Goal: Task Accomplishment & Management: Use online tool/utility

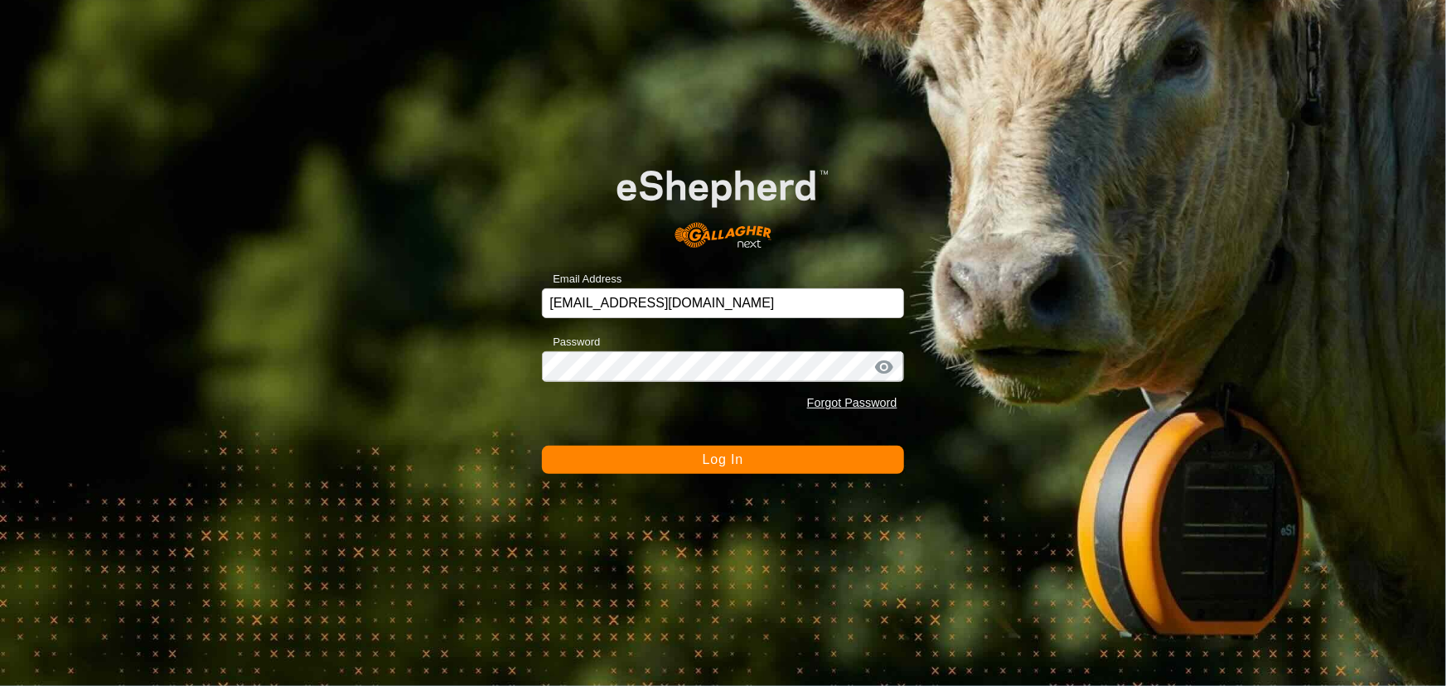
click at [687, 456] on button "Log In" at bounding box center [722, 460] width 361 height 28
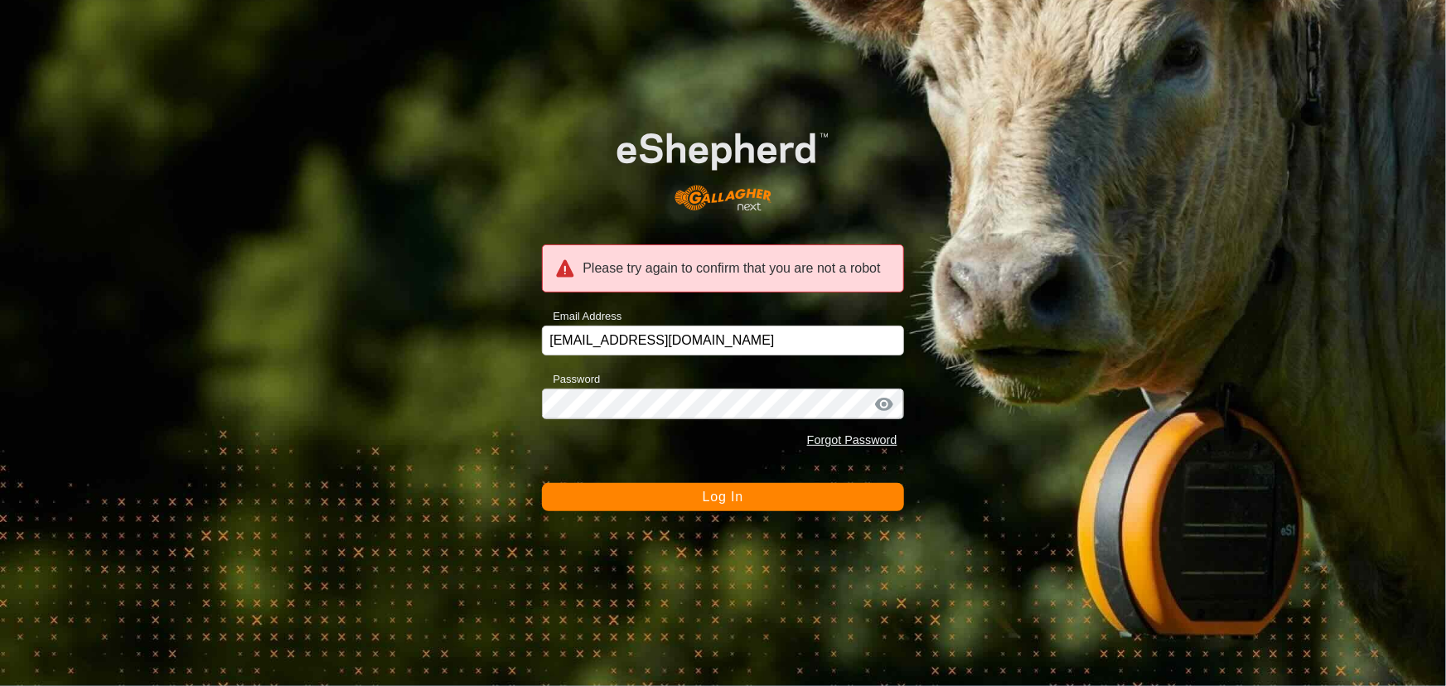
click at [646, 488] on button "Log In" at bounding box center [722, 497] width 361 height 28
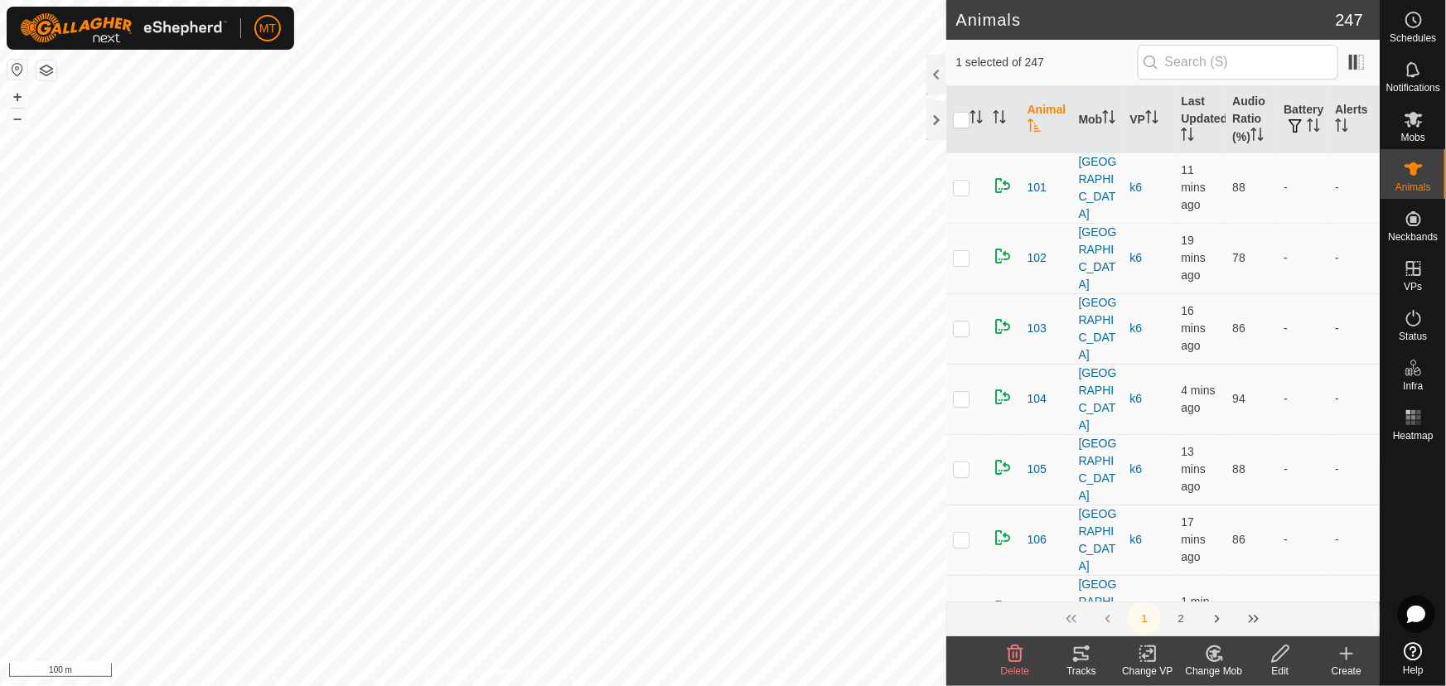
click at [1077, 654] on icon at bounding box center [1081, 653] width 15 height 13
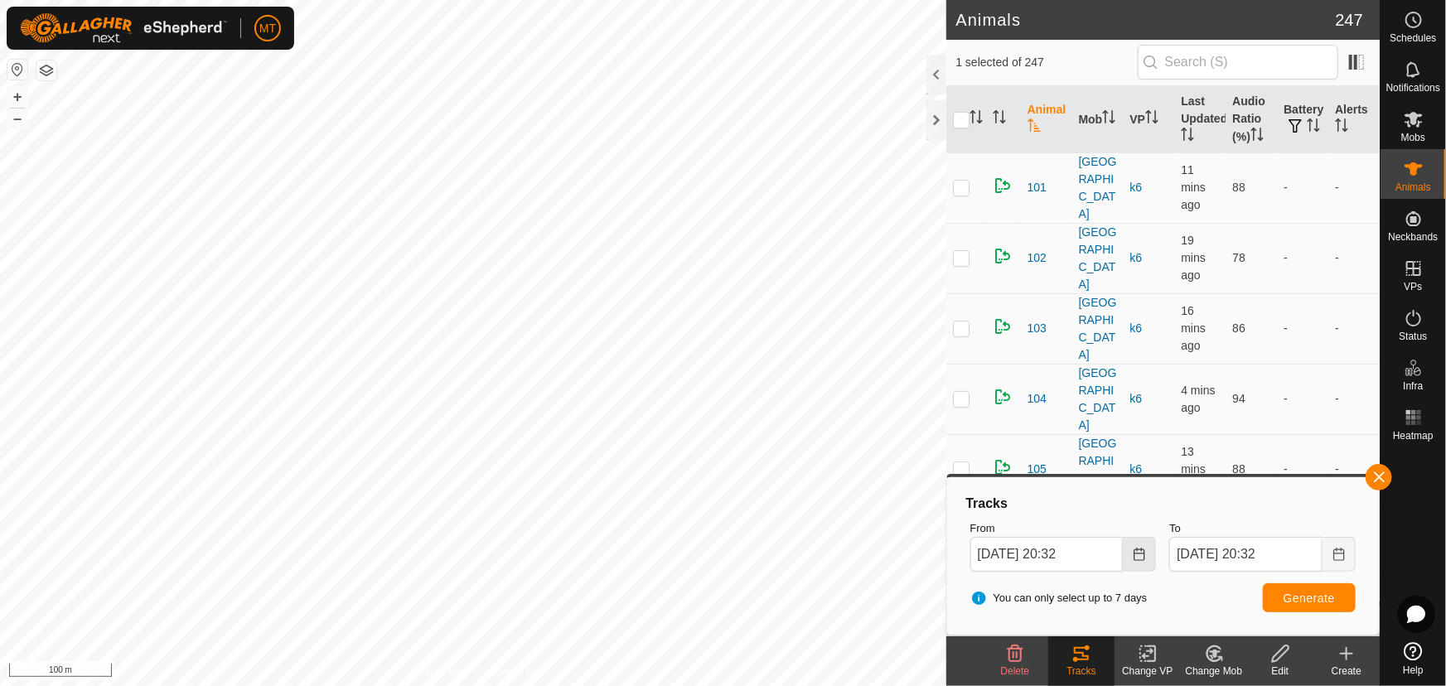
click at [1139, 556] on icon "Choose Date" at bounding box center [1139, 554] width 13 height 13
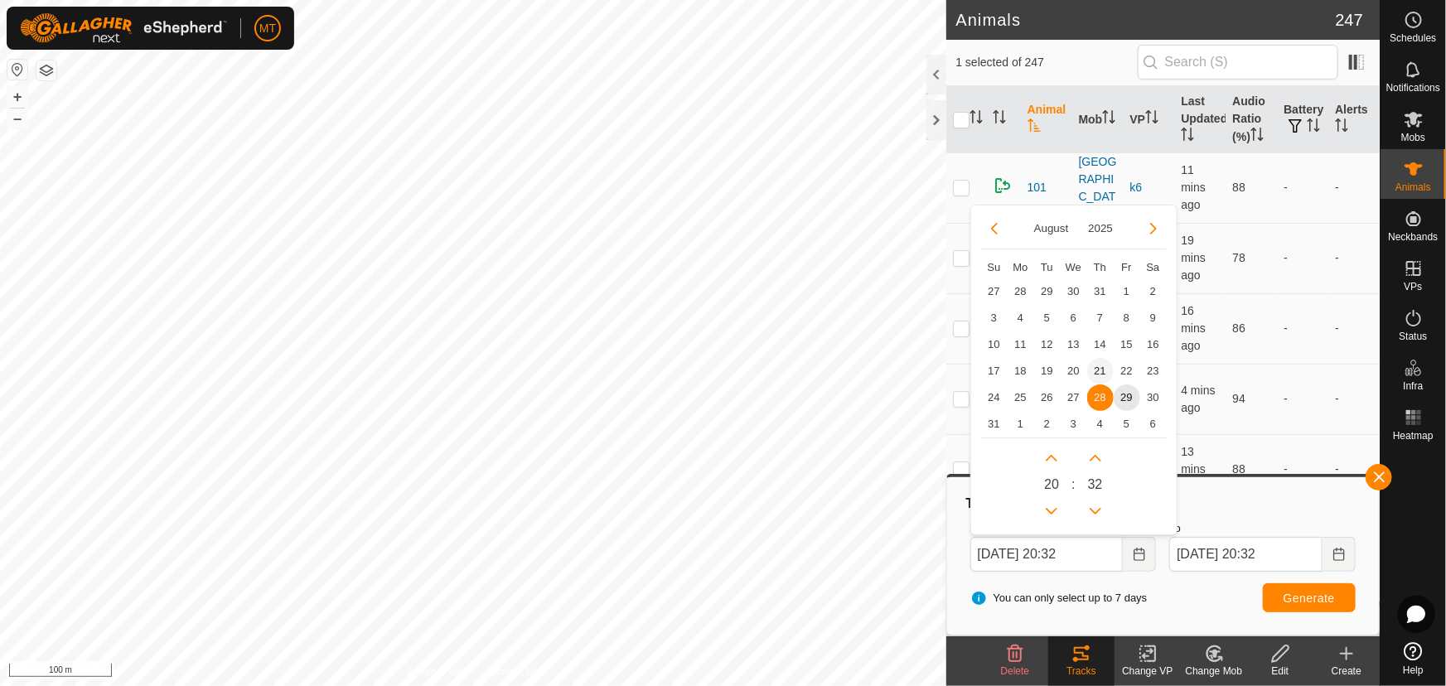
click at [1099, 366] on span "21" at bounding box center [1101, 371] width 27 height 27
type input "[DATE] 20:32"
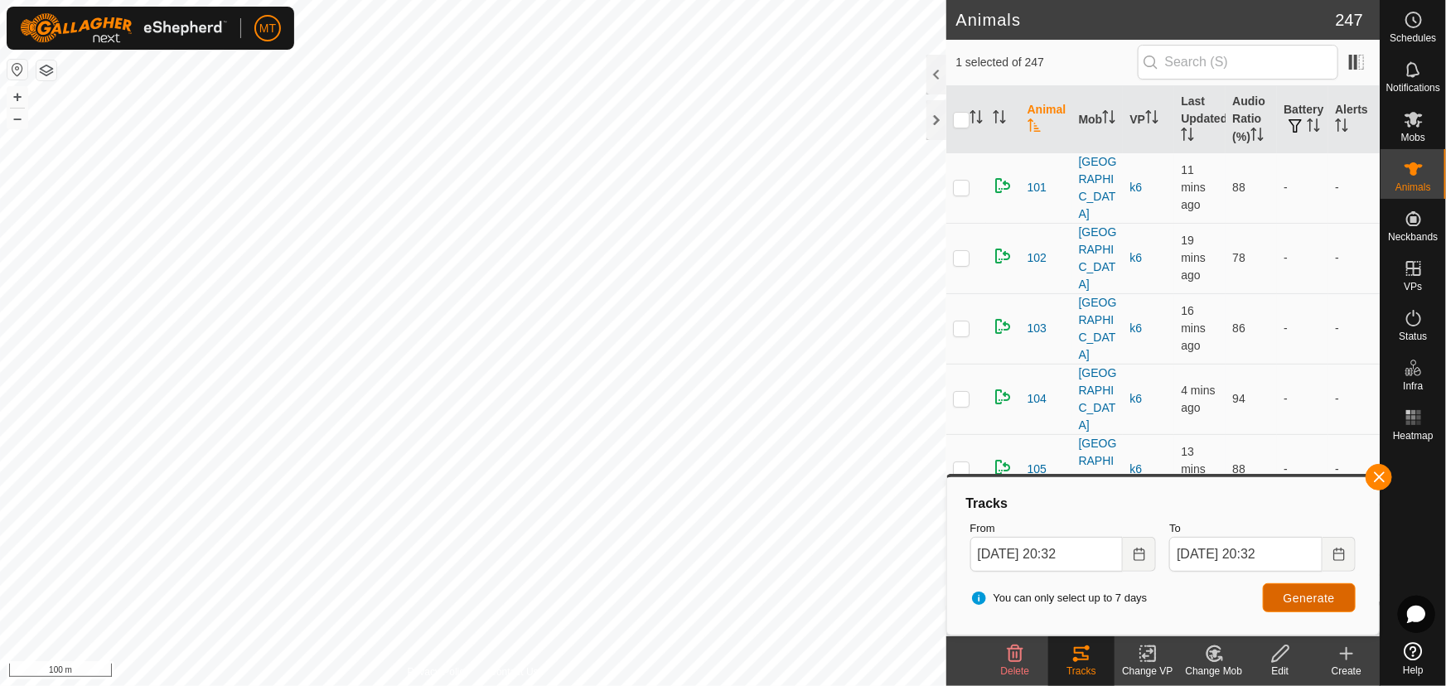
click at [1308, 598] on span "Generate" at bounding box center [1309, 598] width 51 height 13
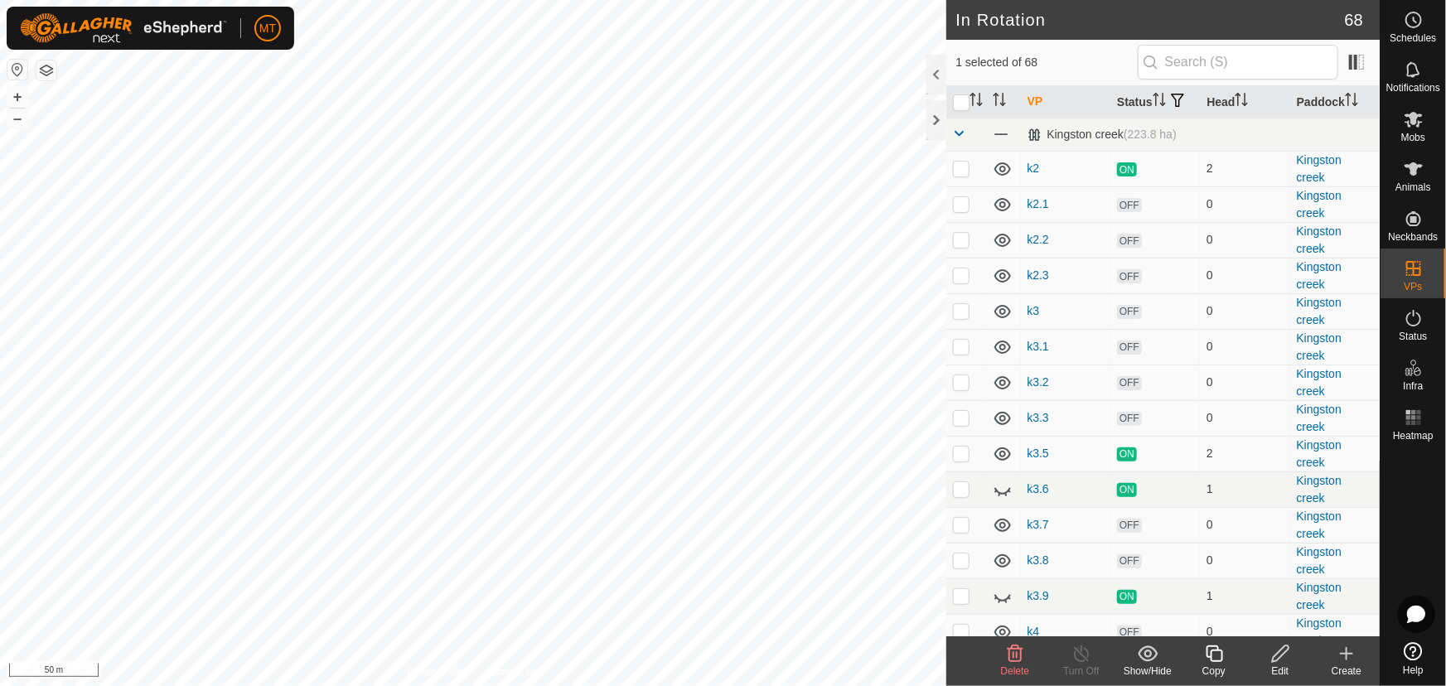
checkbox input "false"
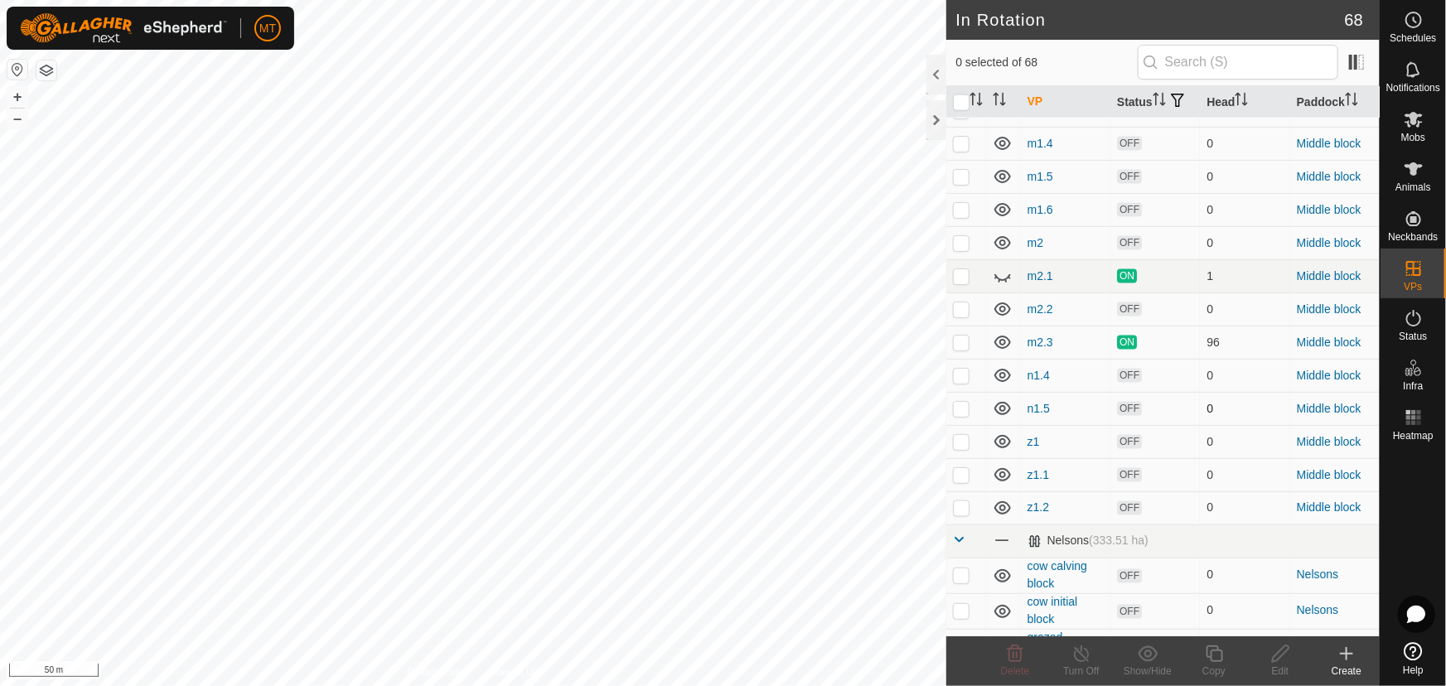
scroll to position [1281, 0]
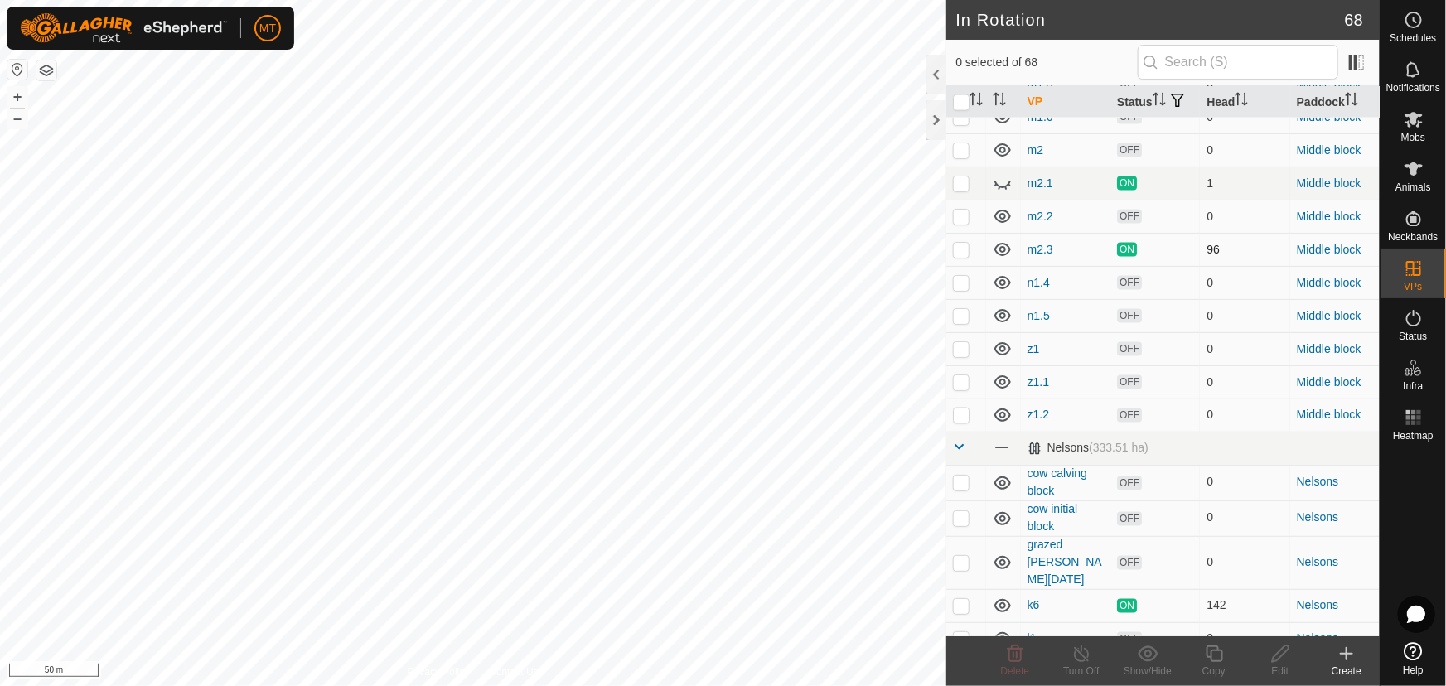
click at [962, 256] on p-checkbox at bounding box center [961, 249] width 17 height 13
checkbox input "true"
click at [1212, 661] on icon at bounding box center [1214, 654] width 17 height 17
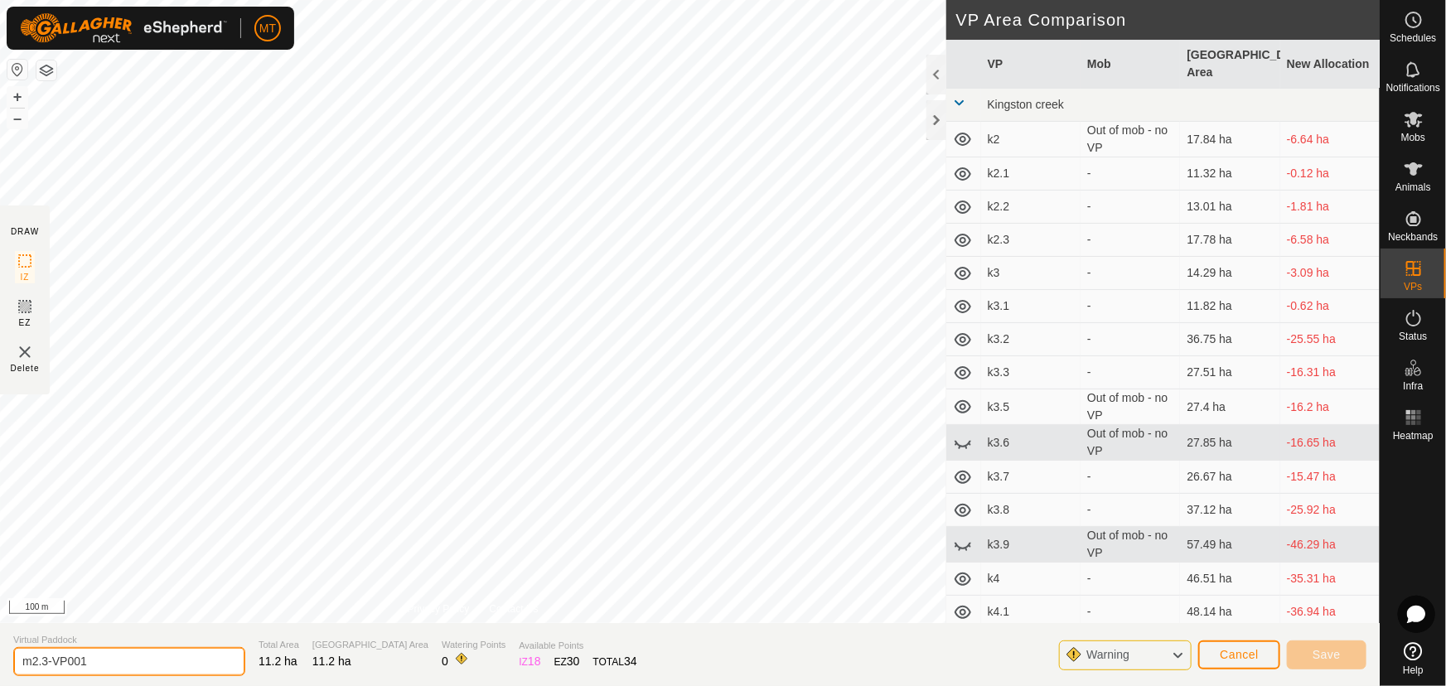
drag, startPoint x: 112, startPoint y: 661, endPoint x: 0, endPoint y: 721, distance: 127.2
click at [0, 686] on html "MT Schedules Notifications Mobs Animals Neckbands VPs Status Infra Heatmap Help…" at bounding box center [723, 343] width 1446 height 686
type input "m2.4"
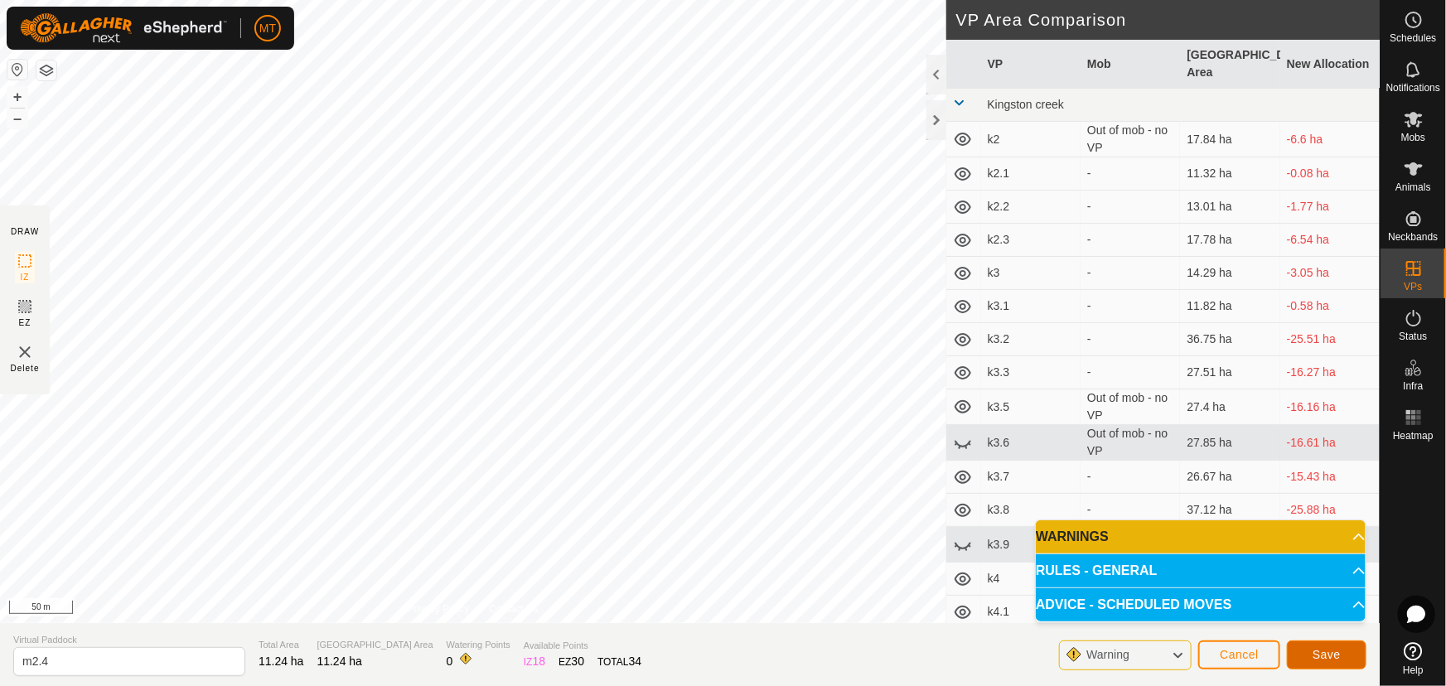
click at [1320, 651] on span "Save" at bounding box center [1327, 654] width 28 height 13
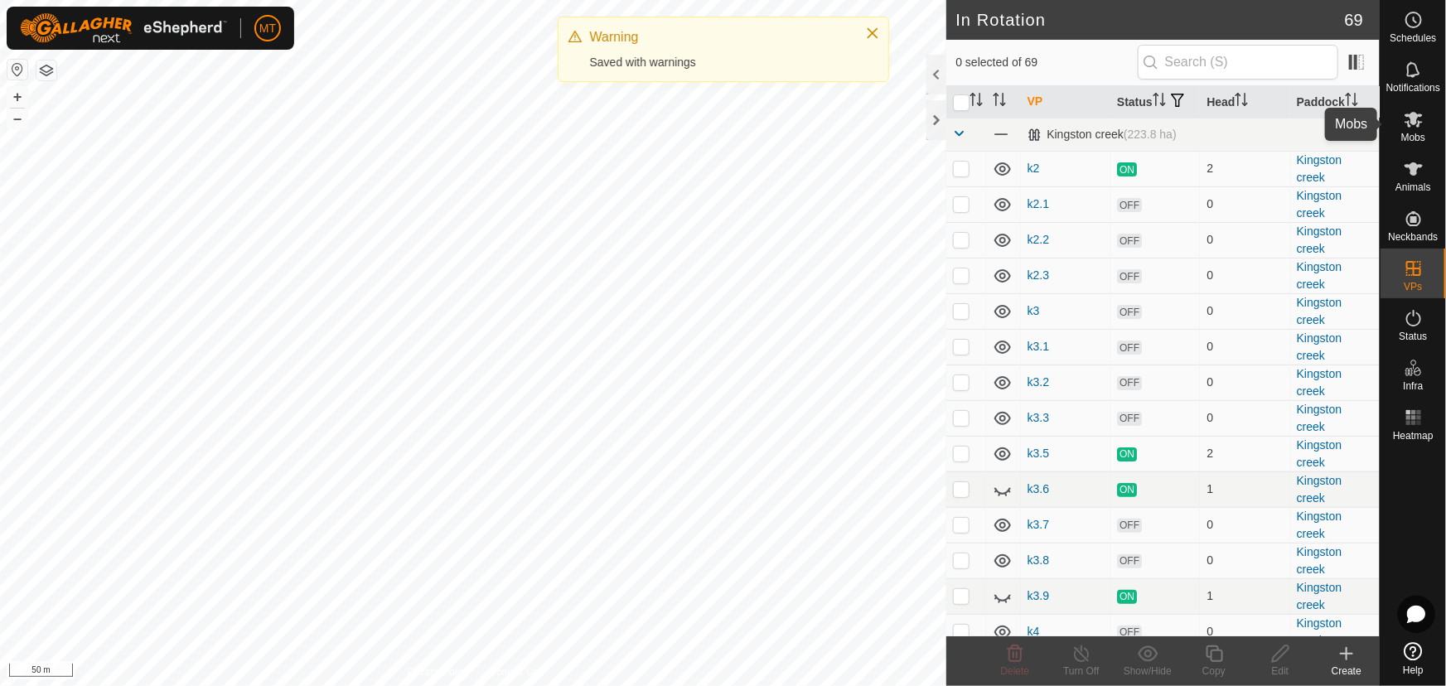
click at [1413, 121] on icon at bounding box center [1414, 120] width 18 height 16
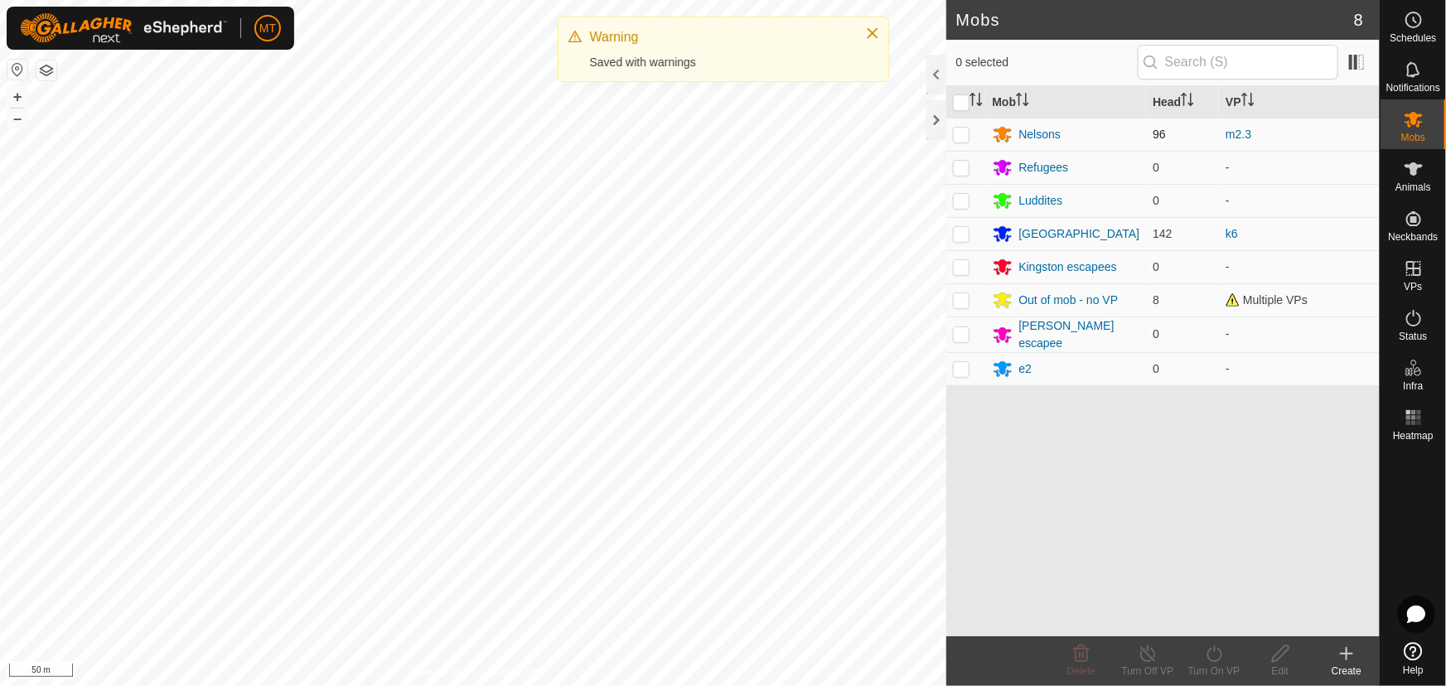
click at [960, 134] on p-checkbox at bounding box center [961, 134] width 17 height 13
checkbox input "true"
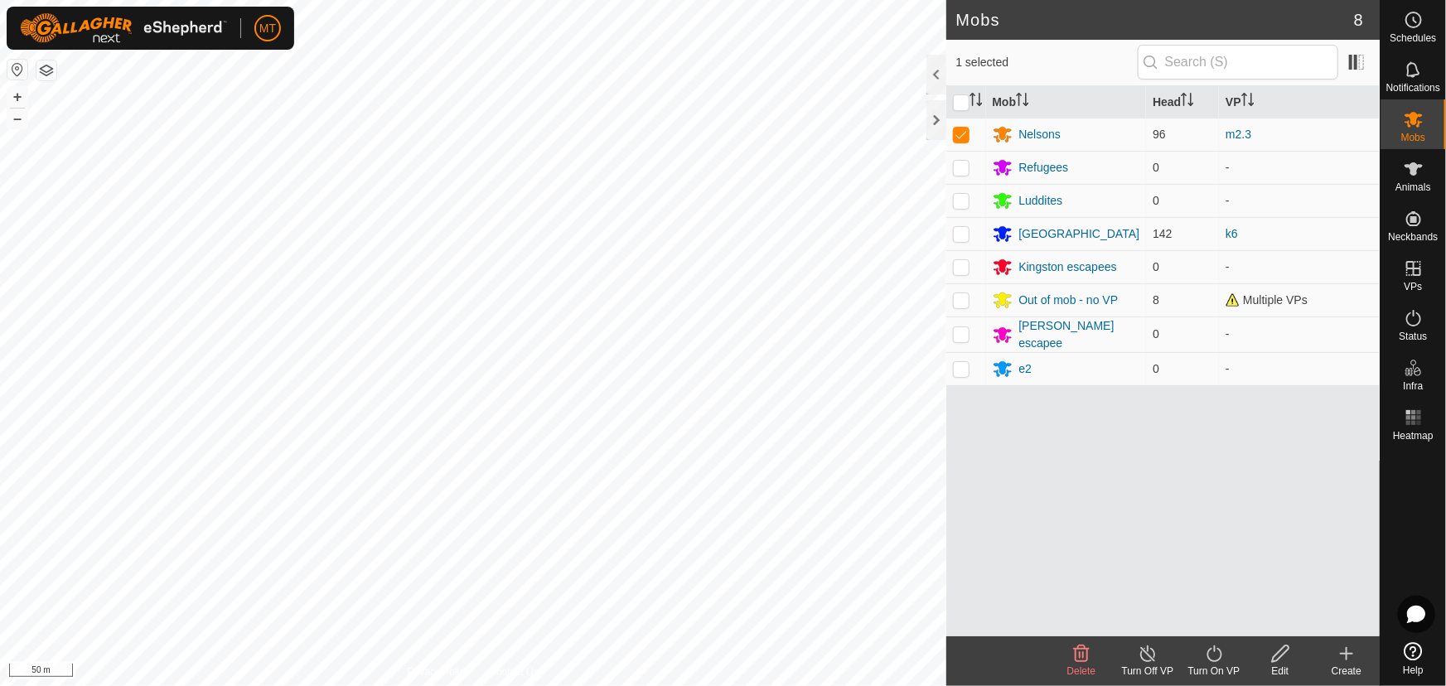
click at [1215, 659] on icon at bounding box center [1214, 654] width 21 height 20
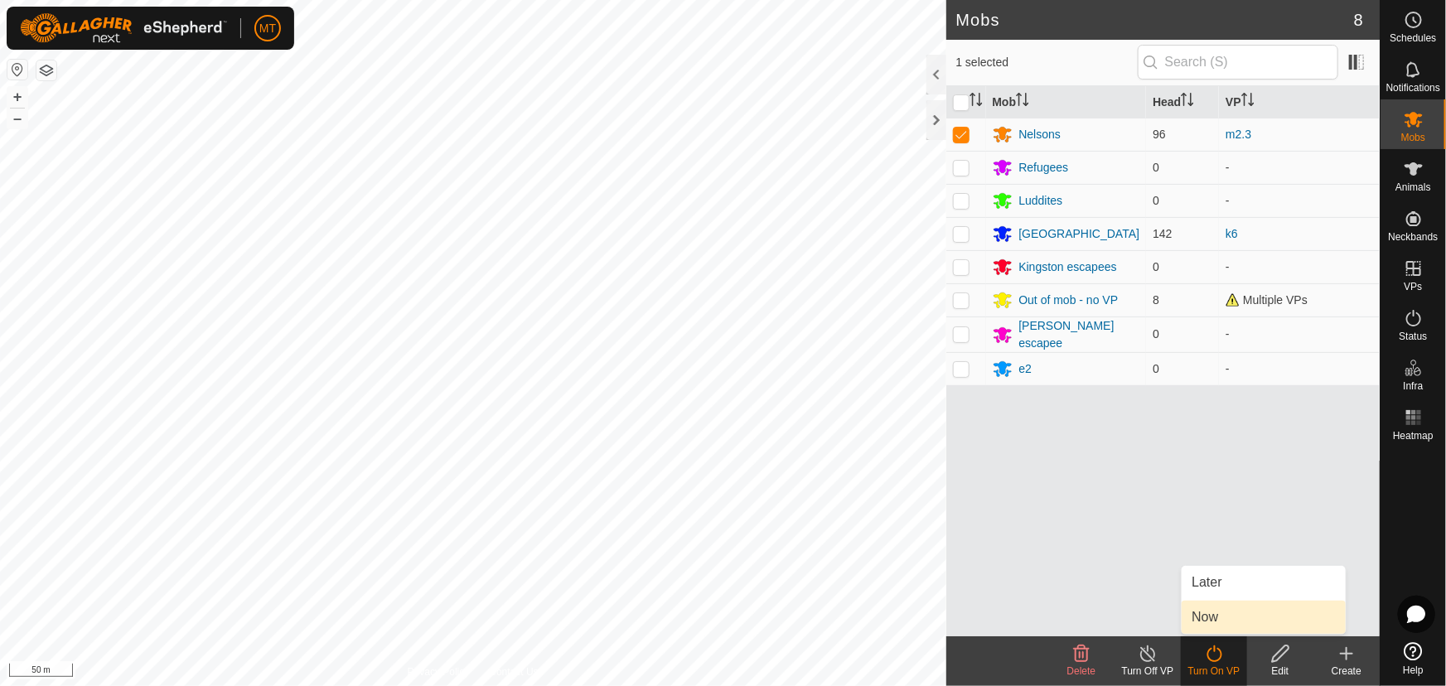
click at [1210, 617] on link "Now" at bounding box center [1264, 617] width 164 height 33
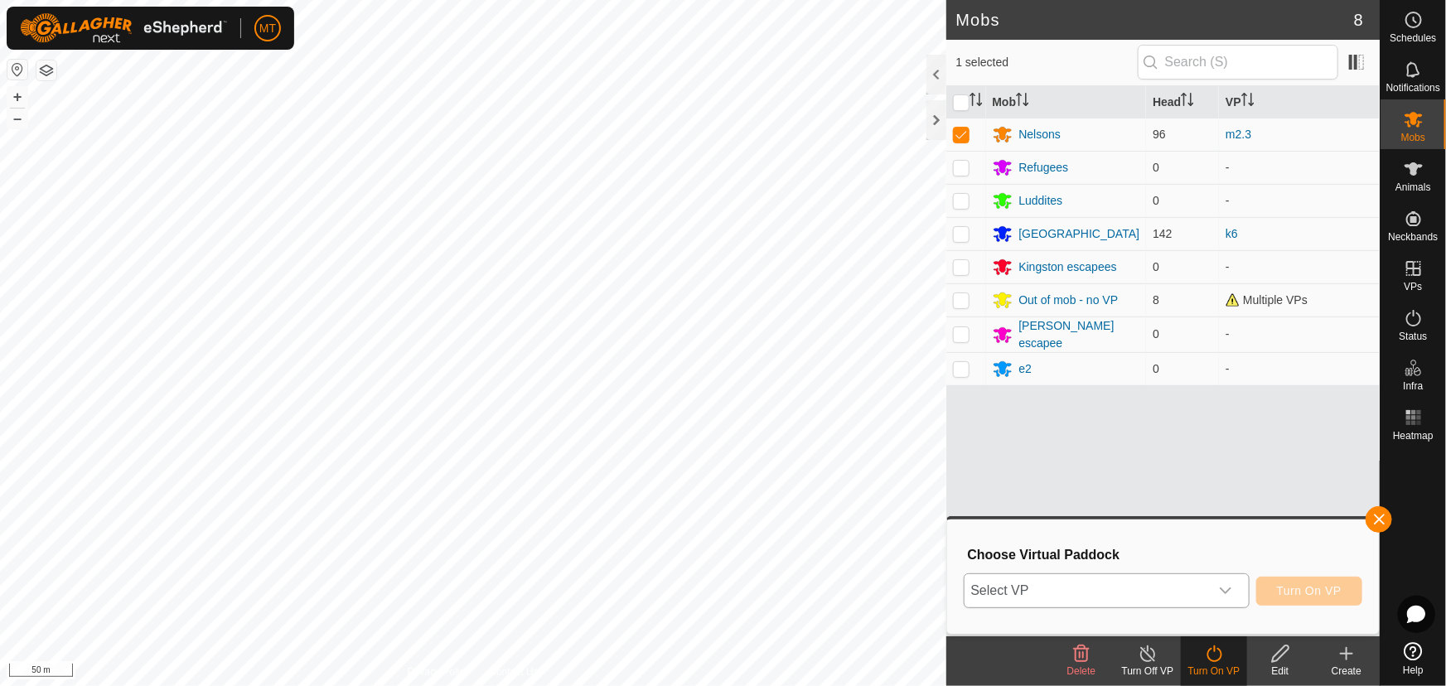
click at [1125, 598] on span "Select VP" at bounding box center [1087, 590] width 245 height 33
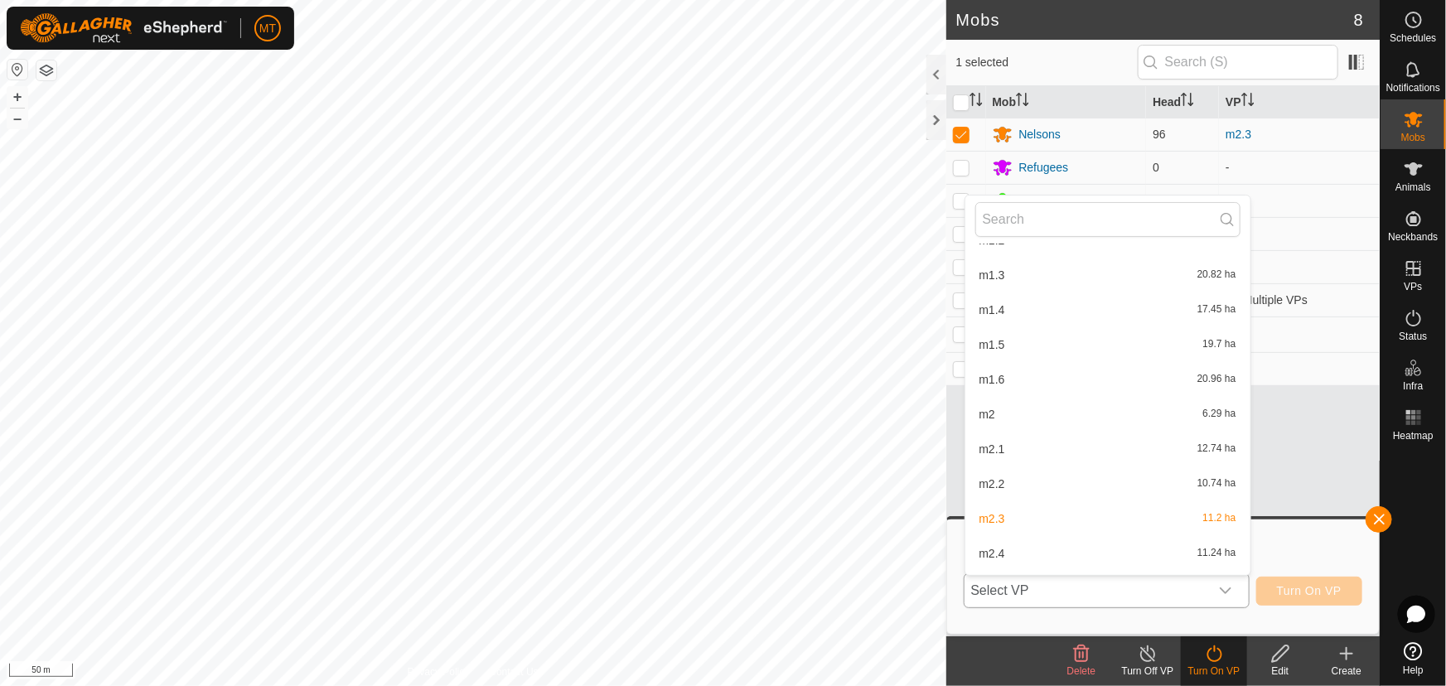
scroll to position [1148, 0]
click at [1024, 537] on li "m2.4 11.24 ha" at bounding box center [1108, 546] width 285 height 33
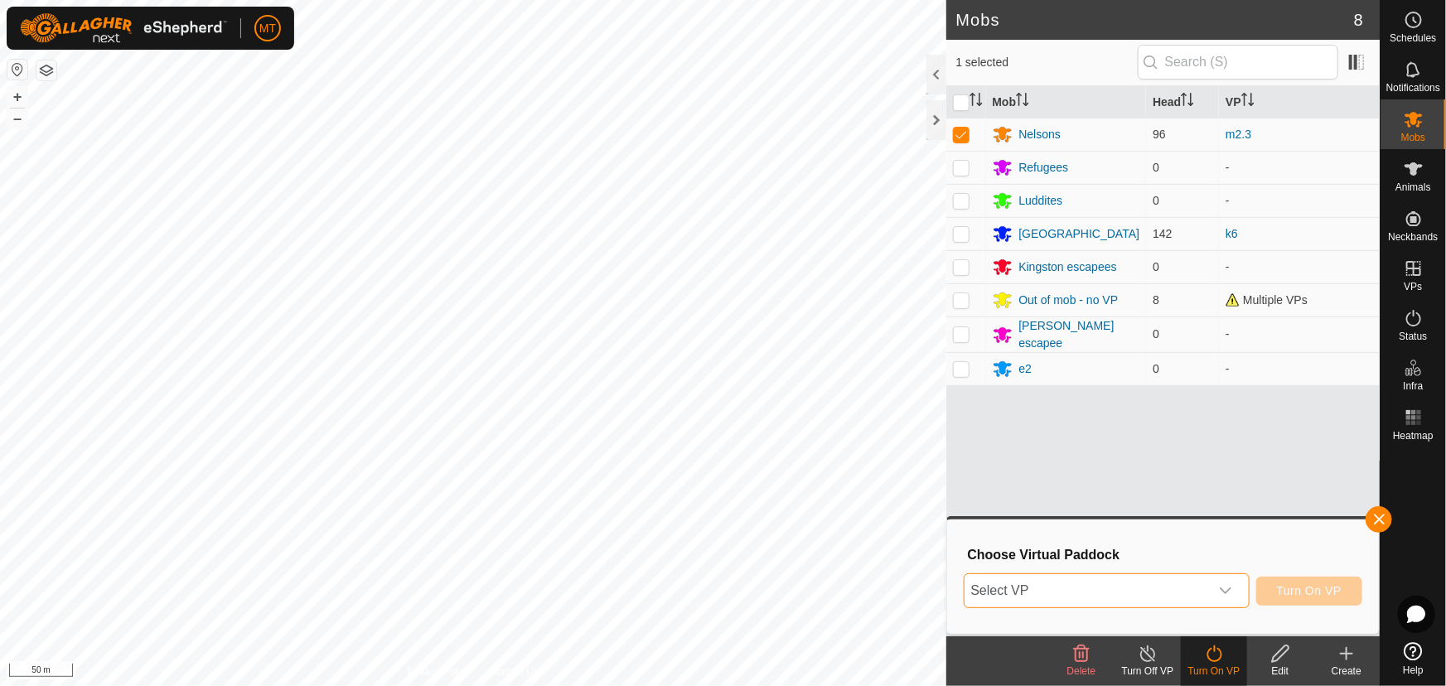
click at [1091, 590] on span "Select VP" at bounding box center [1087, 590] width 245 height 33
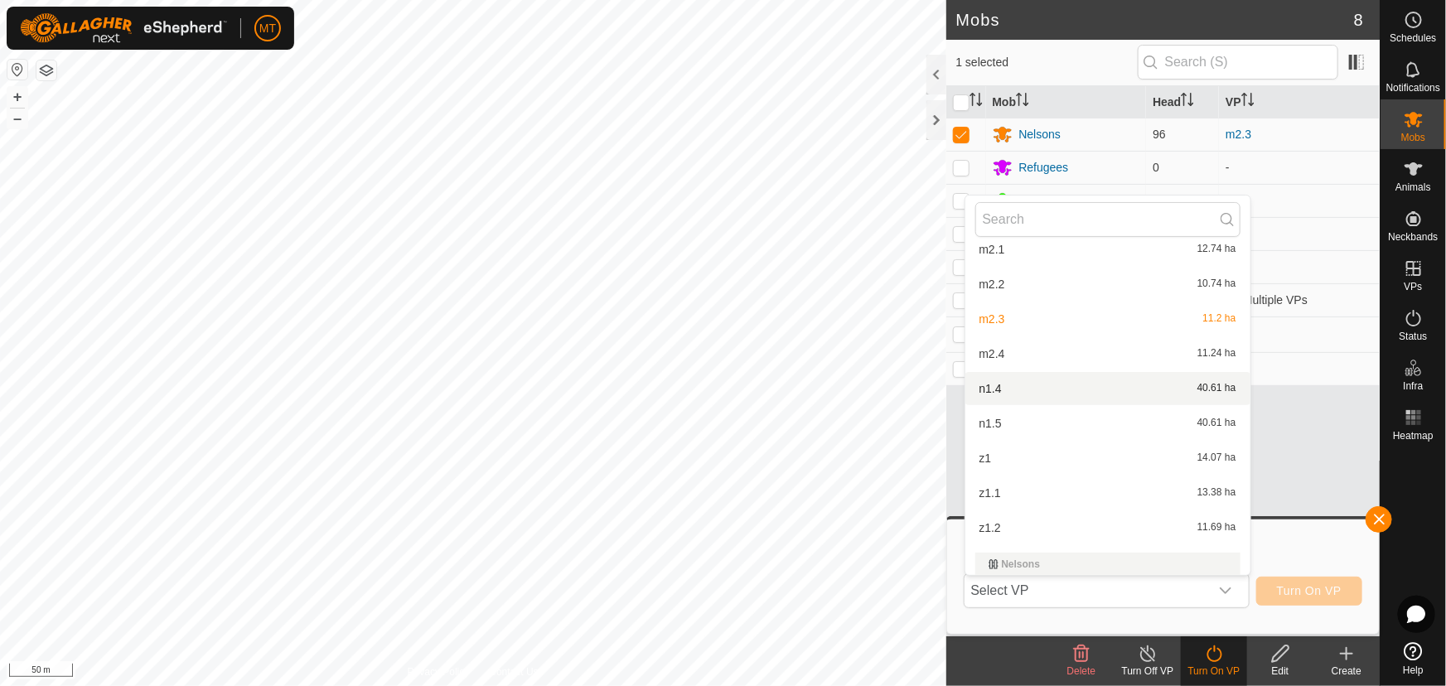
scroll to position [1374, 0]
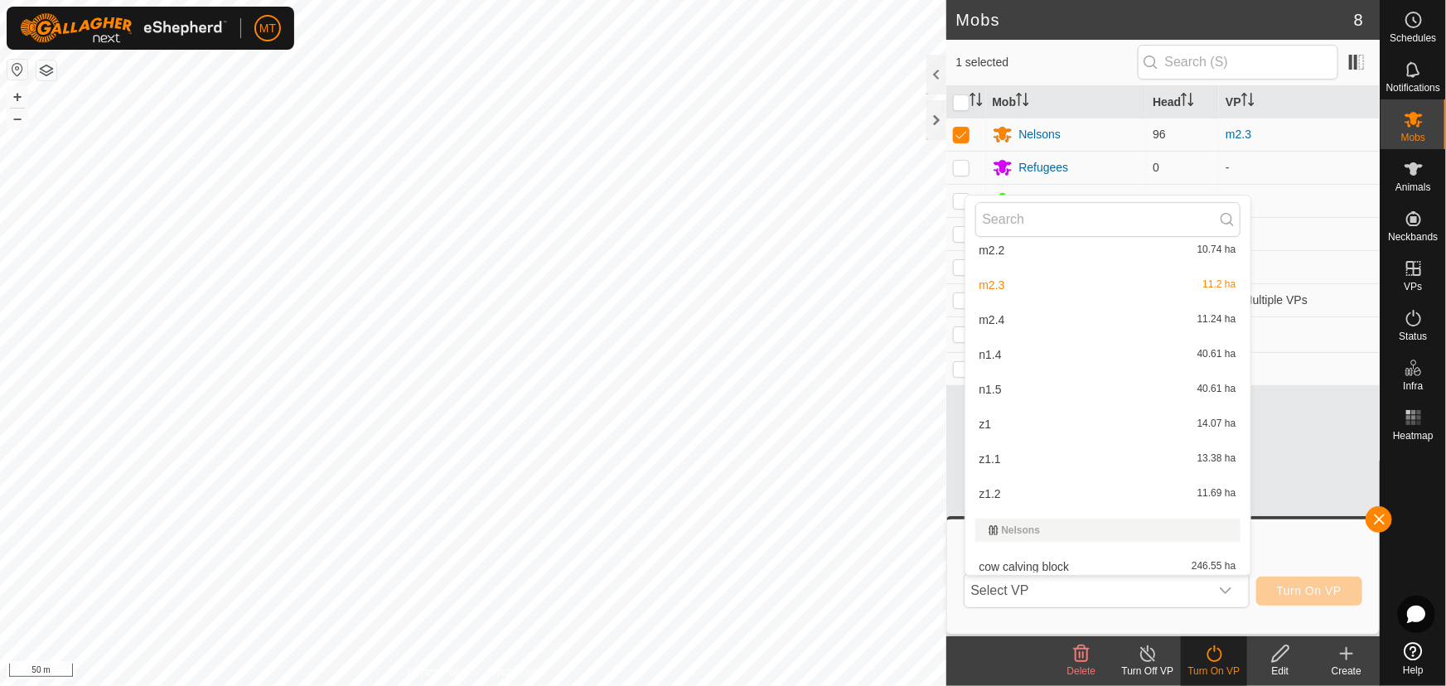
click at [1017, 314] on li "m2.4 11.24 ha" at bounding box center [1108, 319] width 285 height 33
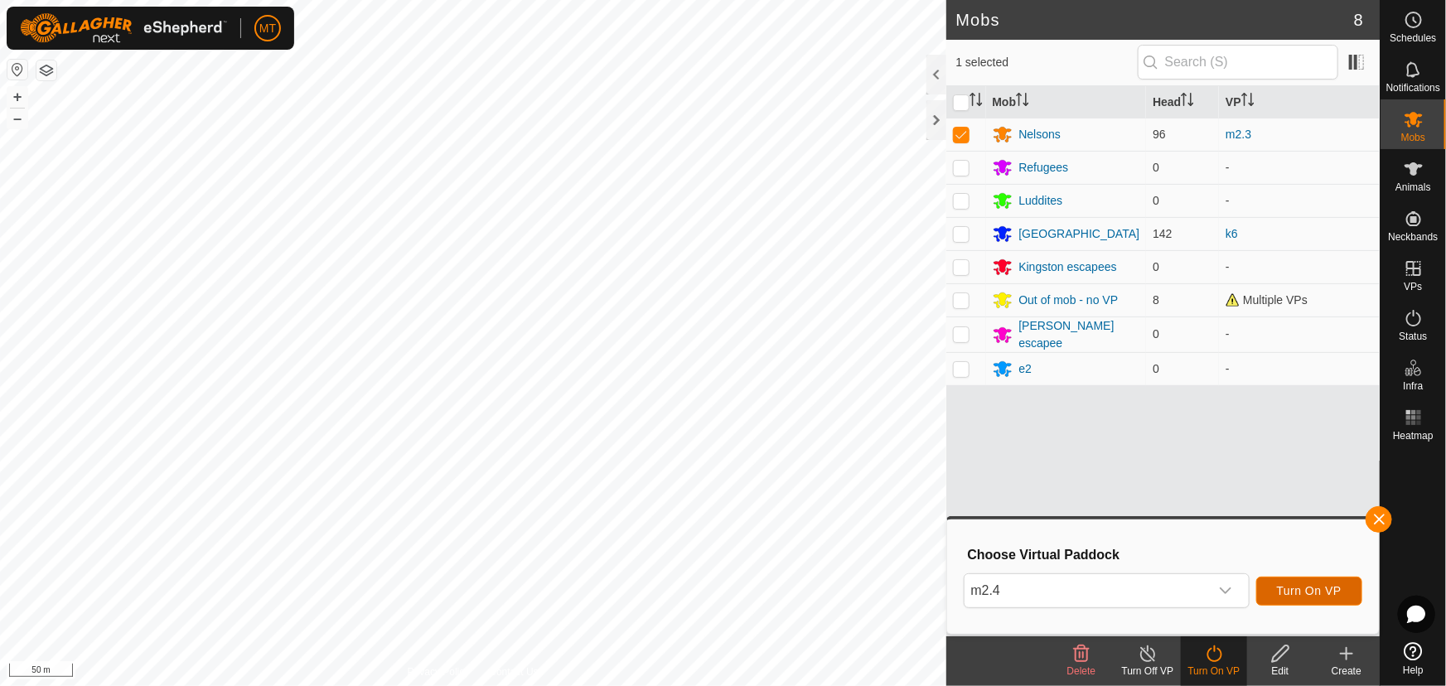
click at [1318, 590] on span "Turn On VP" at bounding box center [1309, 590] width 65 height 13
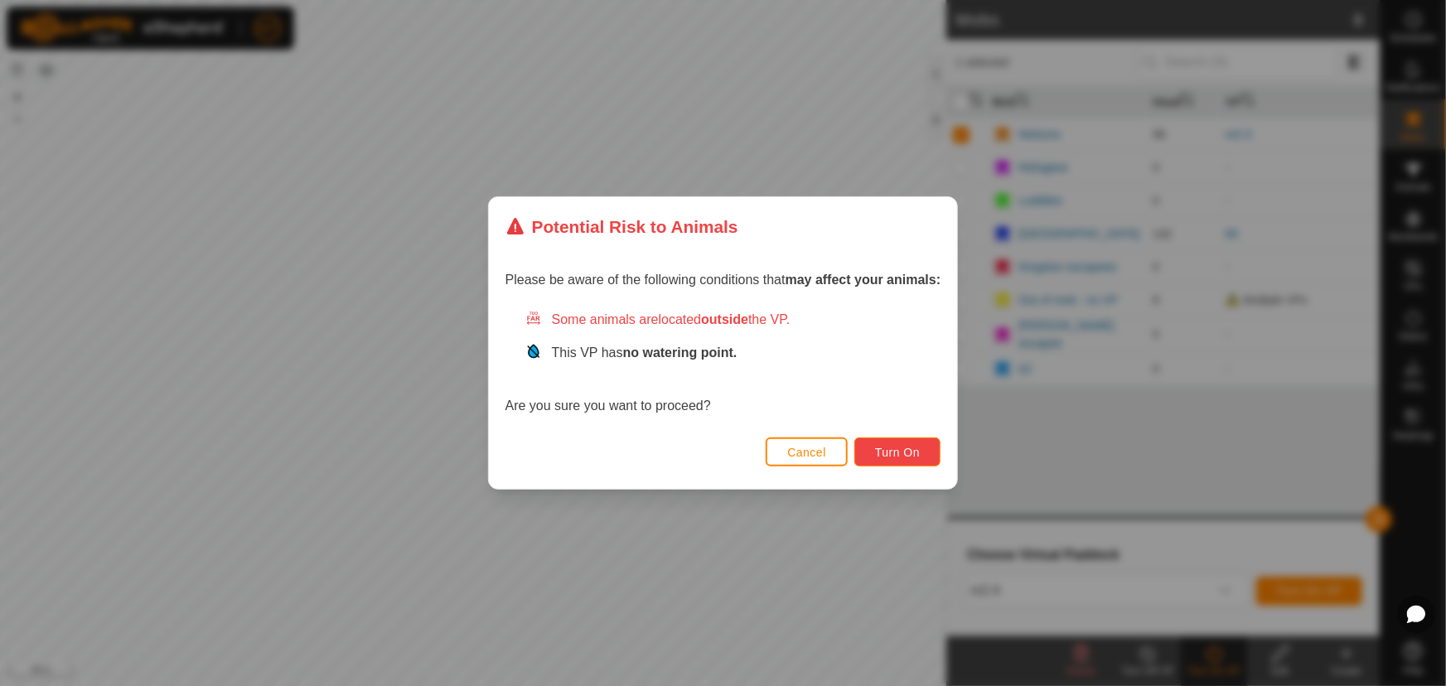
click at [880, 442] on button "Turn On" at bounding box center [898, 452] width 86 height 29
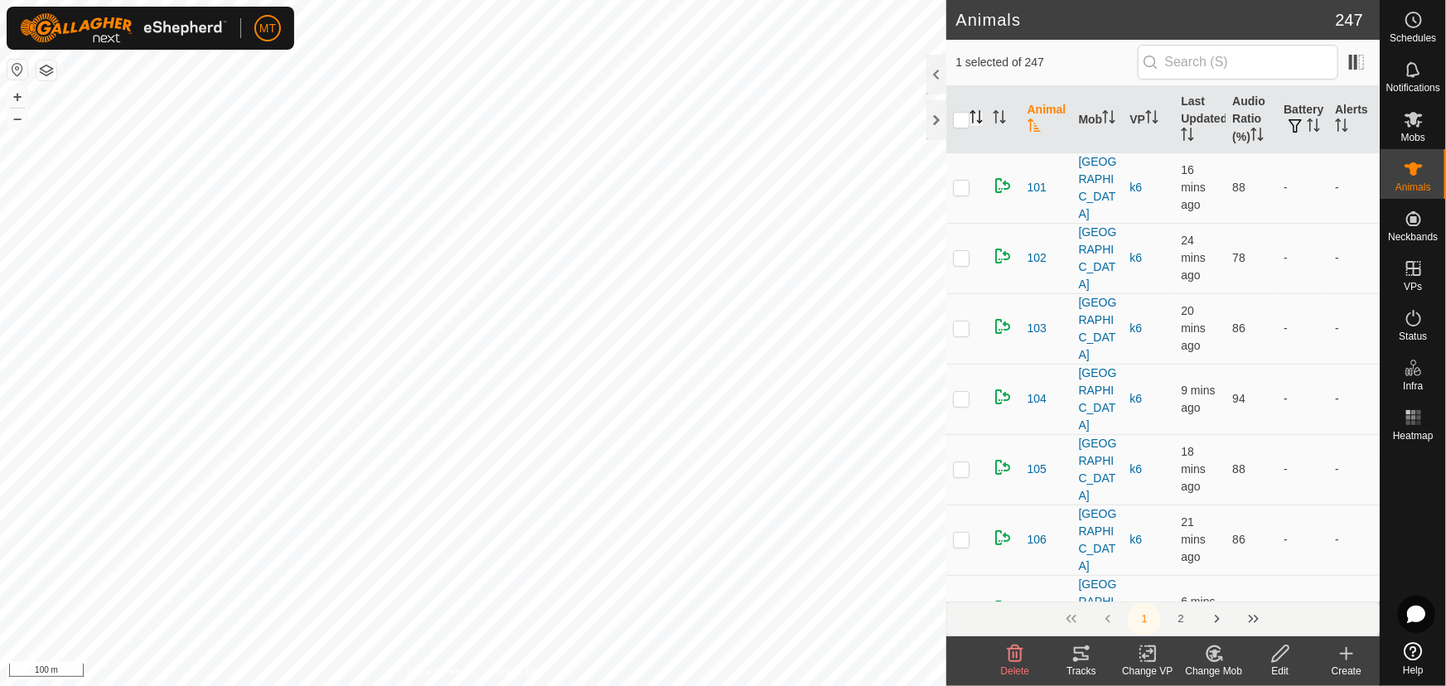
click at [974, 115] on icon "Activate to sort" at bounding box center [976, 116] width 13 height 13
click at [1204, 655] on icon at bounding box center [1214, 654] width 21 height 20
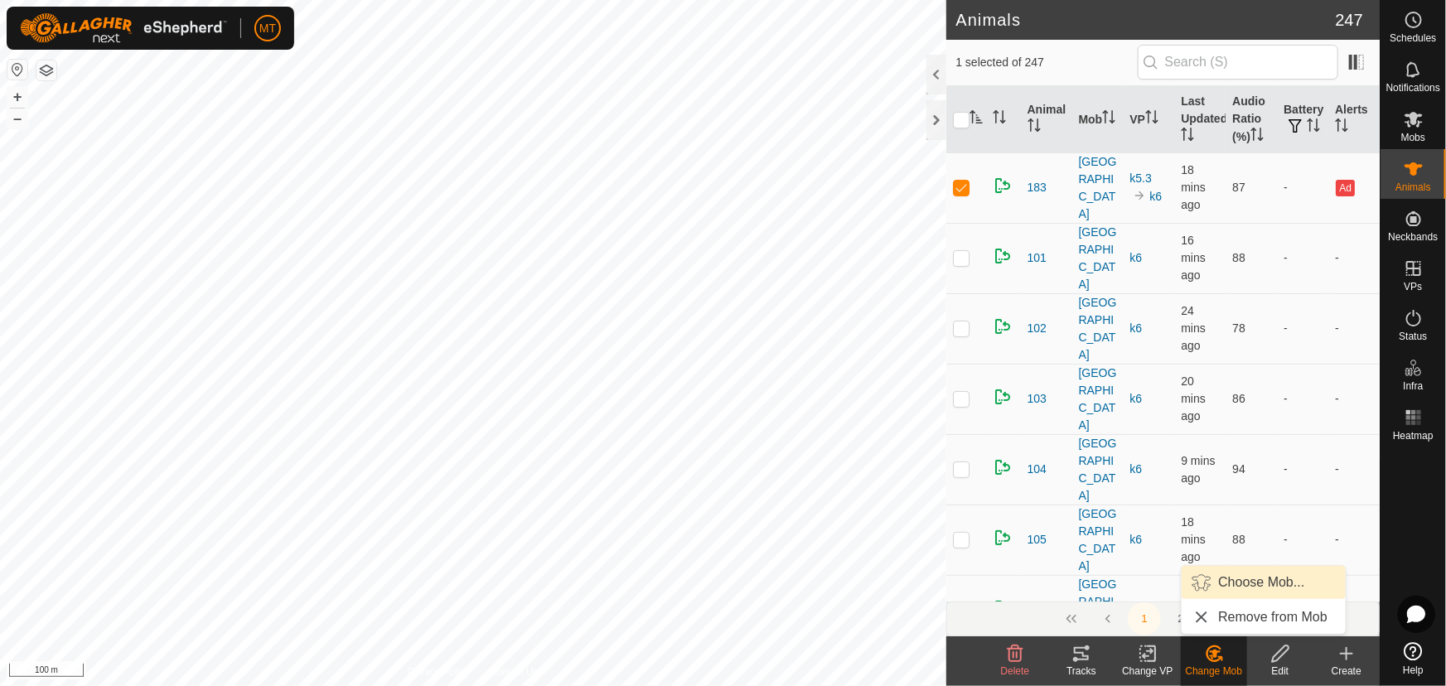
click at [1235, 590] on link "Choose Mob..." at bounding box center [1264, 582] width 164 height 33
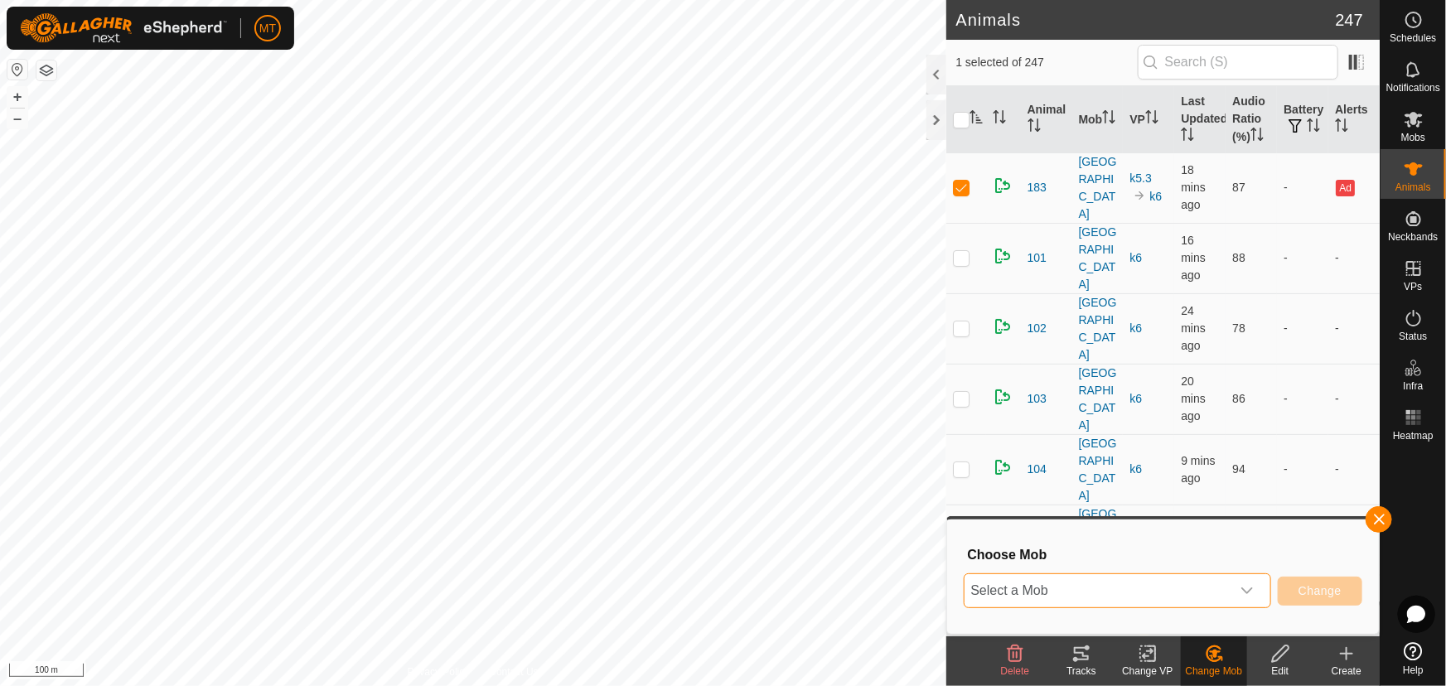
click at [1190, 592] on span "Select a Mob" at bounding box center [1098, 590] width 266 height 33
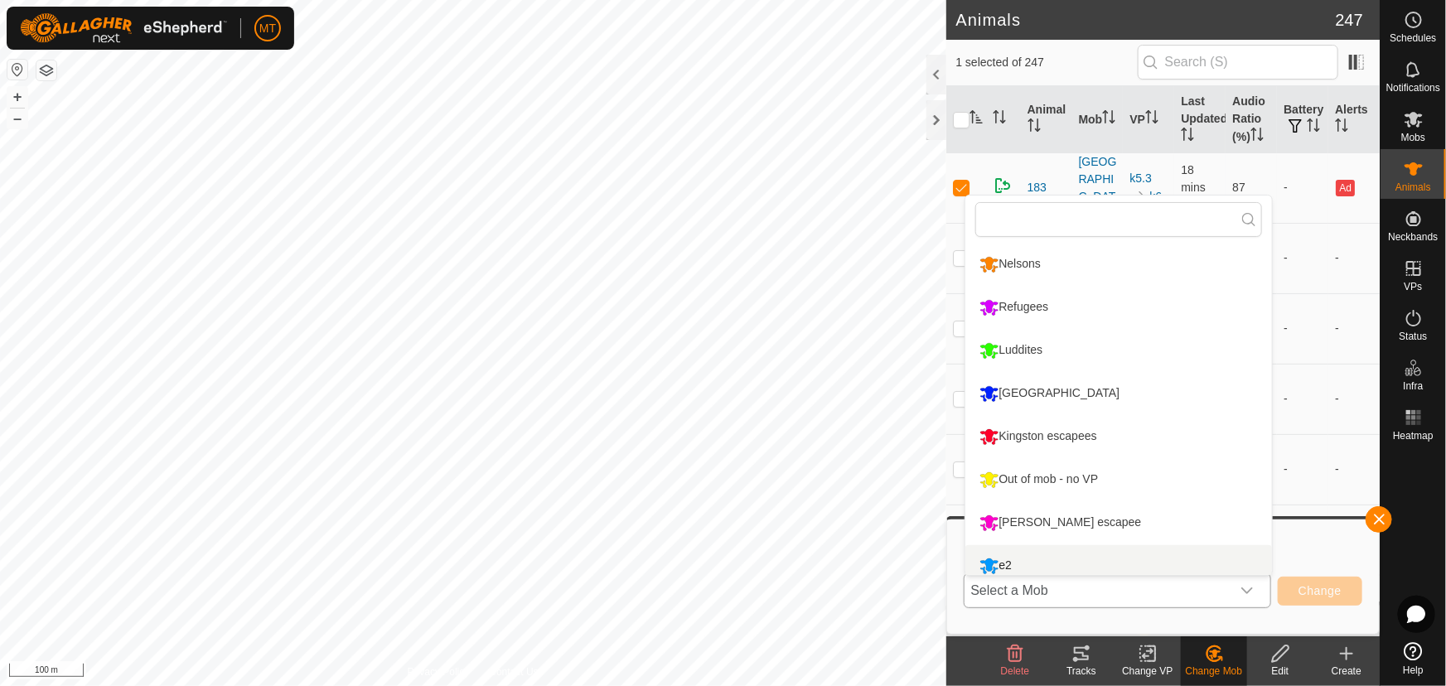
scroll to position [11, 0]
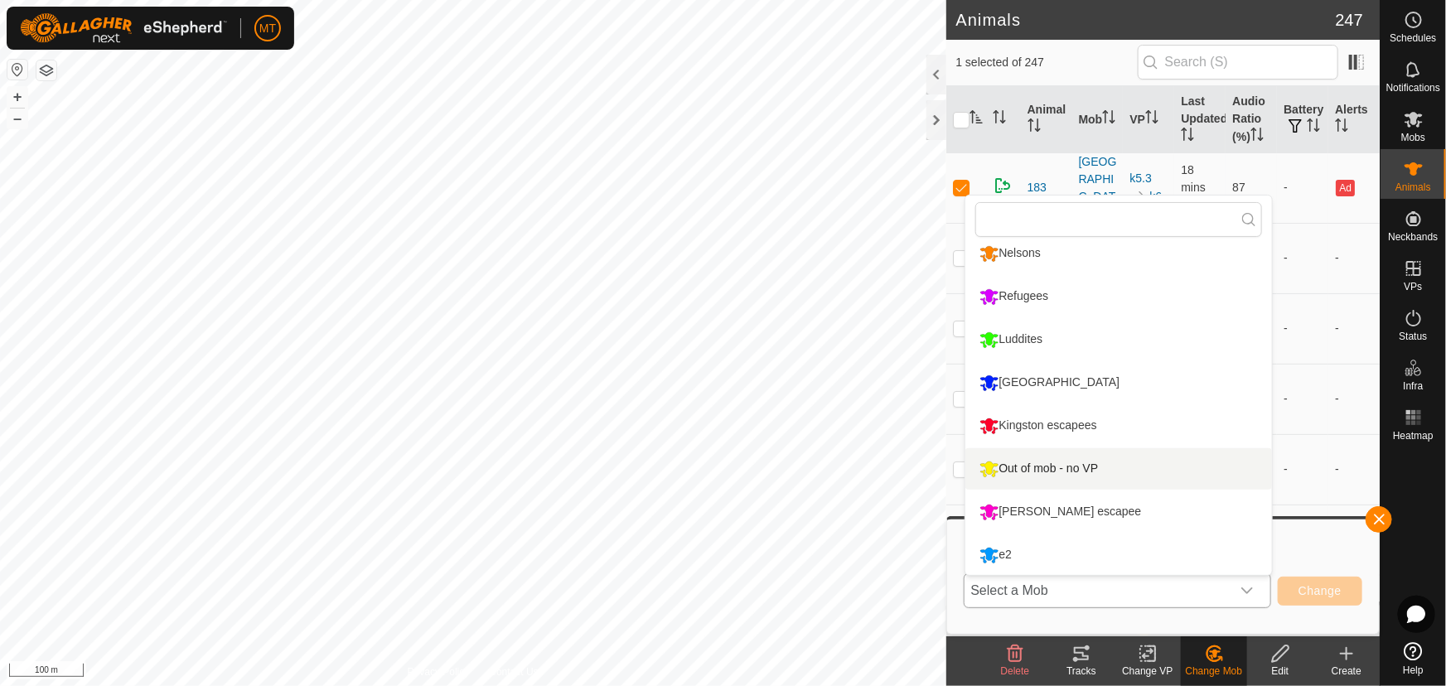
click at [1074, 468] on li "Out of mob - no VP" at bounding box center [1119, 468] width 307 height 41
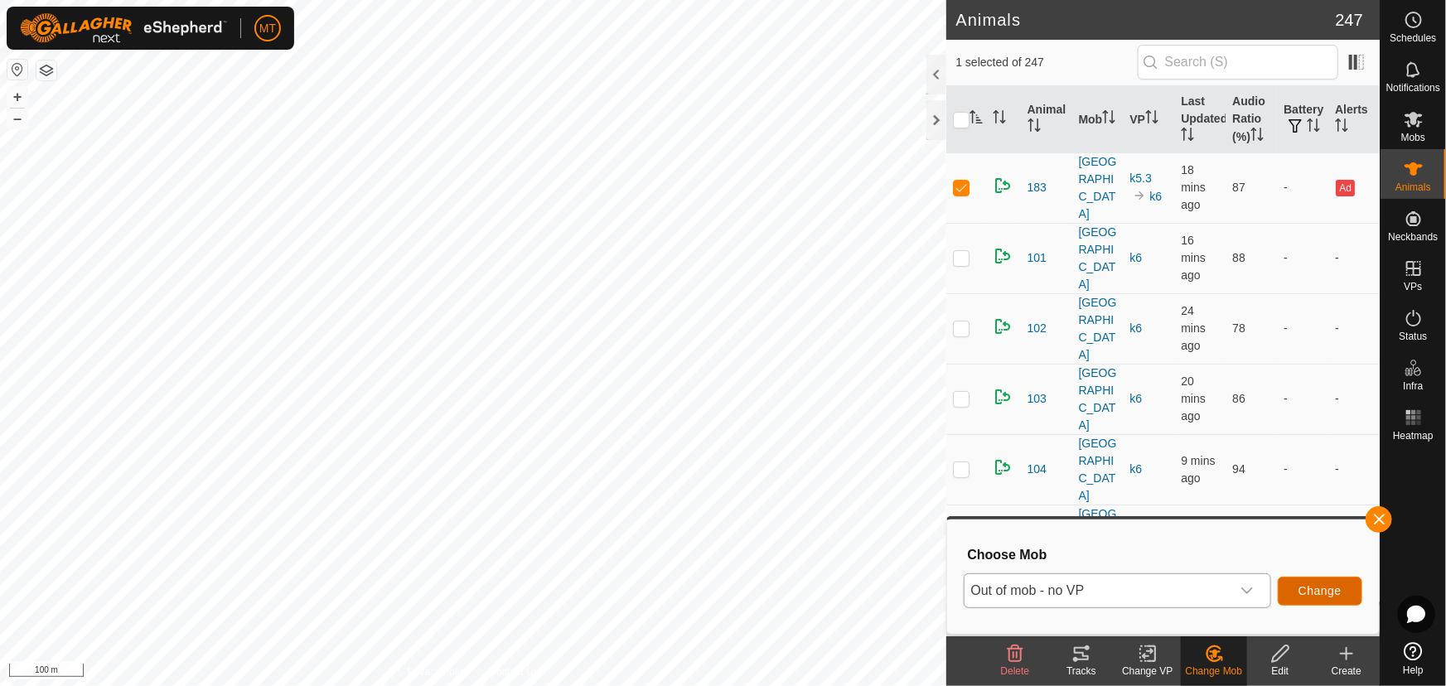
click at [1317, 584] on span "Change" at bounding box center [1320, 590] width 43 height 13
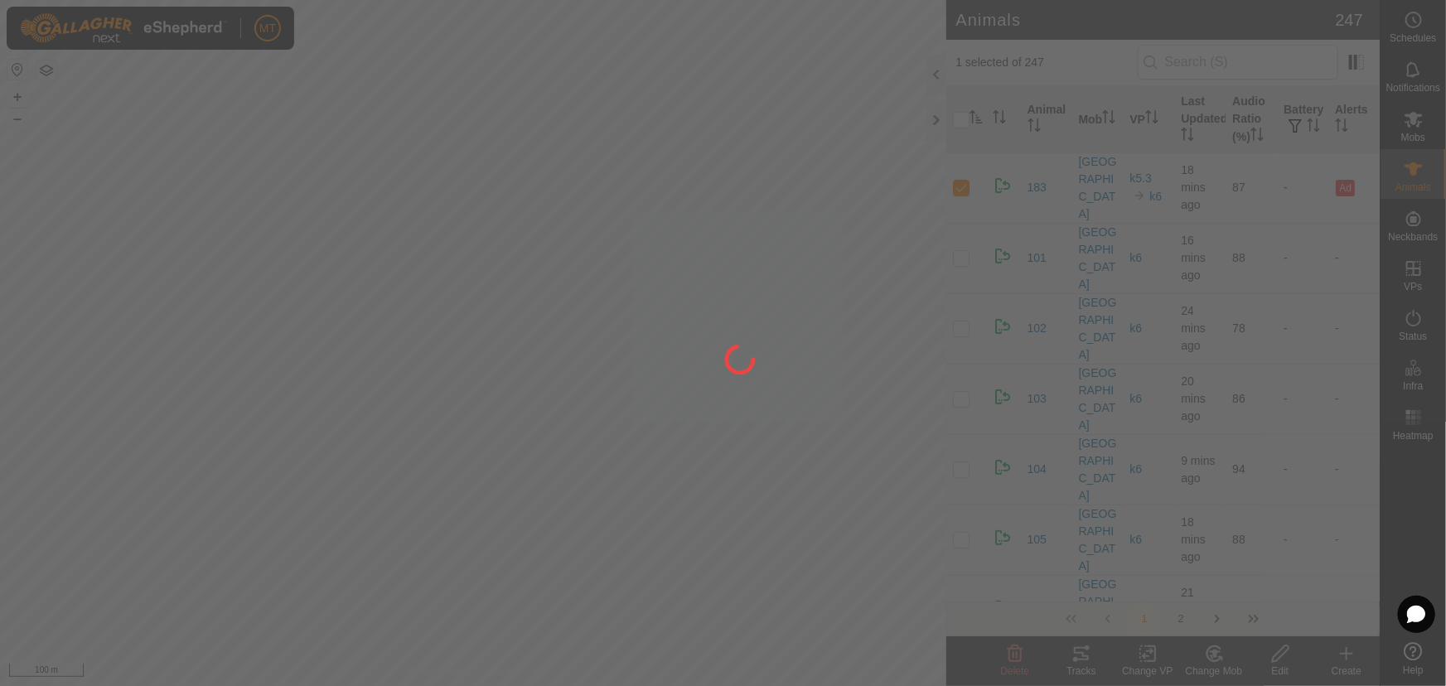
checkbox input "false"
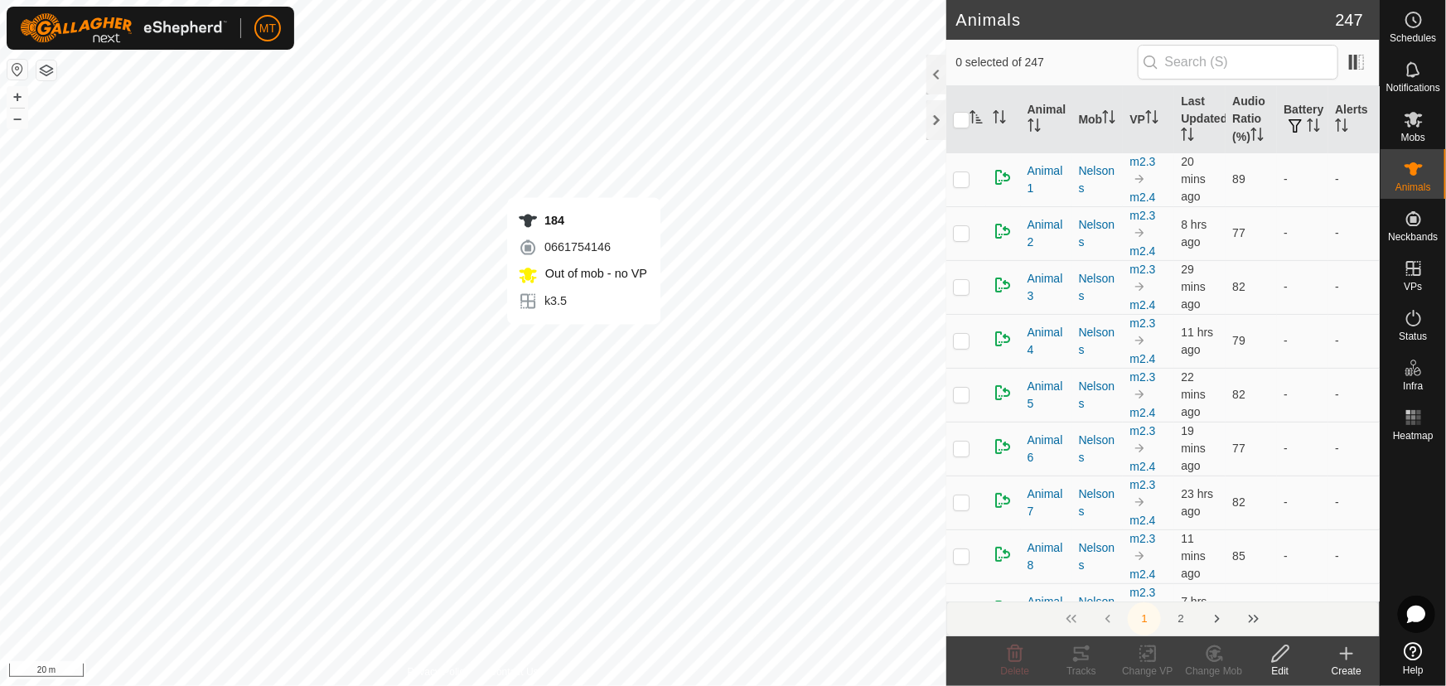
checkbox input "true"
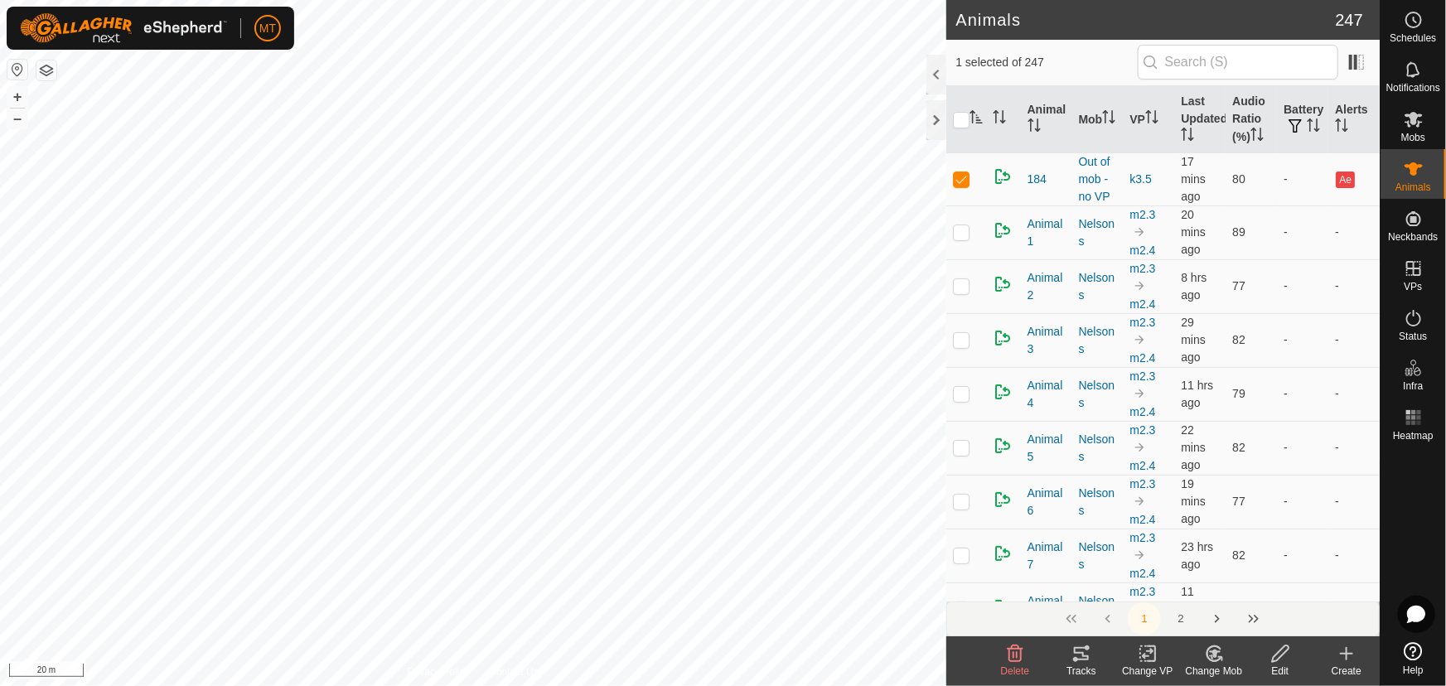
click at [1206, 654] on icon at bounding box center [1214, 654] width 21 height 20
click at [1235, 583] on link "Choose Mob..." at bounding box center [1264, 582] width 164 height 33
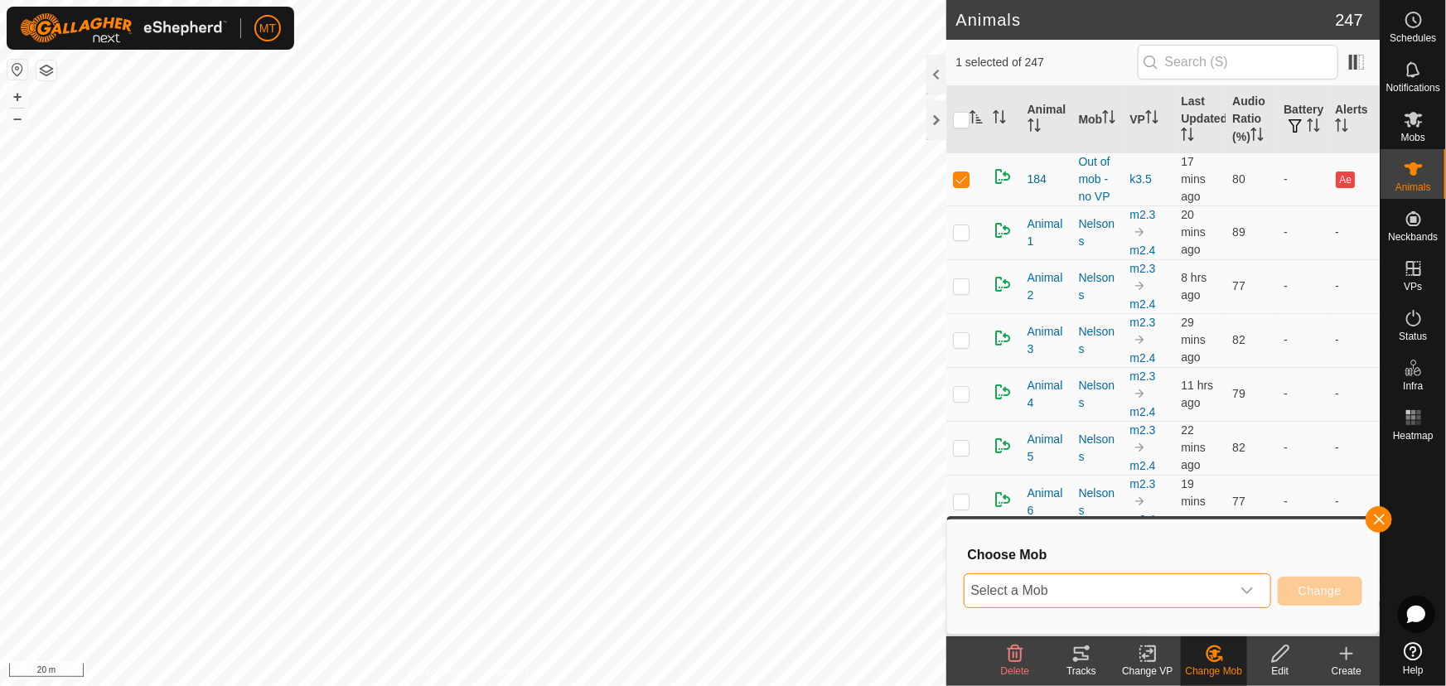
click at [1157, 597] on span "Select a Mob" at bounding box center [1098, 590] width 266 height 33
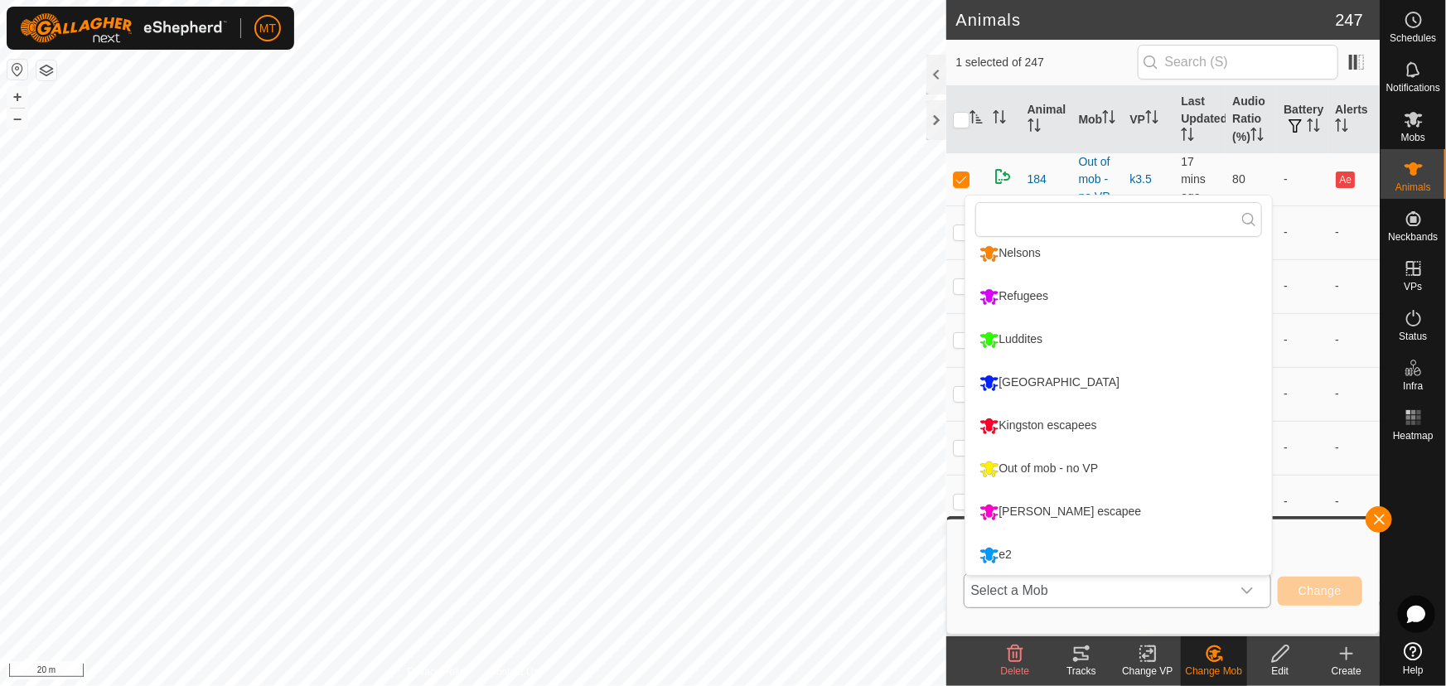
click at [1045, 382] on li "[GEOGRAPHIC_DATA]" at bounding box center [1119, 382] width 307 height 41
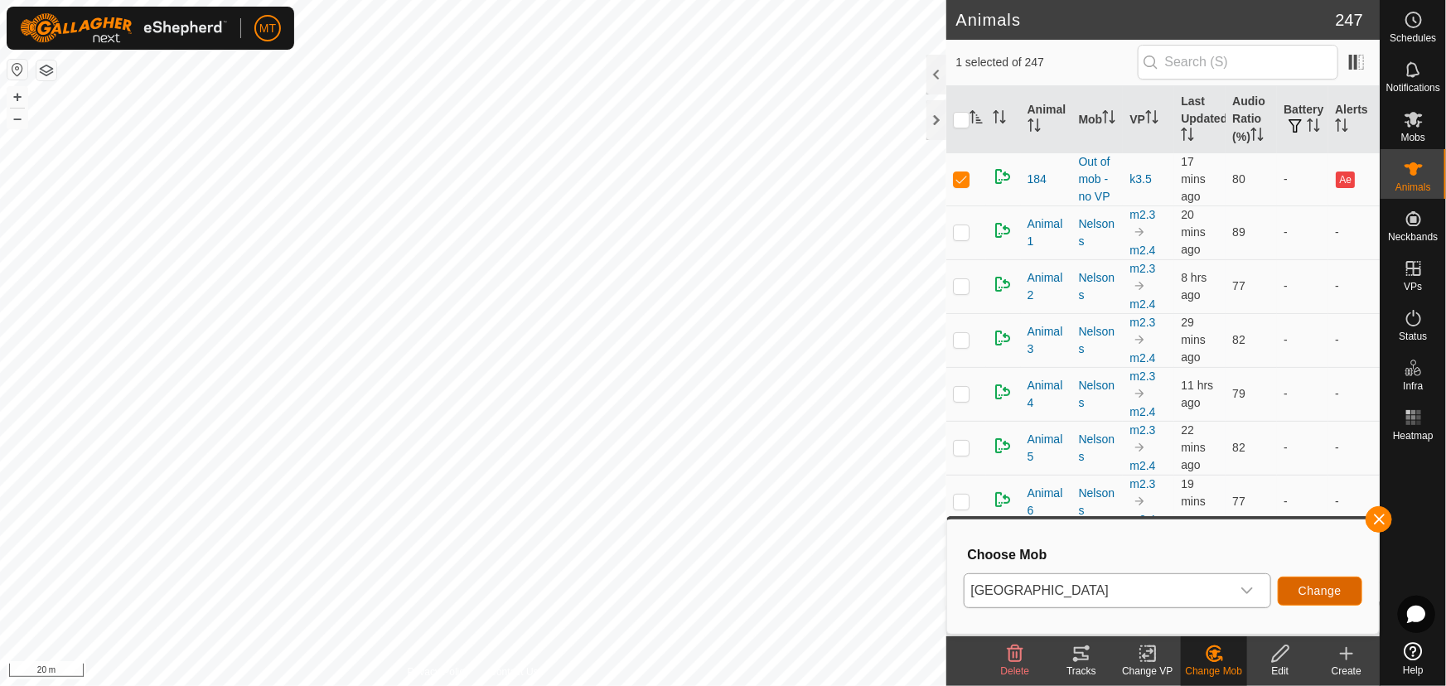
click at [1336, 584] on span "Change" at bounding box center [1320, 590] width 43 height 13
checkbox input "false"
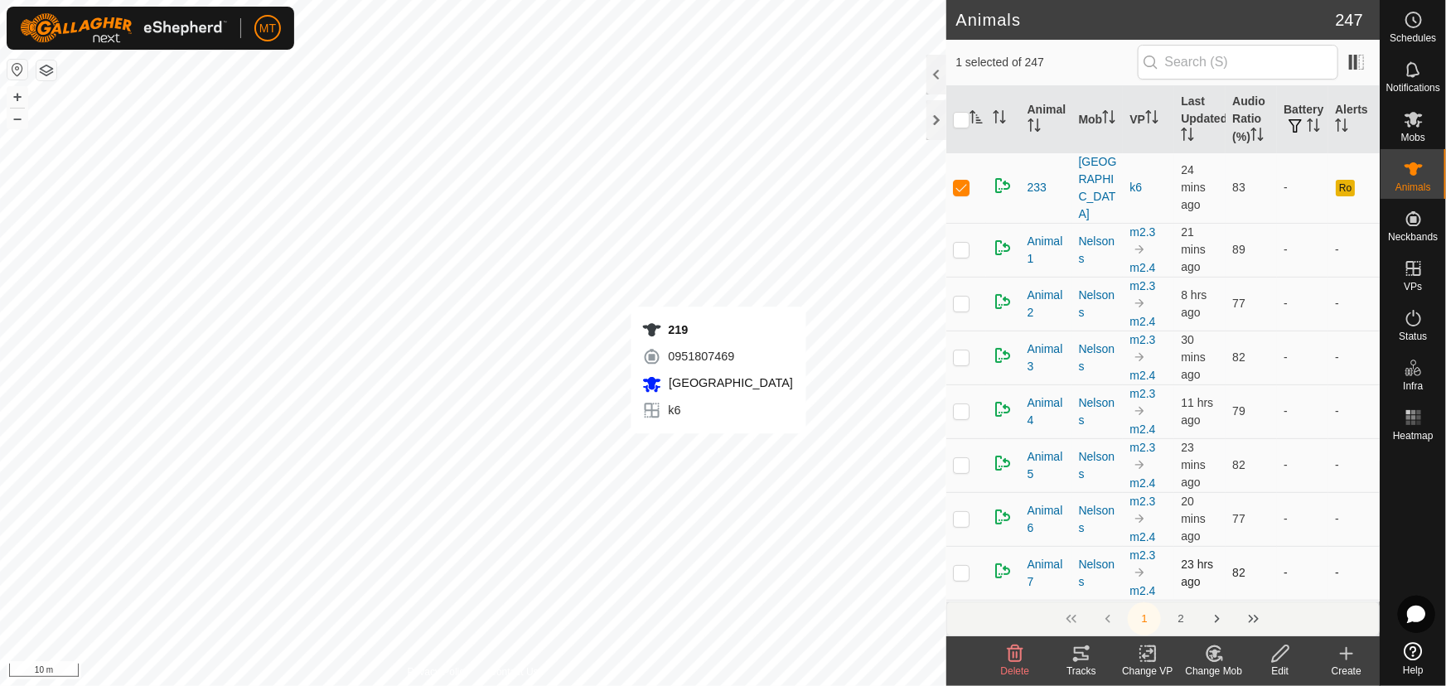
click at [719, 450] on div "219 0951807469 [GEOGRAPHIC_DATA][DEMOGRAPHIC_DATA] k6 + – ⇧ i 10 m" at bounding box center [473, 343] width 947 height 686
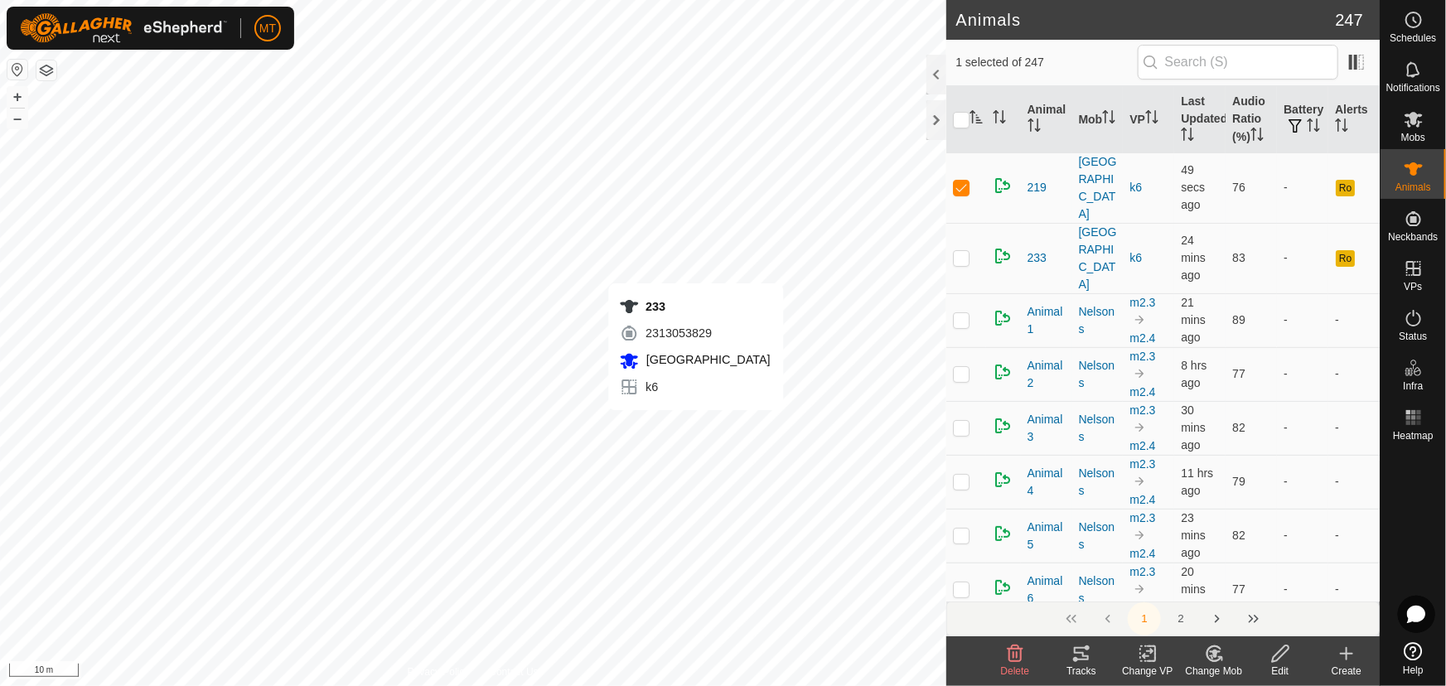
click at [696, 426] on div "233 2313053829 [GEOGRAPHIC_DATA][DEMOGRAPHIC_DATA] k6 + – ⇧ i 10 m" at bounding box center [473, 343] width 947 height 686
click at [1210, 657] on icon at bounding box center [1214, 654] width 21 height 20
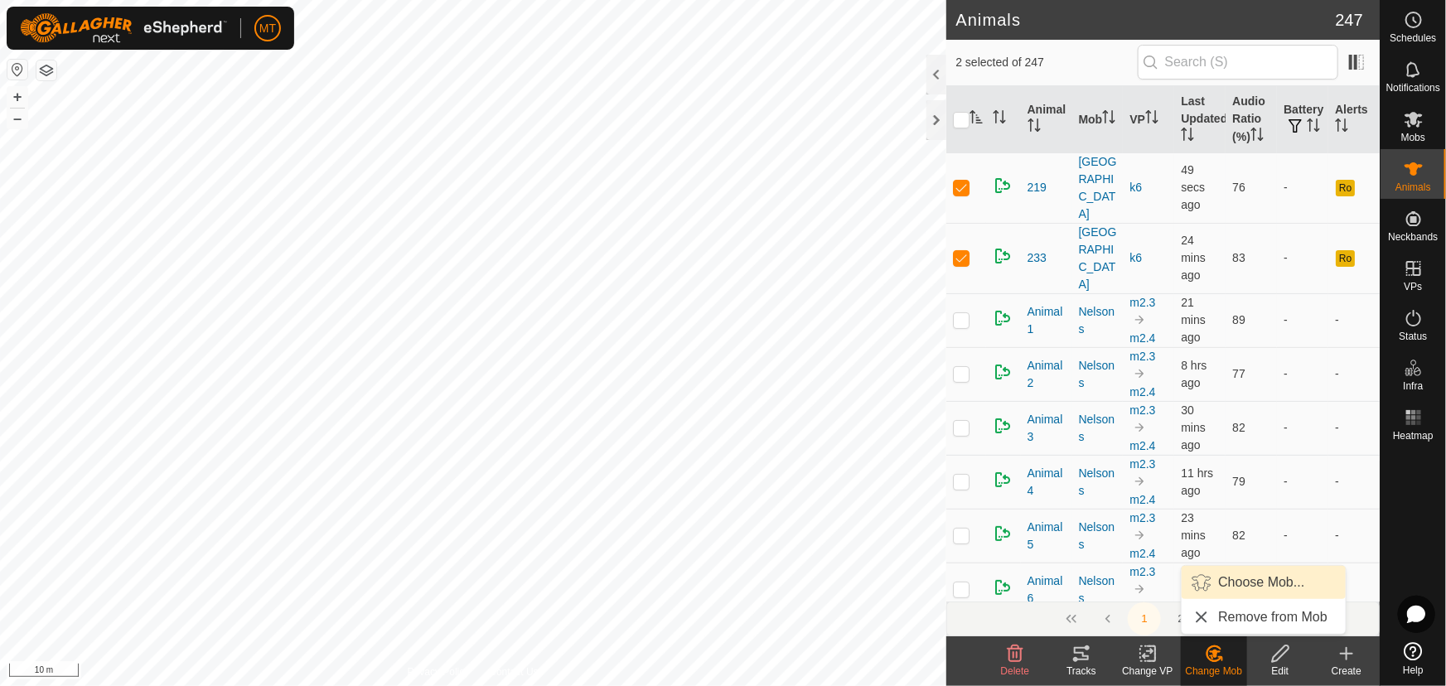
click at [1224, 578] on link "Choose Mob..." at bounding box center [1264, 582] width 164 height 33
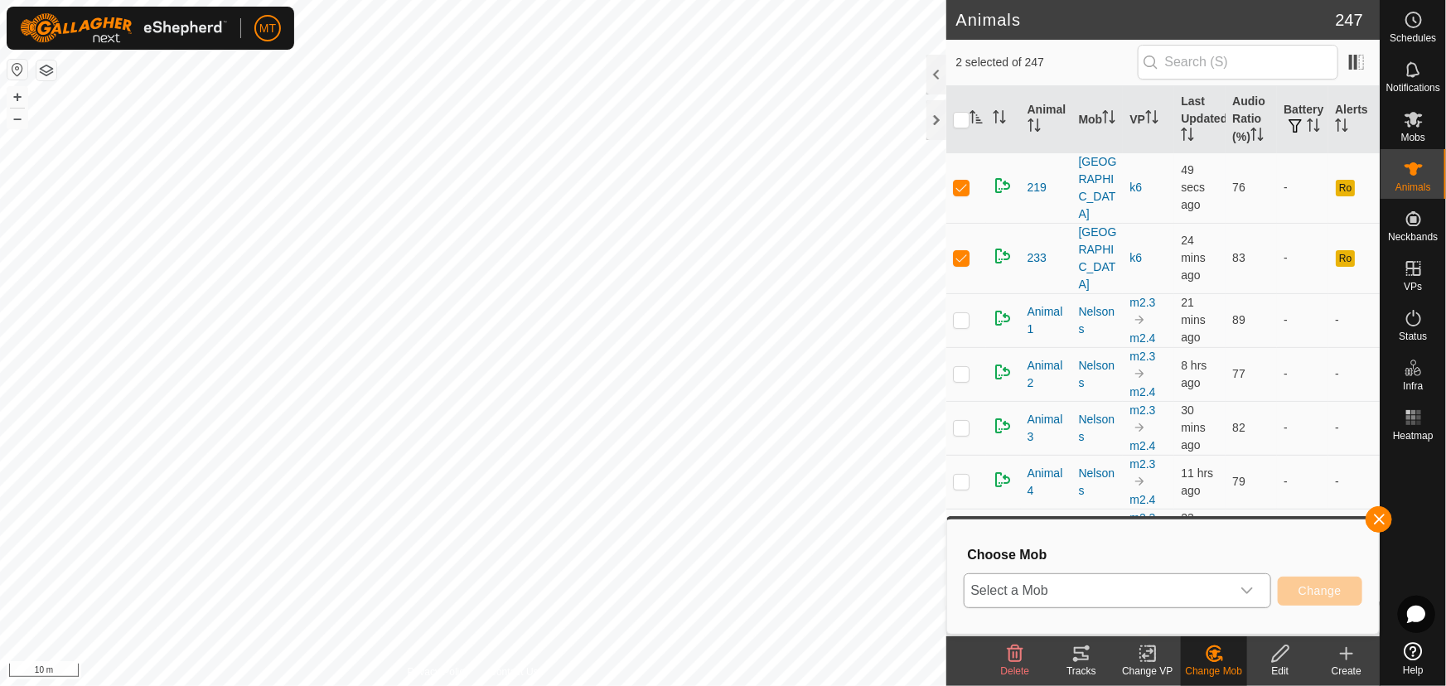
click at [1213, 586] on span "Select a Mob" at bounding box center [1098, 590] width 266 height 33
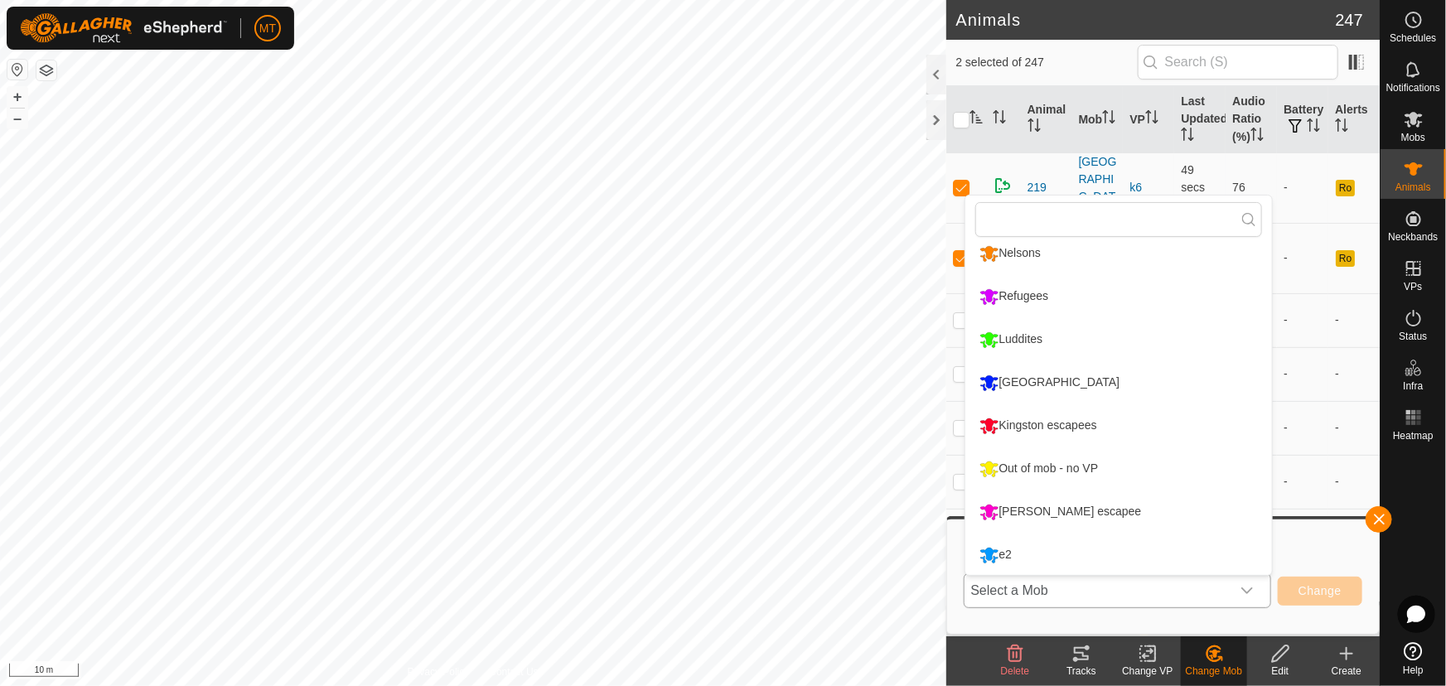
click at [1070, 468] on li "Out of mob - no VP" at bounding box center [1119, 468] width 307 height 41
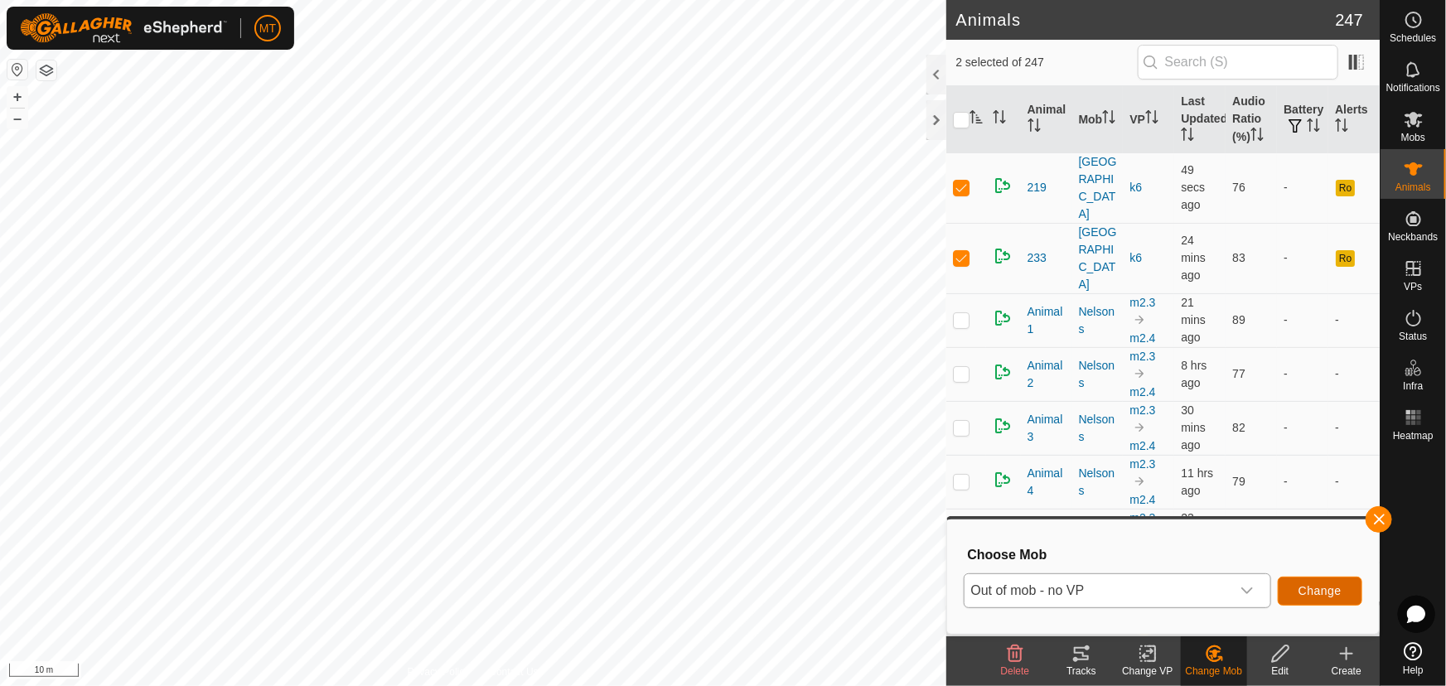
click at [1325, 594] on span "Change" at bounding box center [1320, 590] width 43 height 13
checkbox input "false"
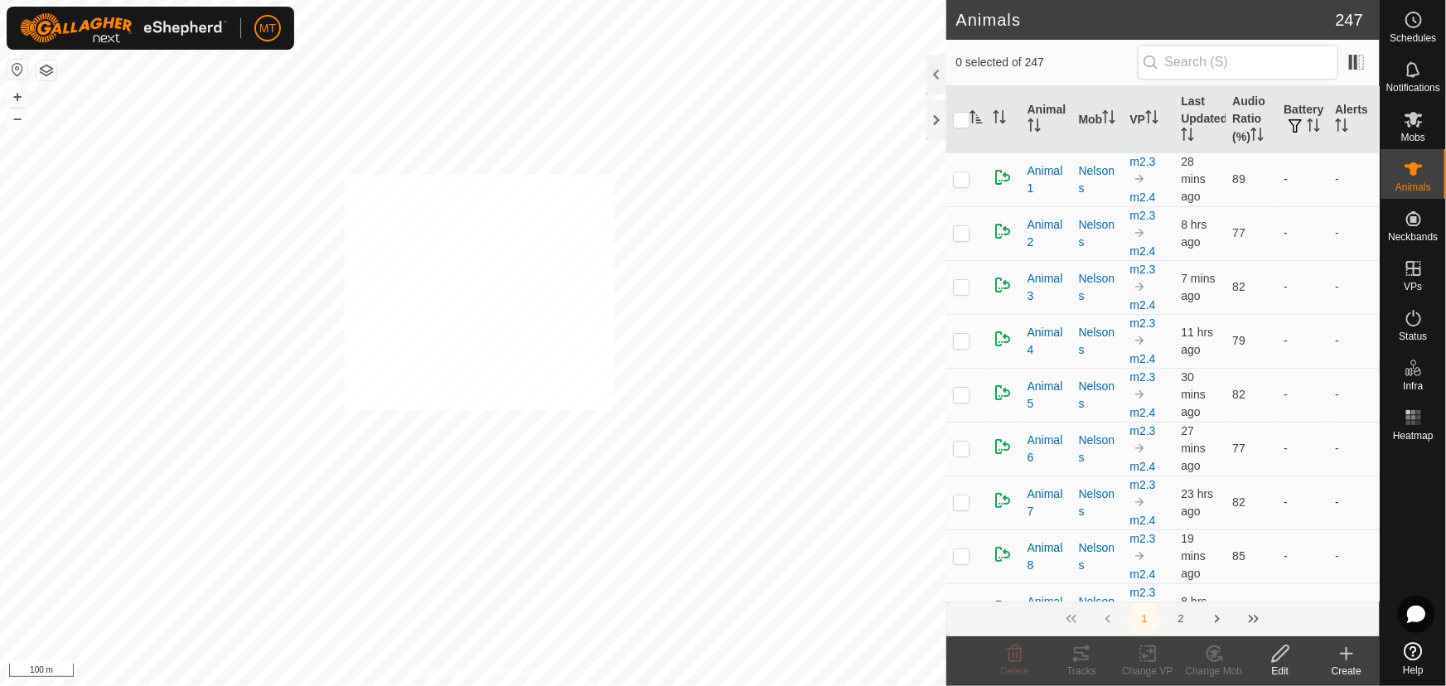
checkbox input "true"
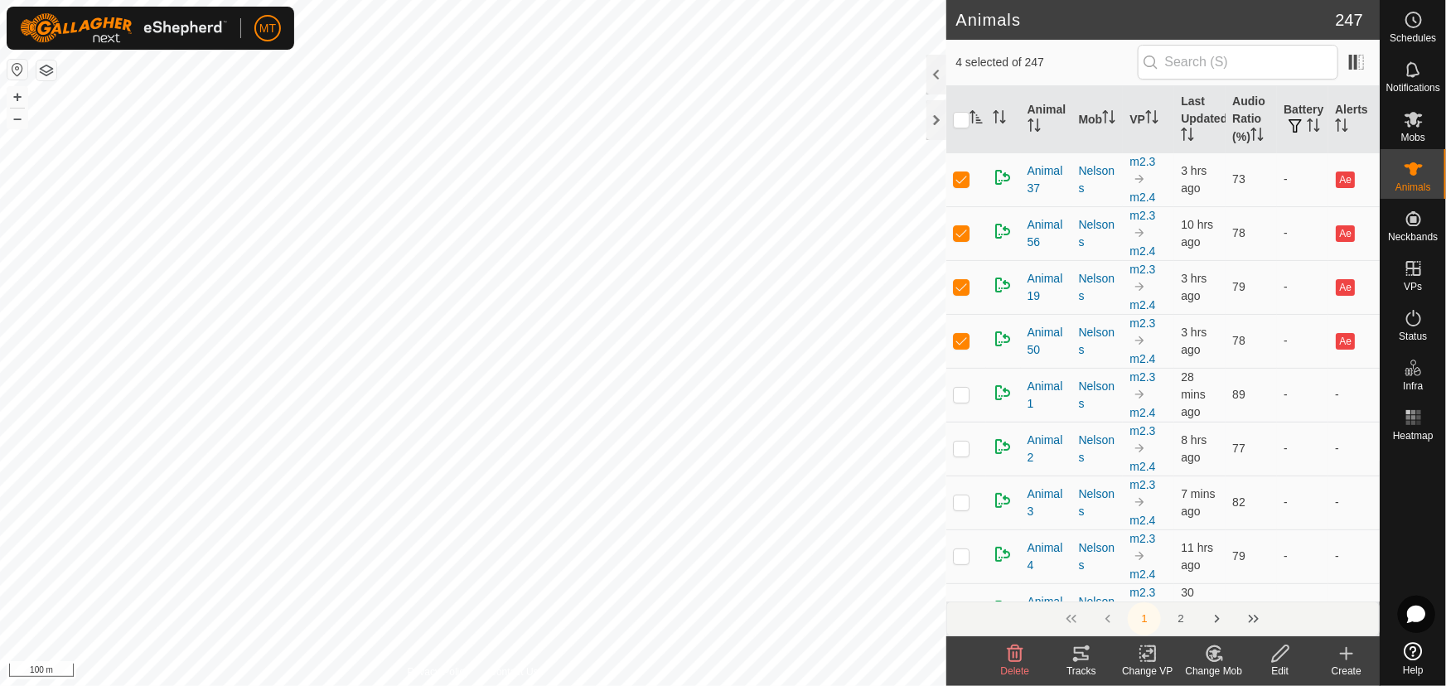
click at [1216, 658] on icon at bounding box center [1214, 654] width 21 height 20
click at [1221, 589] on link "Choose Mob..." at bounding box center [1264, 582] width 164 height 33
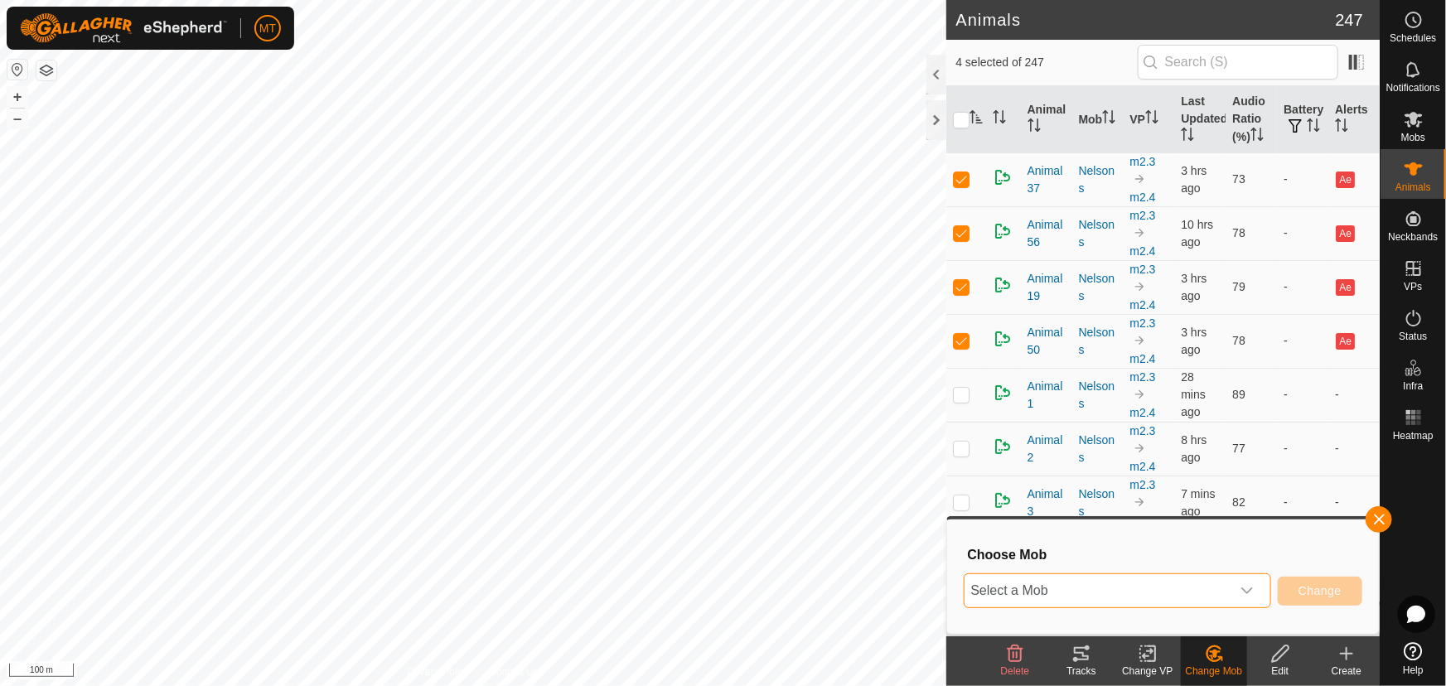
click at [1112, 583] on span "Select a Mob" at bounding box center [1098, 590] width 266 height 33
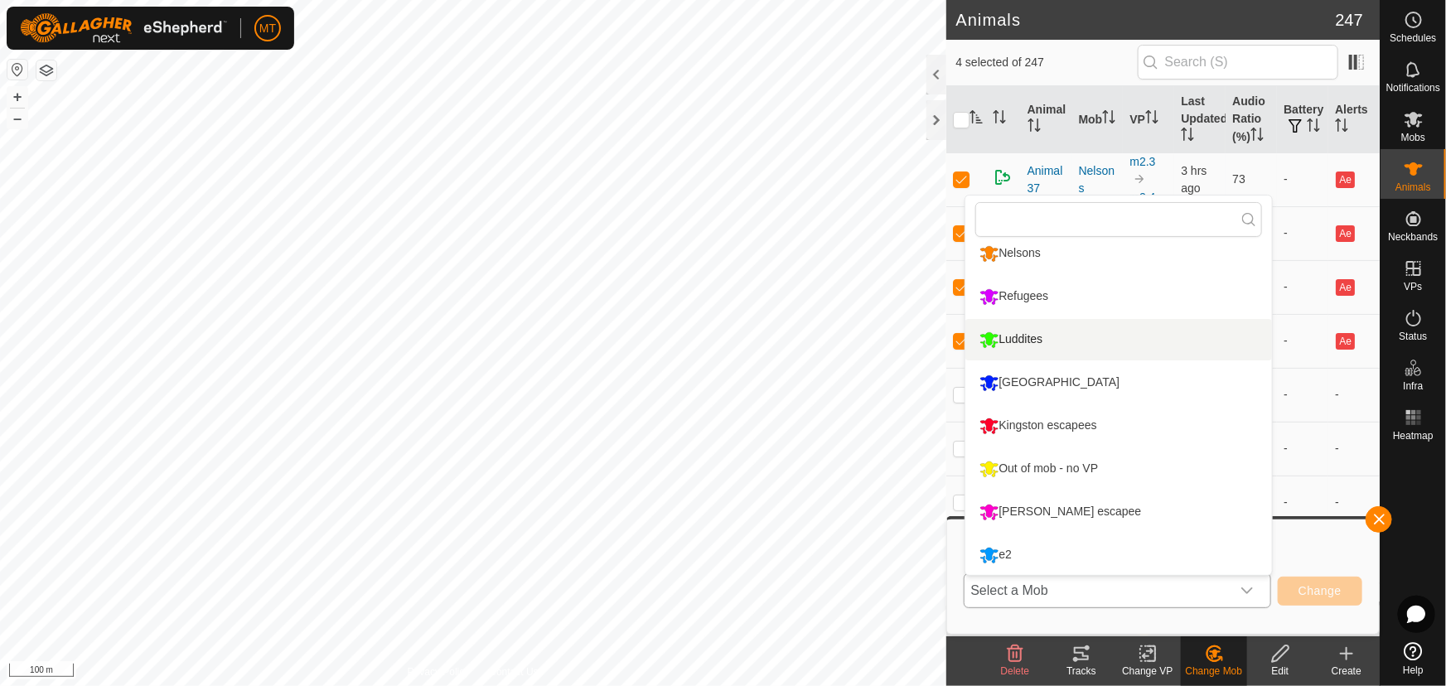
click at [1018, 337] on li "Luddites" at bounding box center [1119, 339] width 307 height 41
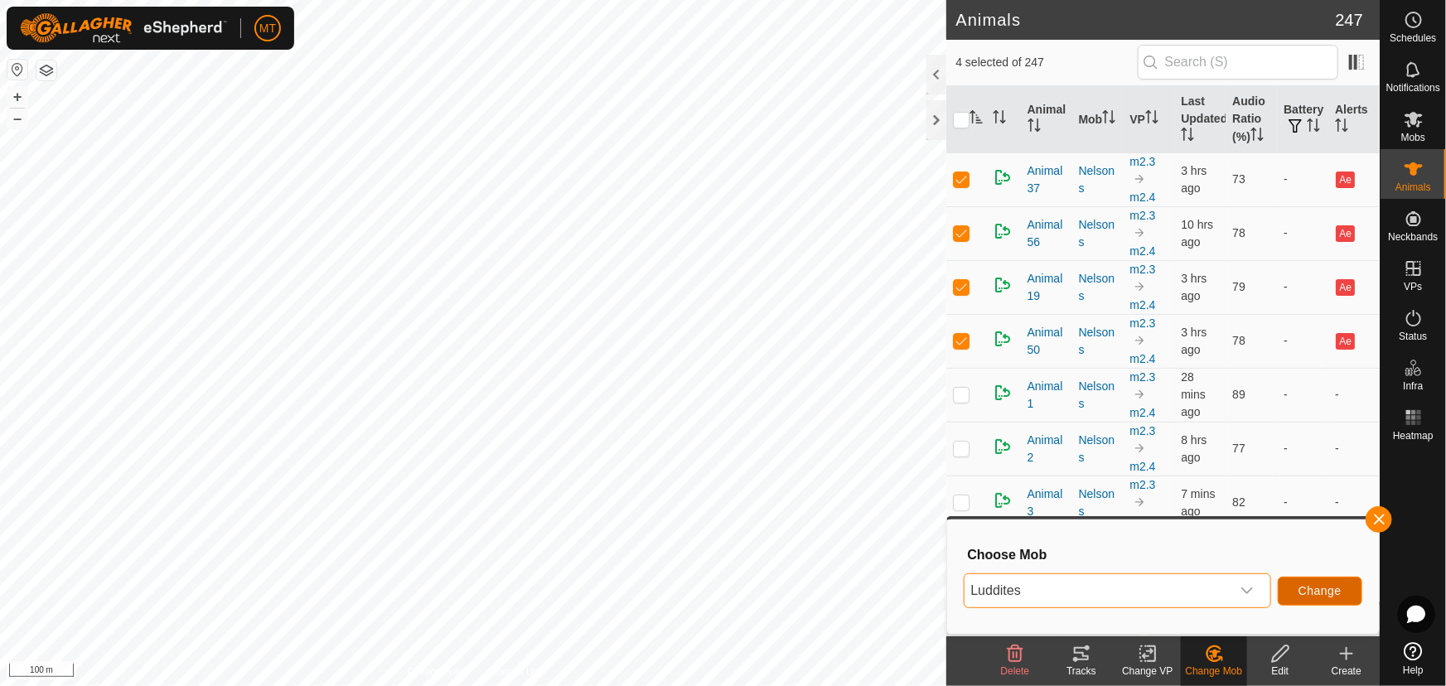
click at [1314, 582] on button "Change" at bounding box center [1320, 591] width 85 height 29
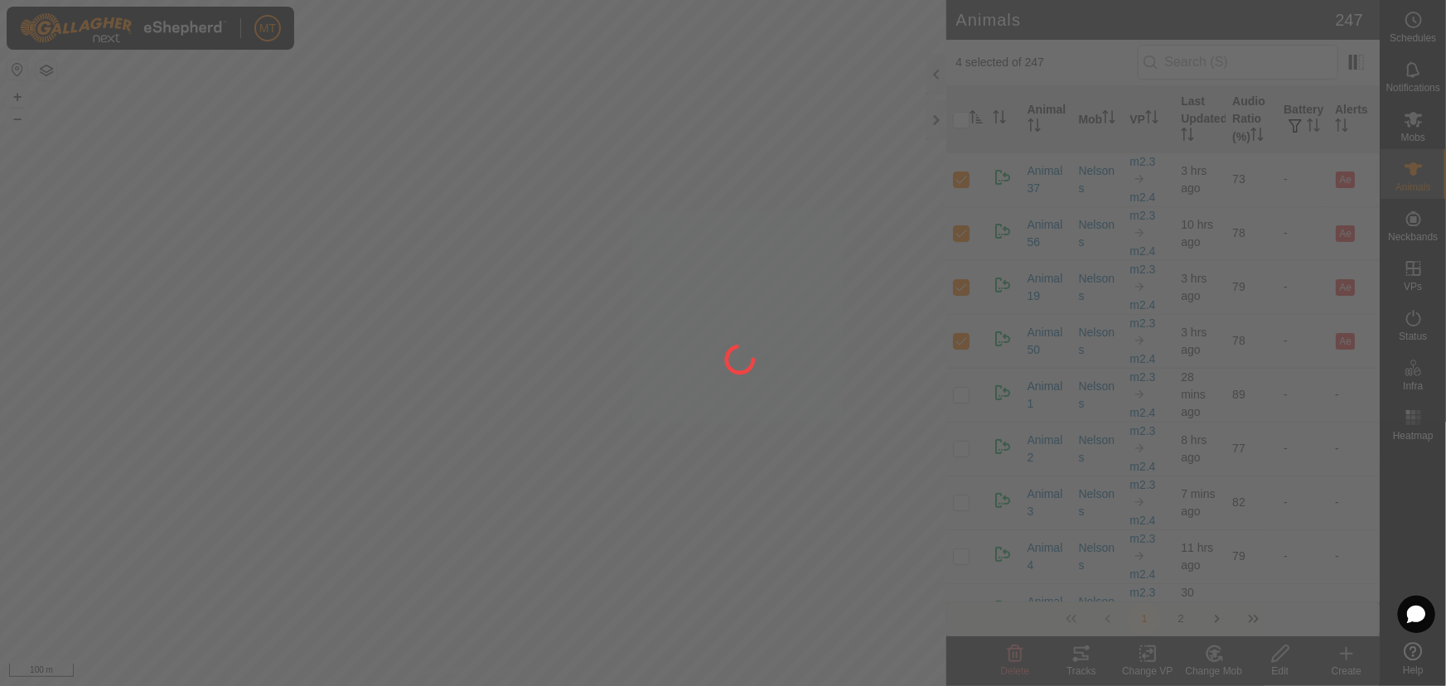
checkbox input "false"
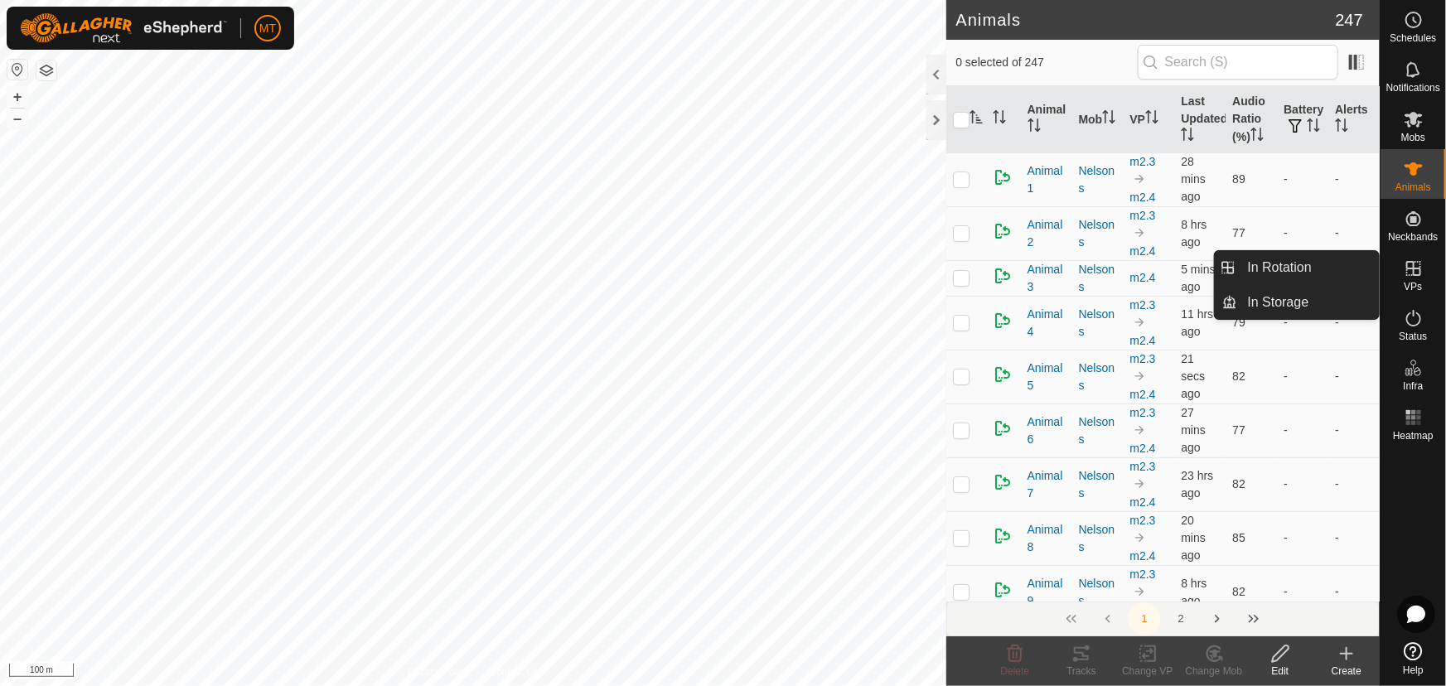
click at [1416, 277] on icon at bounding box center [1414, 269] width 20 height 20
click at [1287, 269] on link "In Rotation" at bounding box center [1309, 267] width 142 height 33
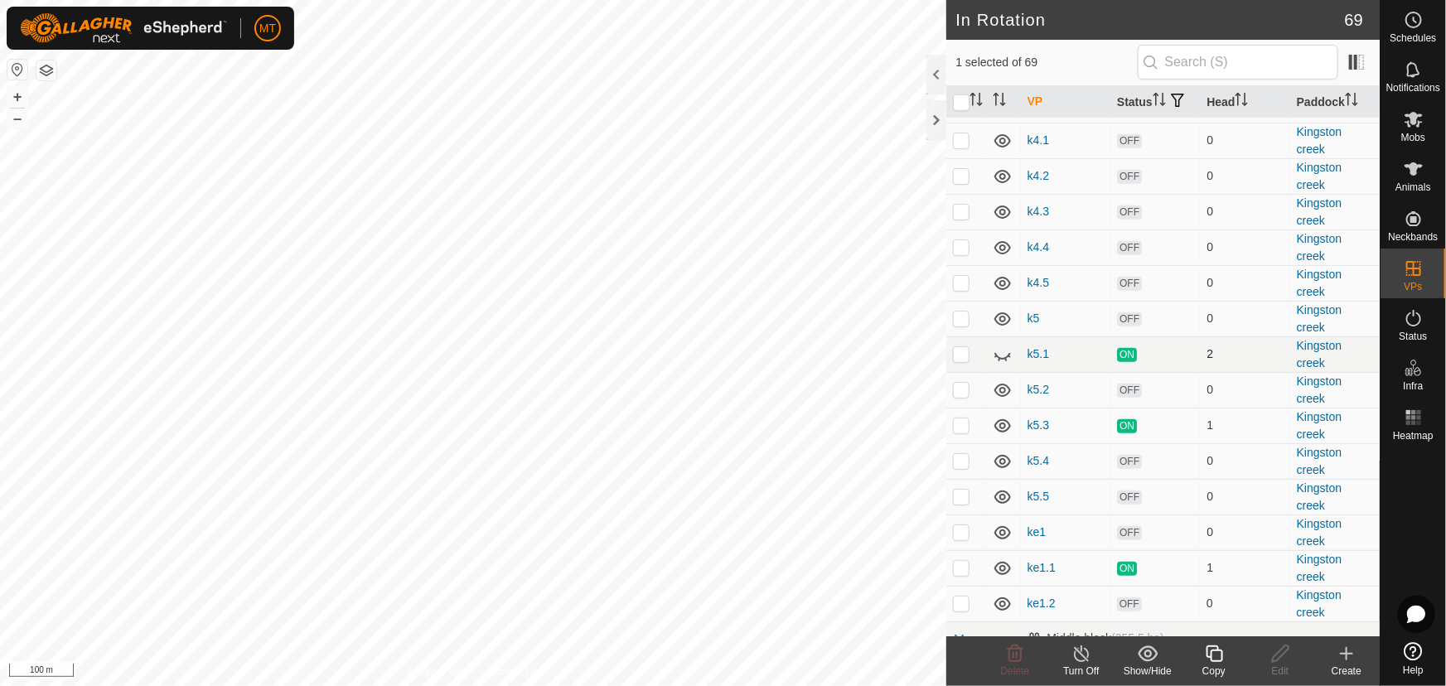
scroll to position [452, 0]
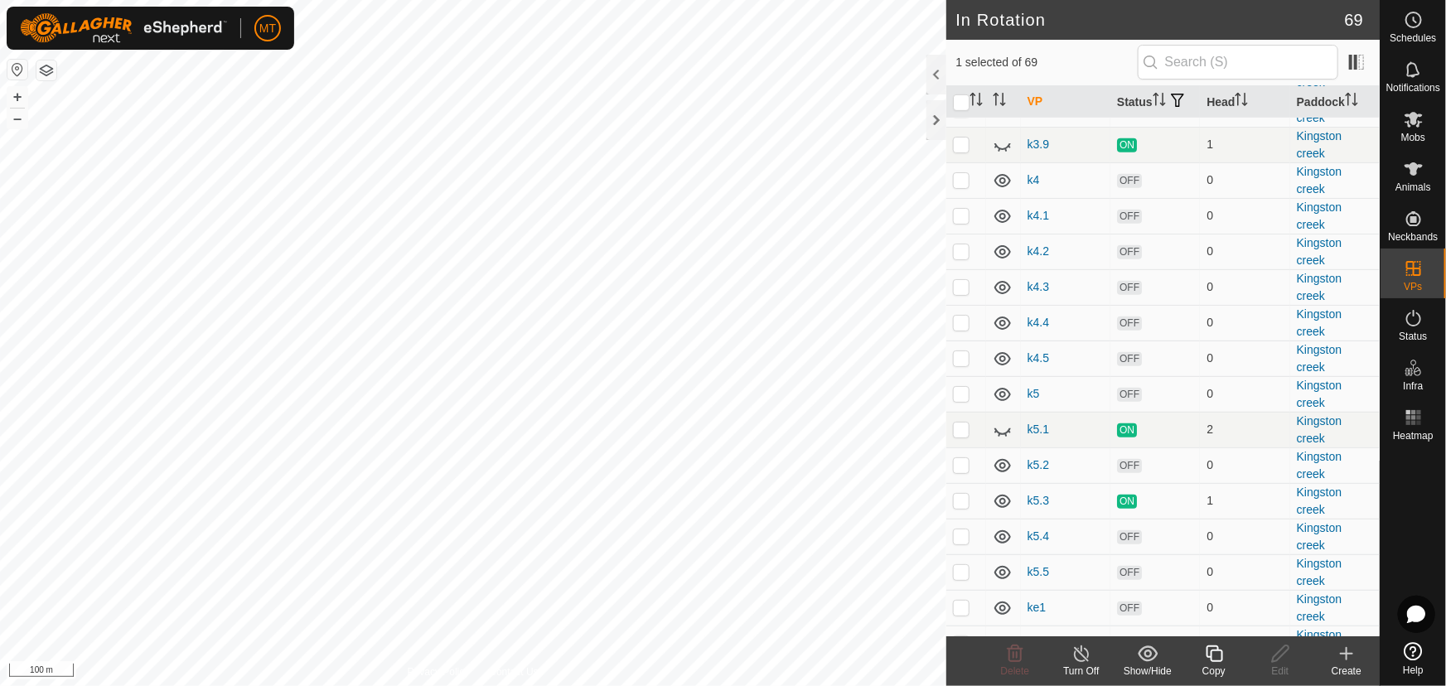
click at [1345, 655] on icon at bounding box center [1347, 654] width 20 height 20
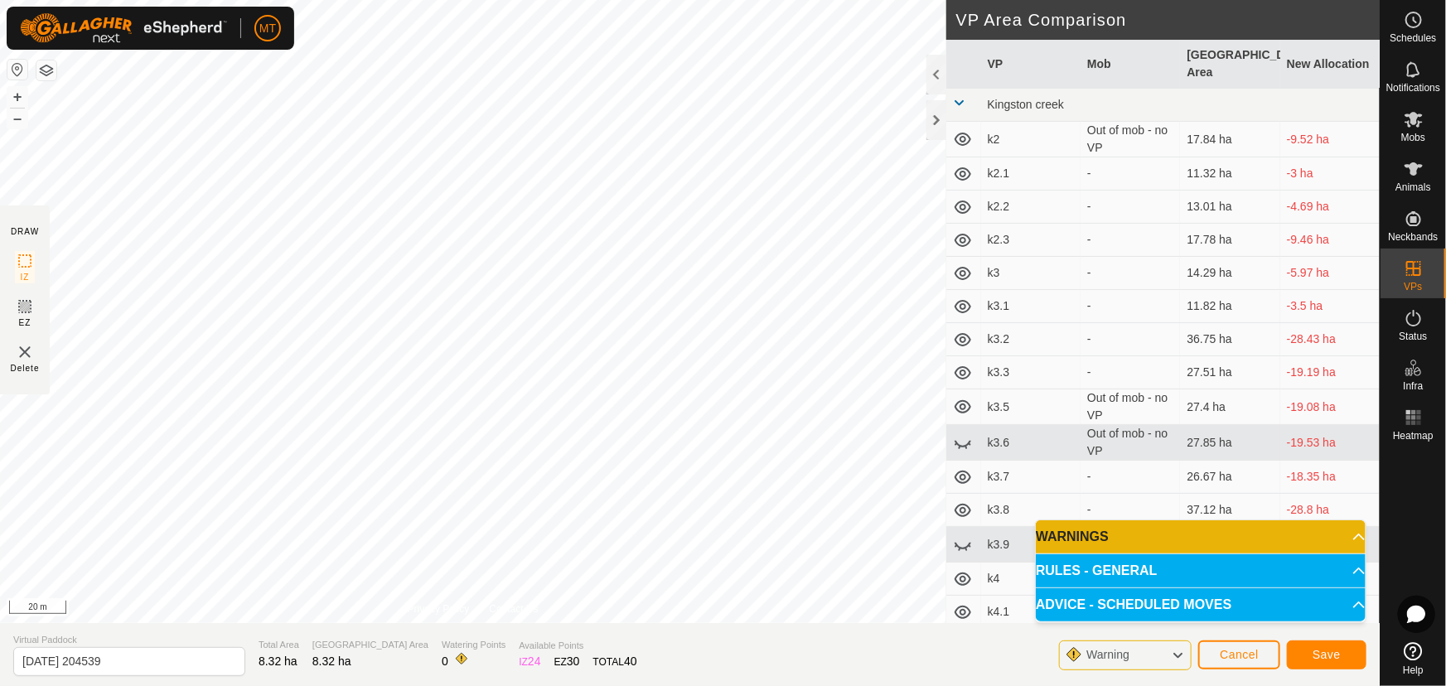
click at [983, 91] on div "DRAW IZ EZ Delete Privacy Policy Contact Us IZ interior angle must be larger th…" at bounding box center [690, 311] width 1380 height 623
drag, startPoint x: 143, startPoint y: 662, endPoint x: 0, endPoint y: 681, distance: 144.6
click at [0, 681] on section "Virtual Paddock [DATE] 204539 Total Area 8.32 ha Grazing Area 8.32 ha Watering …" at bounding box center [690, 654] width 1380 height 63
type input "l11"
click at [1303, 657] on button "Save" at bounding box center [1327, 655] width 80 height 29
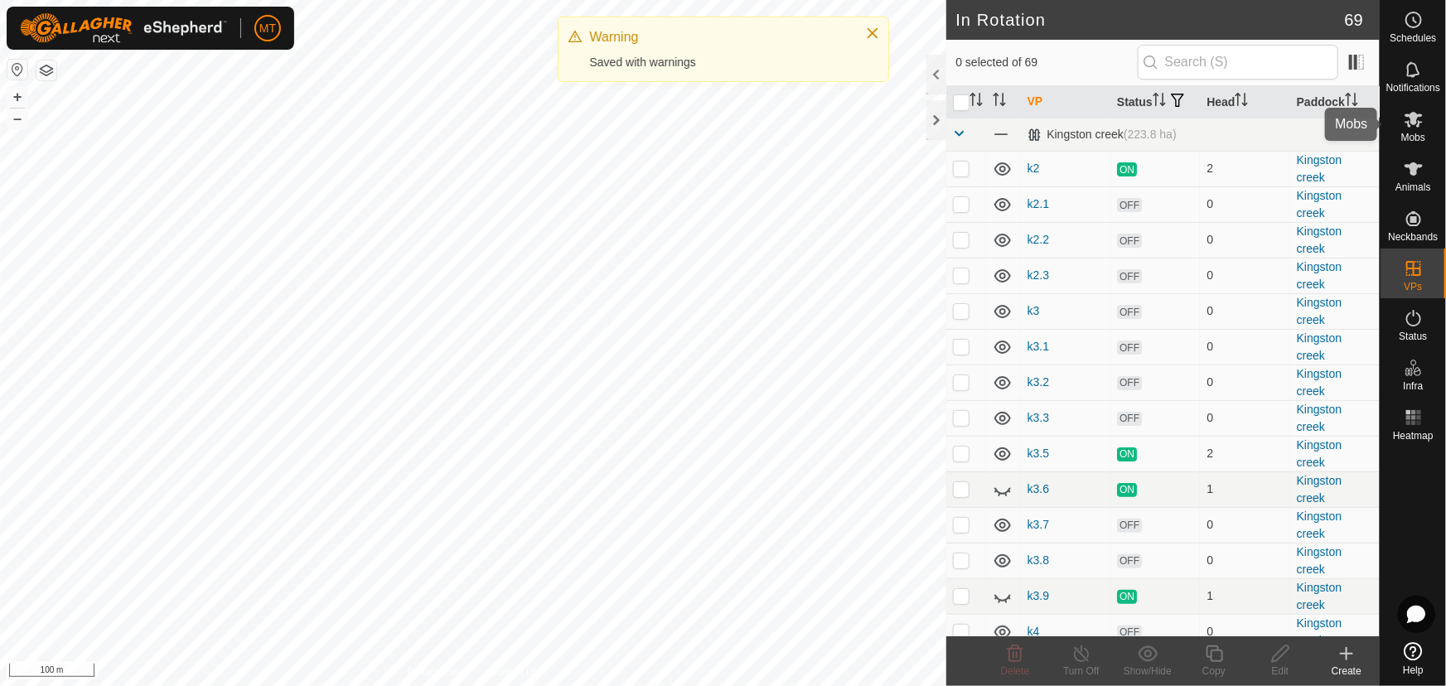
click at [1413, 127] on icon at bounding box center [1414, 119] width 20 height 20
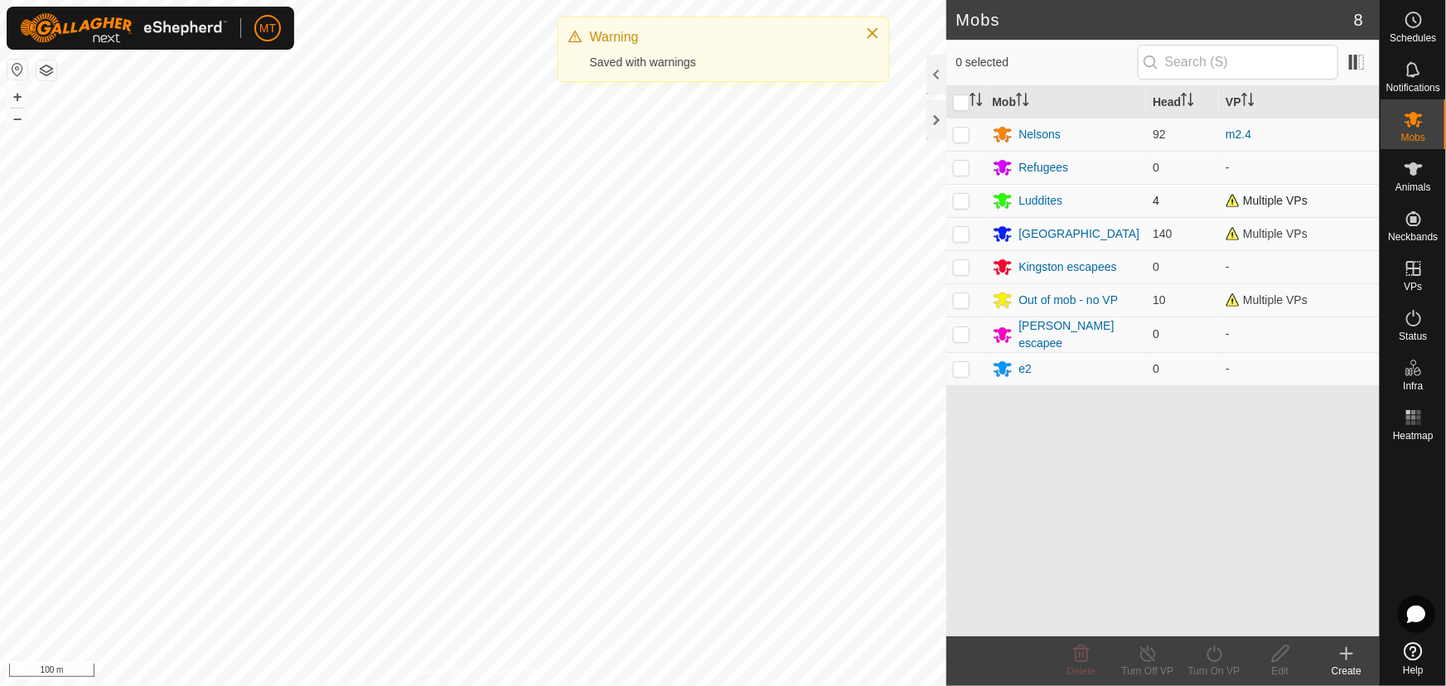
click at [962, 196] on p-checkbox at bounding box center [961, 200] width 17 height 13
checkbox input "true"
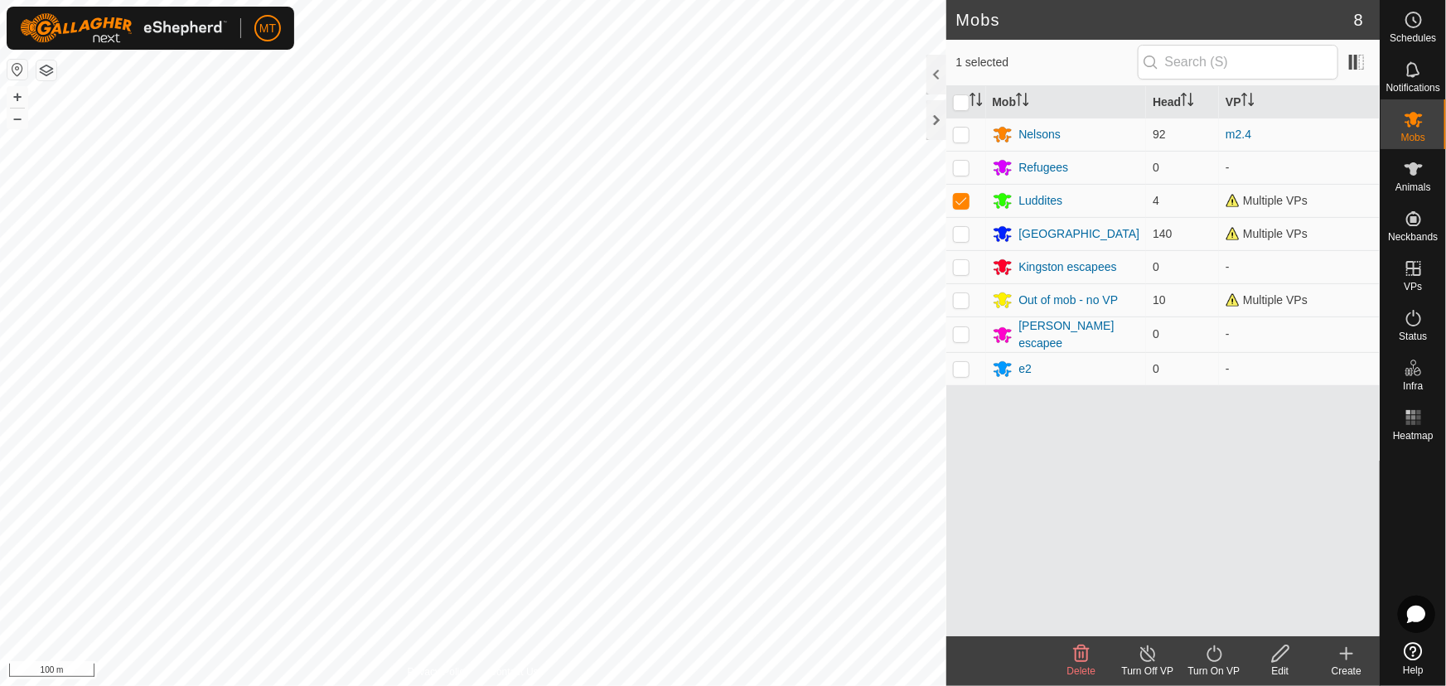
click at [1219, 659] on icon at bounding box center [1214, 654] width 15 height 17
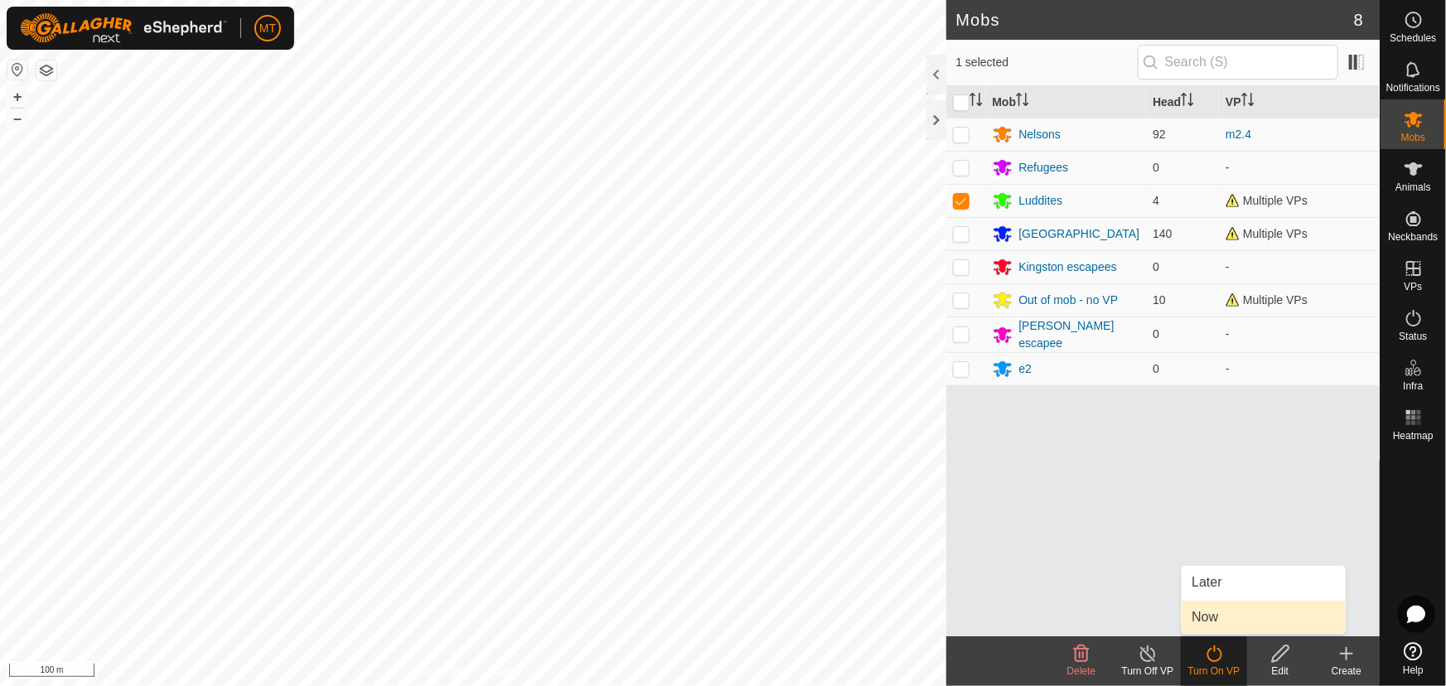
click at [1219, 608] on link "Now" at bounding box center [1264, 617] width 164 height 33
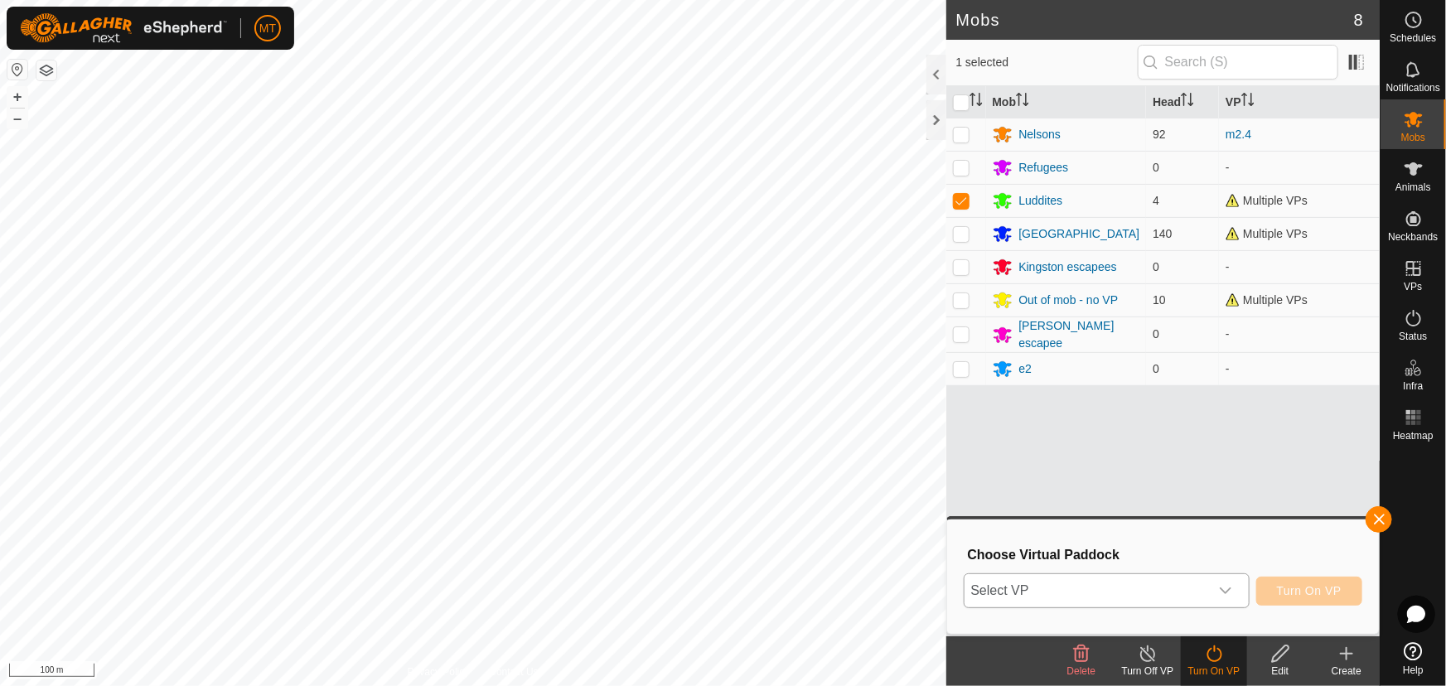
click at [1100, 597] on span "Select VP" at bounding box center [1087, 590] width 245 height 33
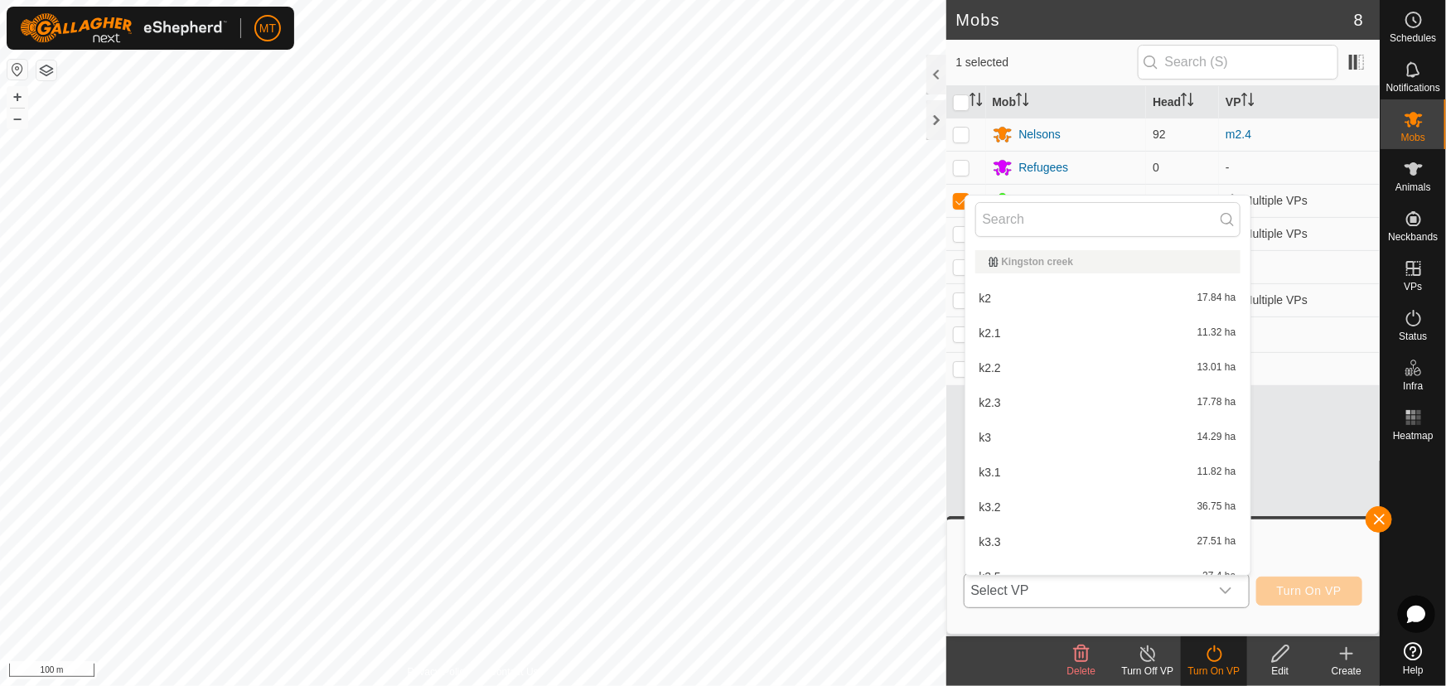
type input "l"
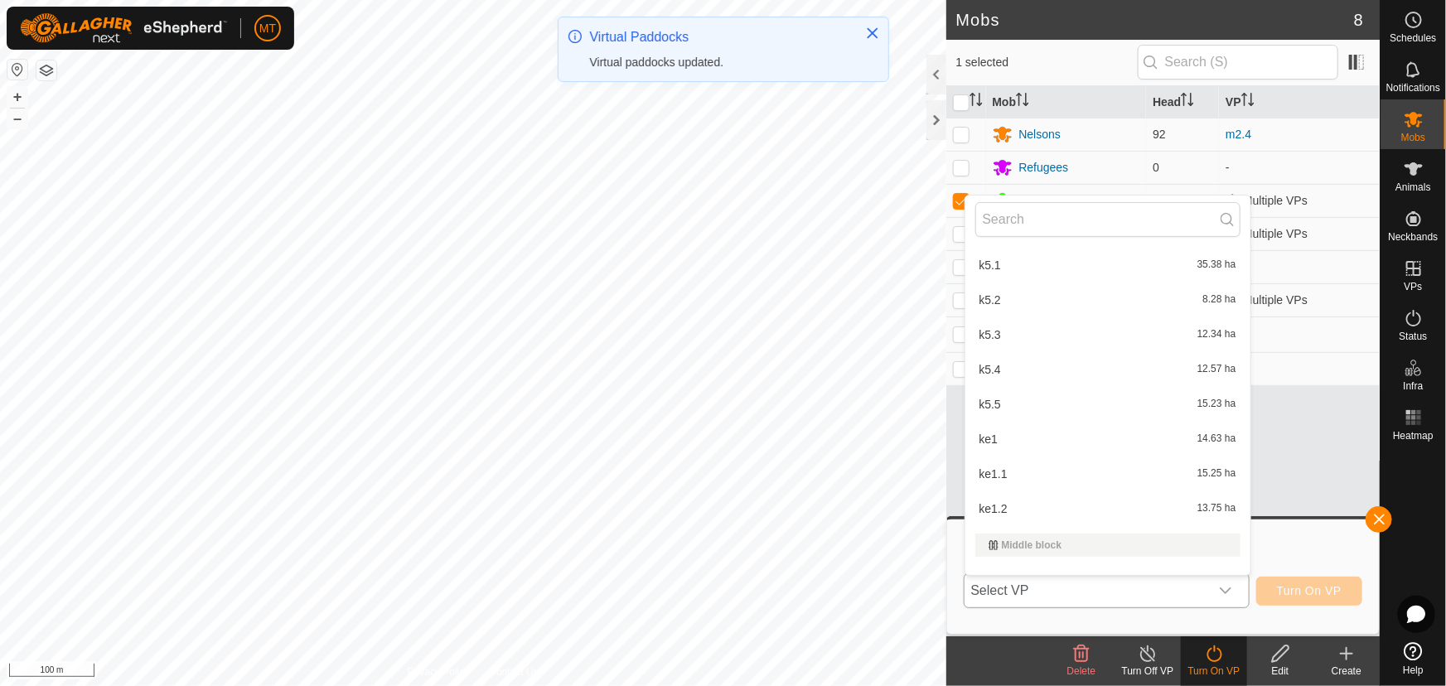
scroll to position [894, 0]
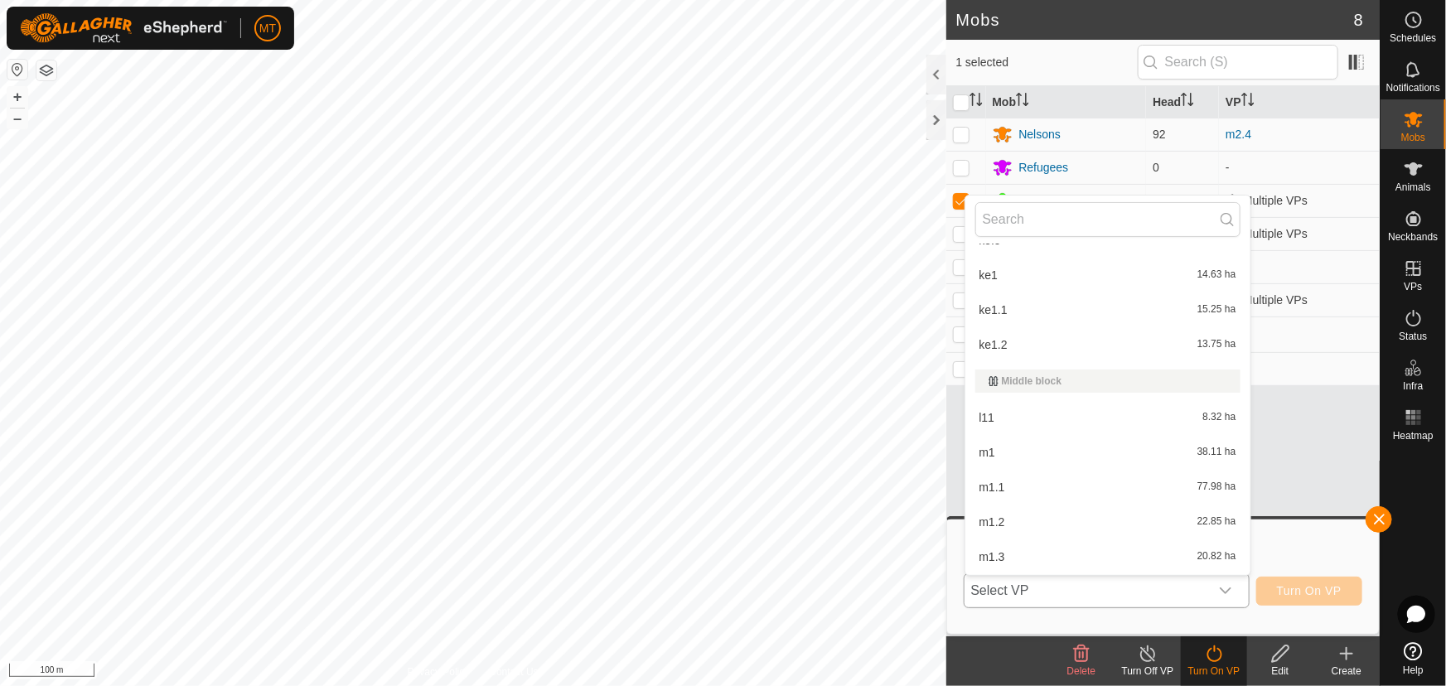
click at [1019, 414] on li "l11 8.32 ha" at bounding box center [1108, 417] width 285 height 33
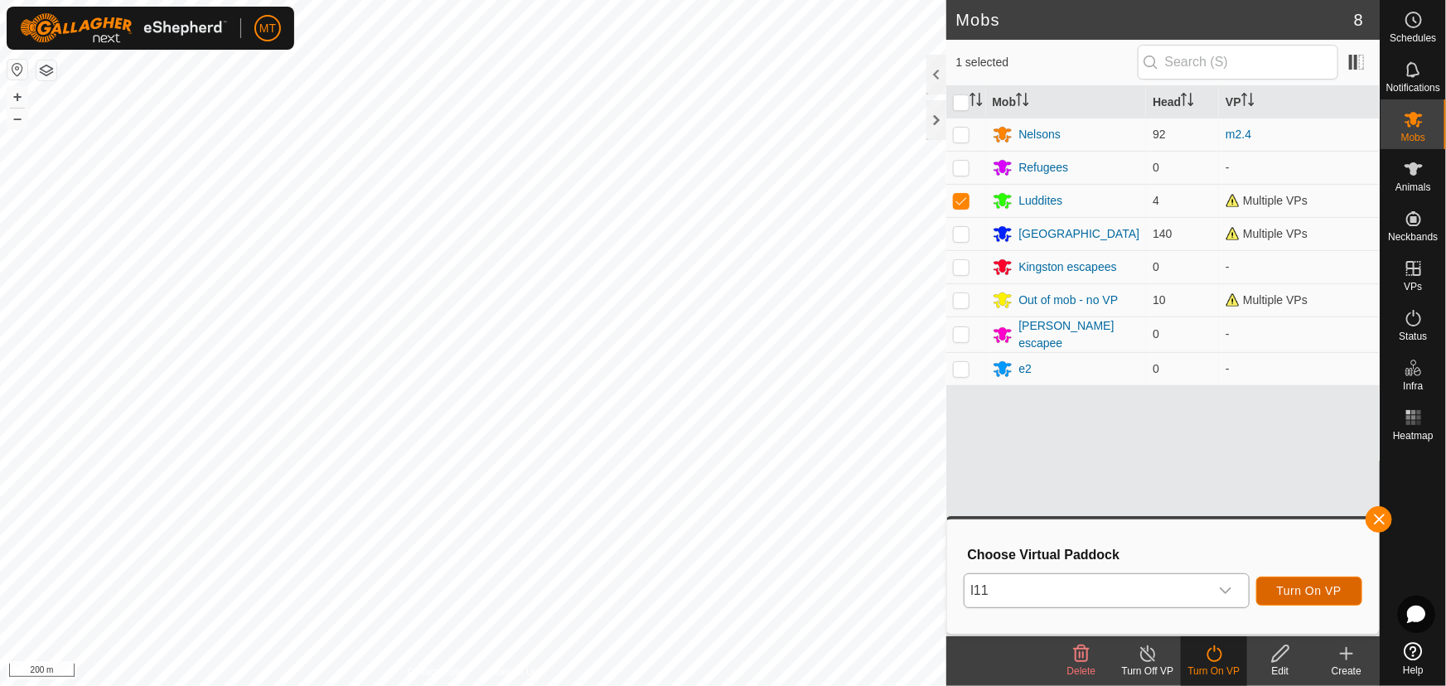
click at [1280, 587] on span "Turn On VP" at bounding box center [1309, 590] width 65 height 13
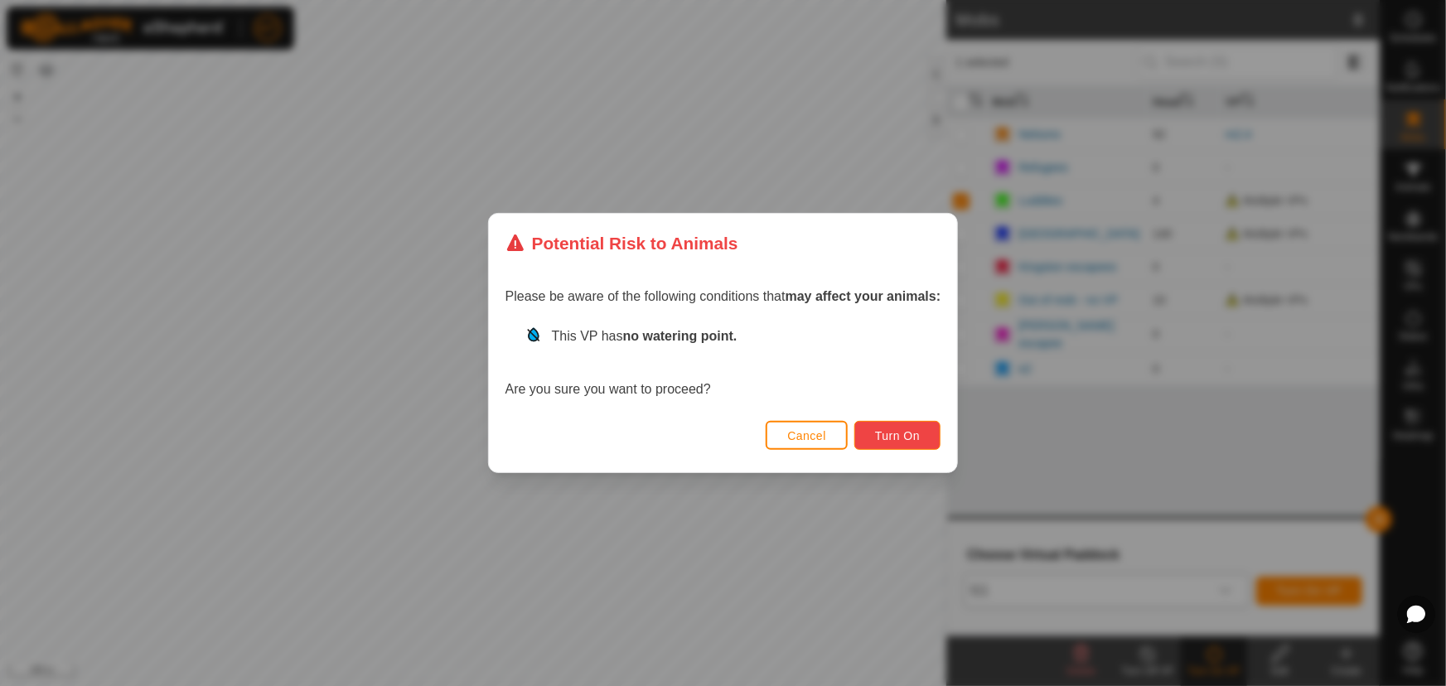
click at [896, 438] on span "Turn On" at bounding box center [897, 435] width 45 height 13
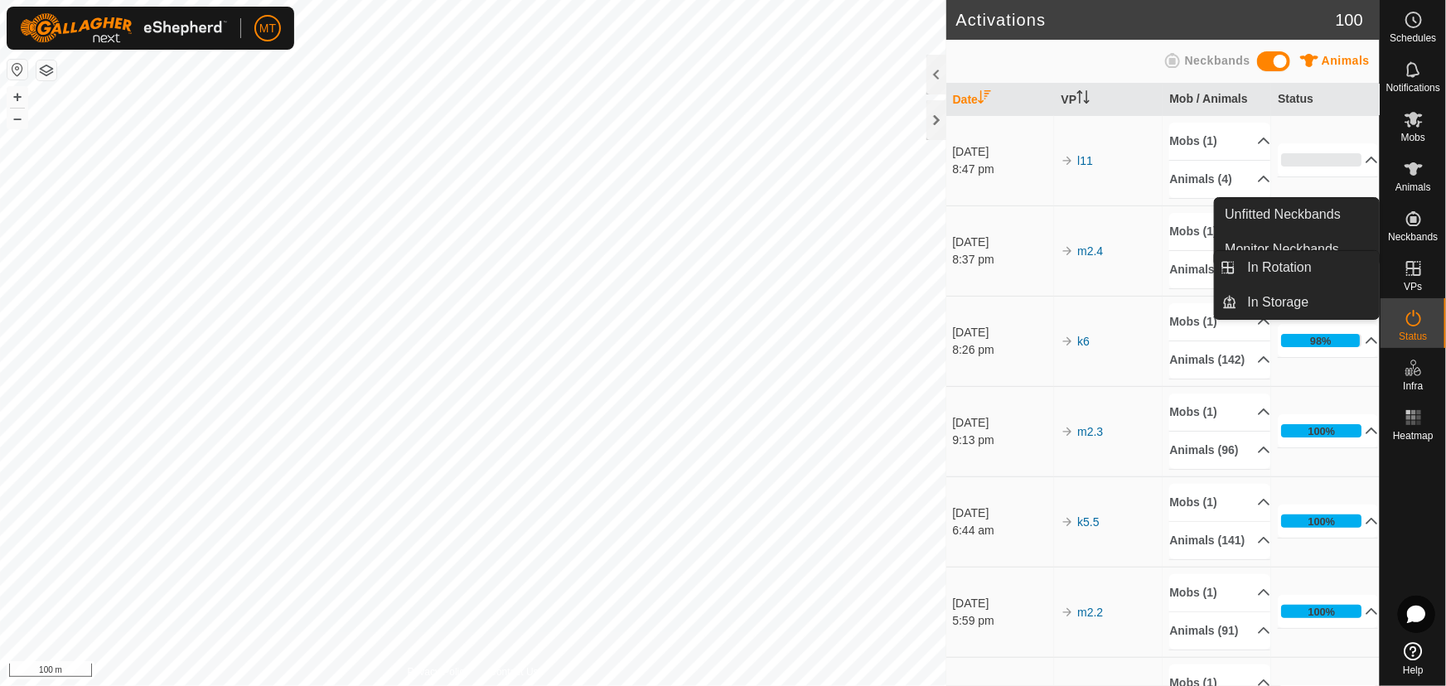
click at [1419, 269] on icon at bounding box center [1414, 268] width 15 height 15
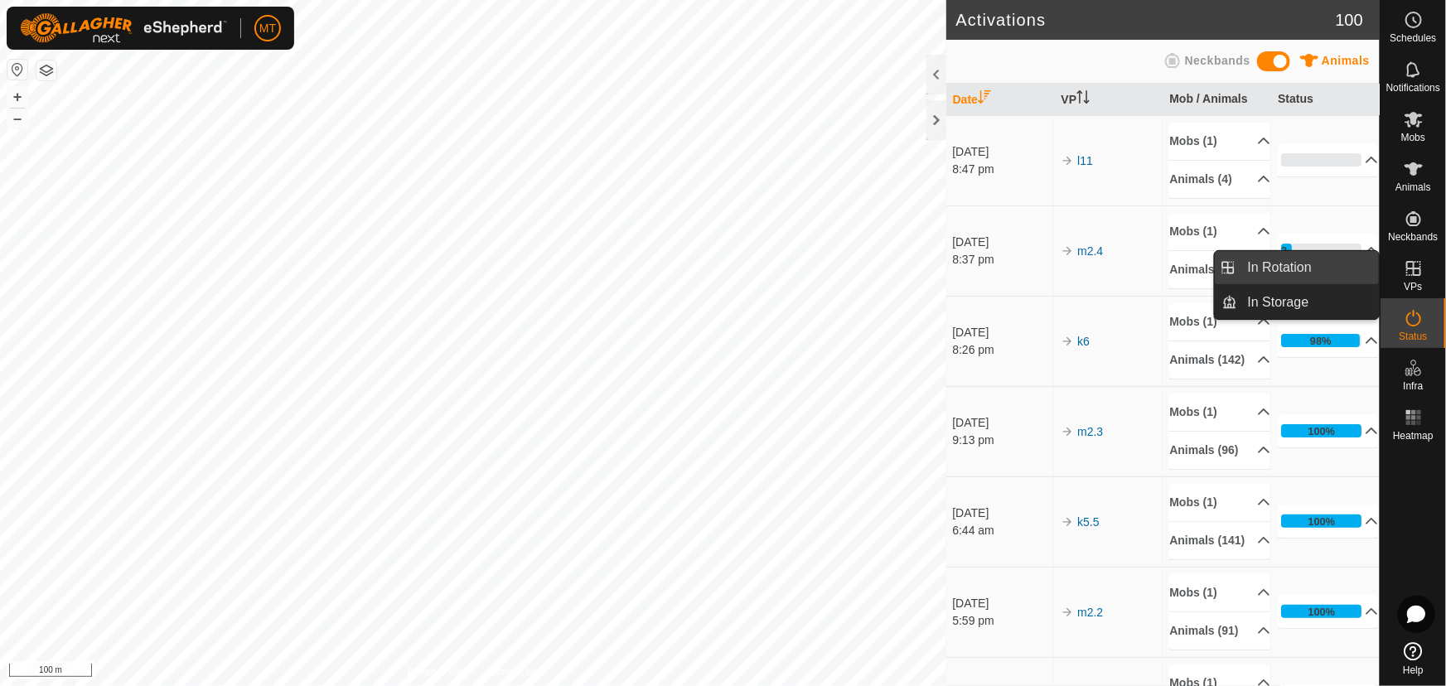
click at [1303, 261] on link "In Rotation" at bounding box center [1309, 267] width 142 height 33
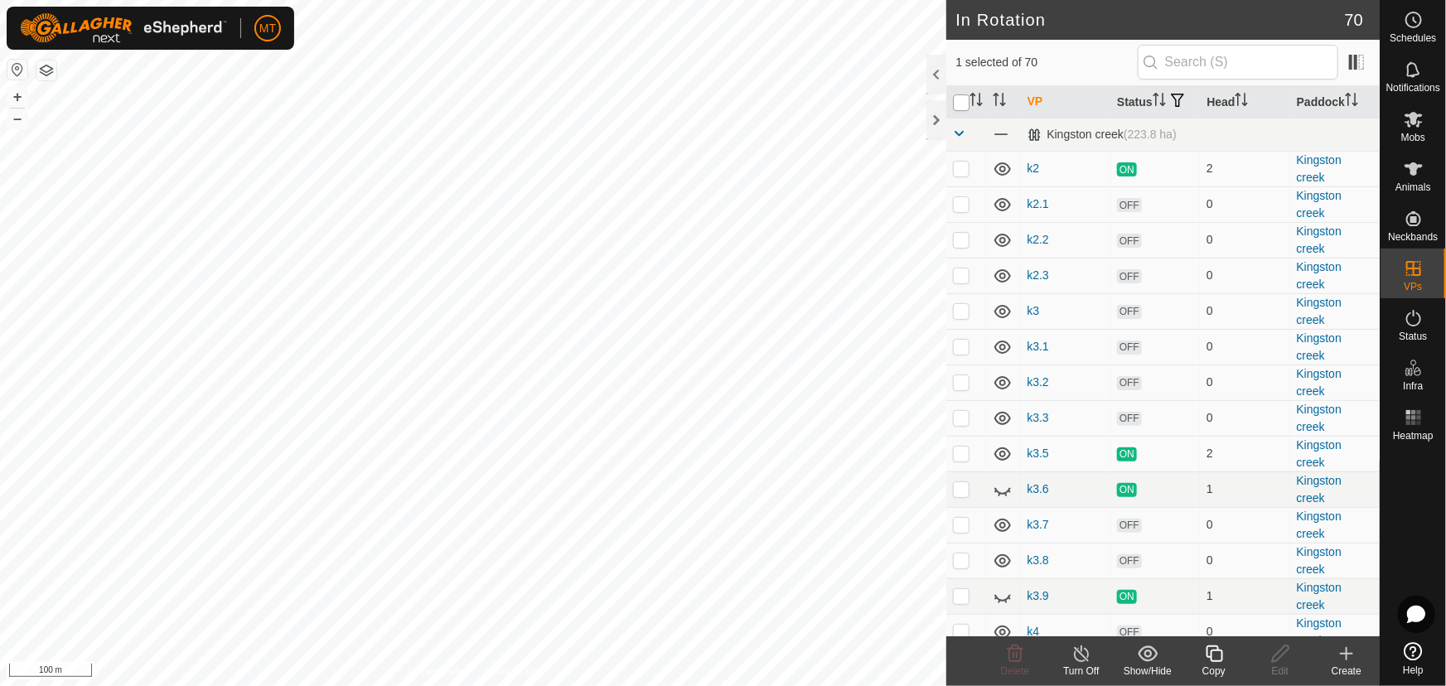
click at [953, 108] on input "checkbox" at bounding box center [961, 102] width 17 height 17
checkbox input "true"
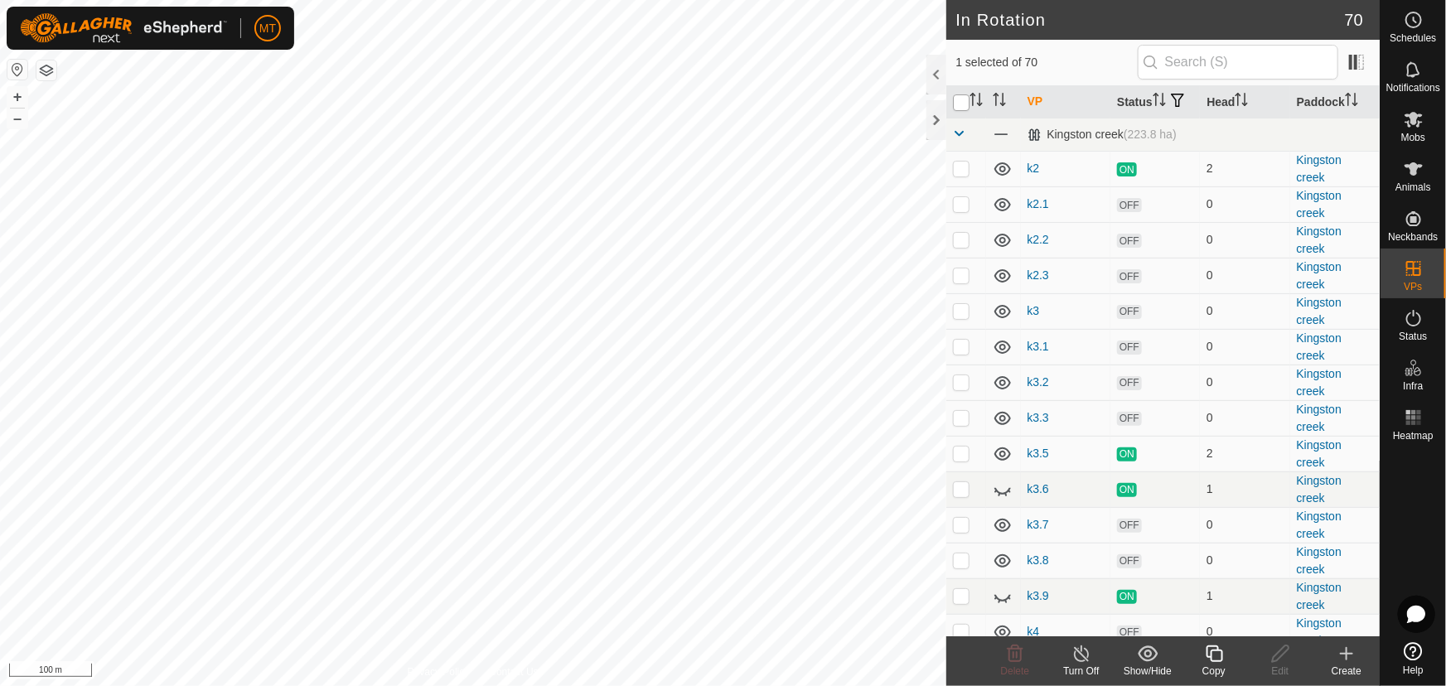
checkbox input "true"
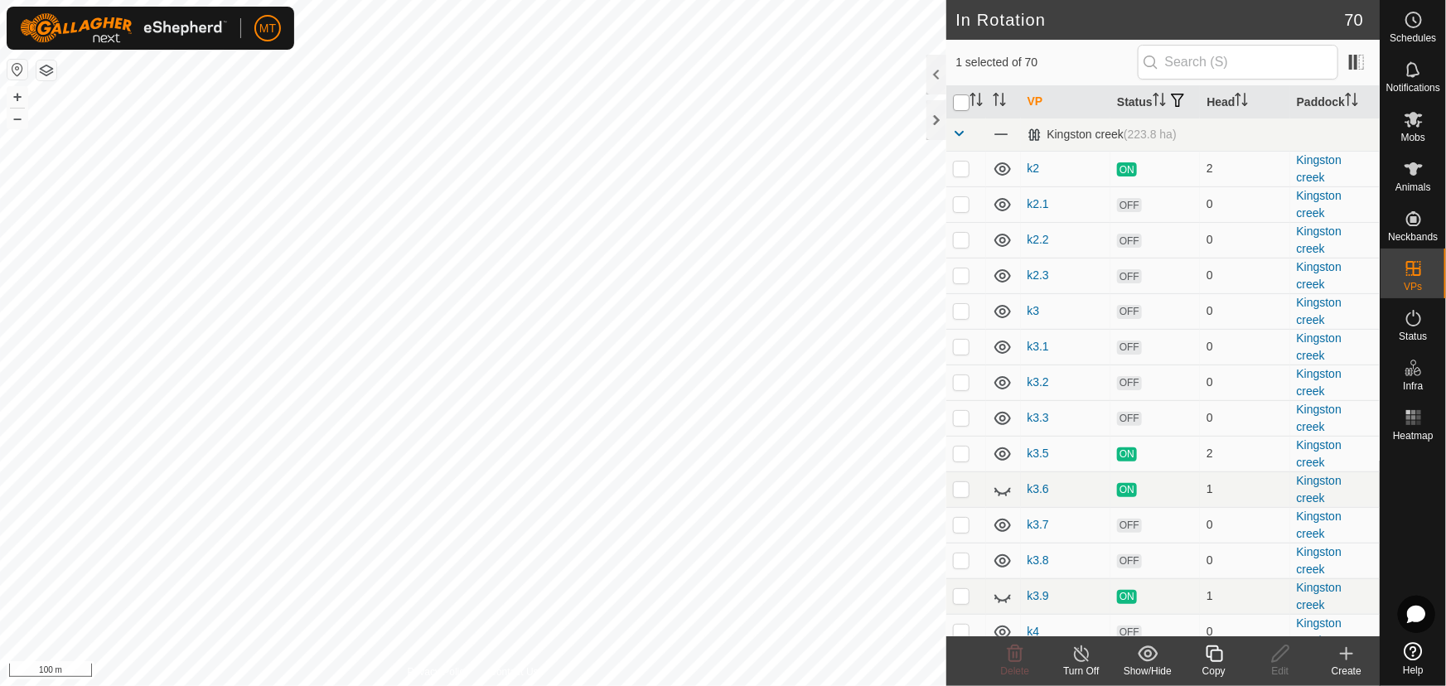
checkbox input "true"
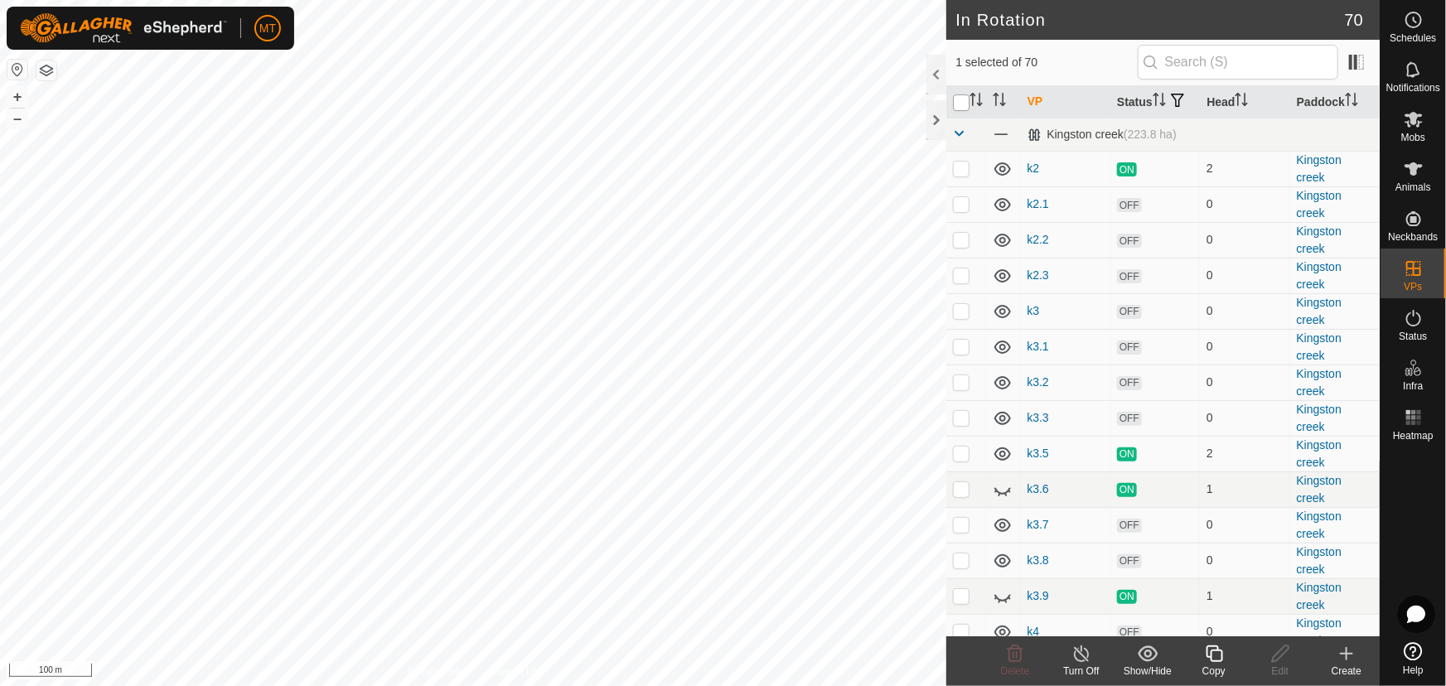
checkbox input "true"
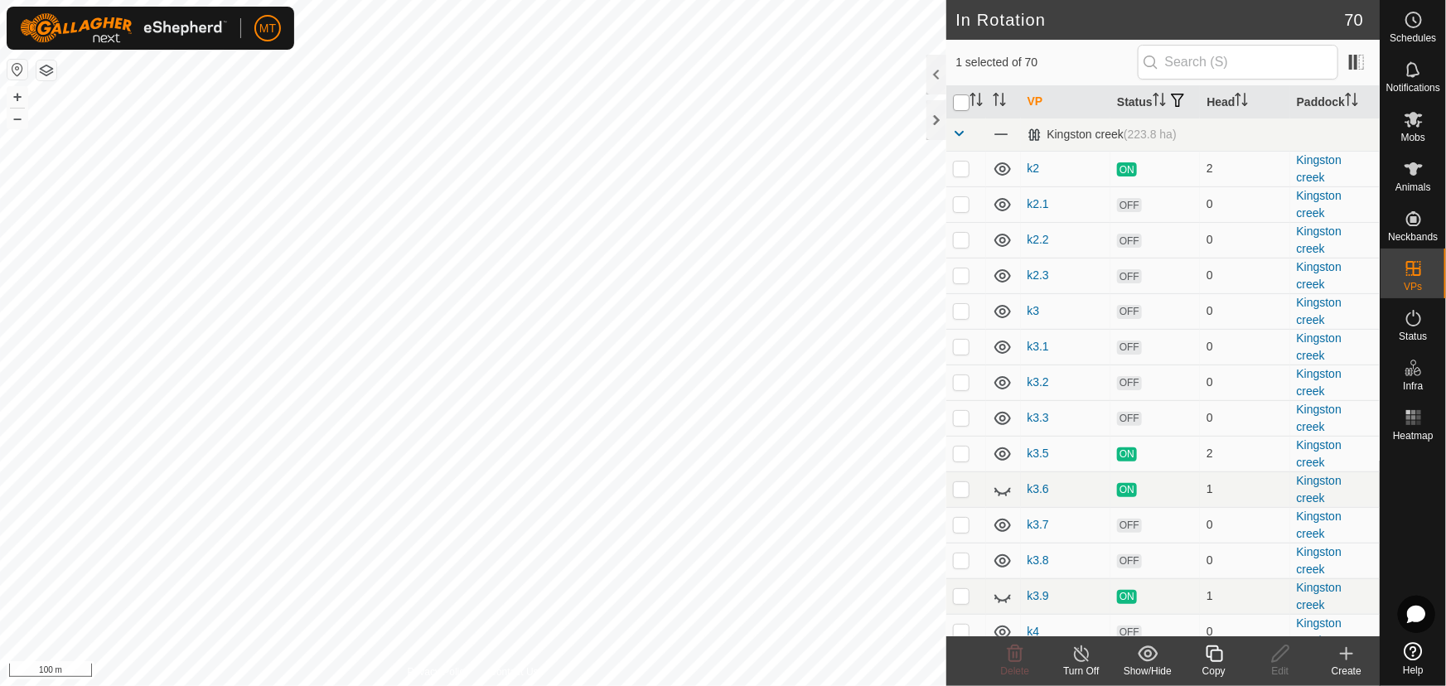
checkbox input "true"
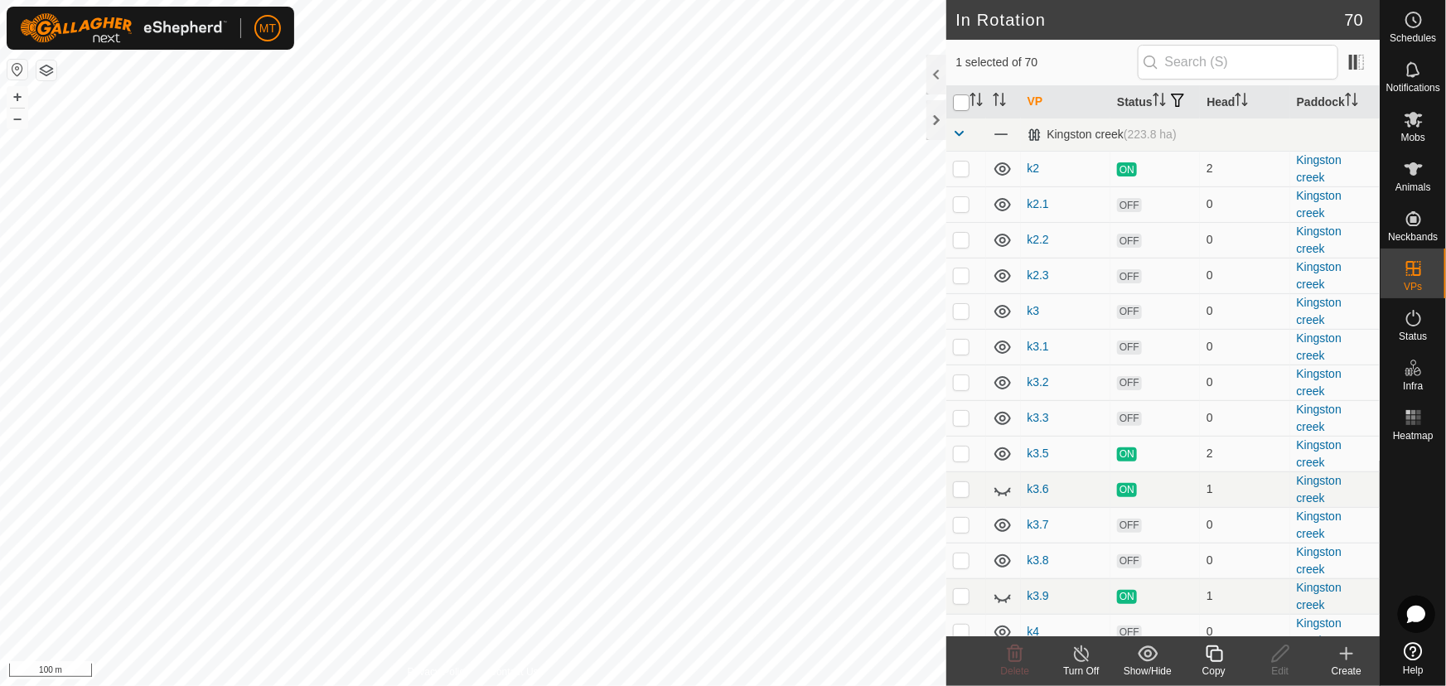
checkbox input "true"
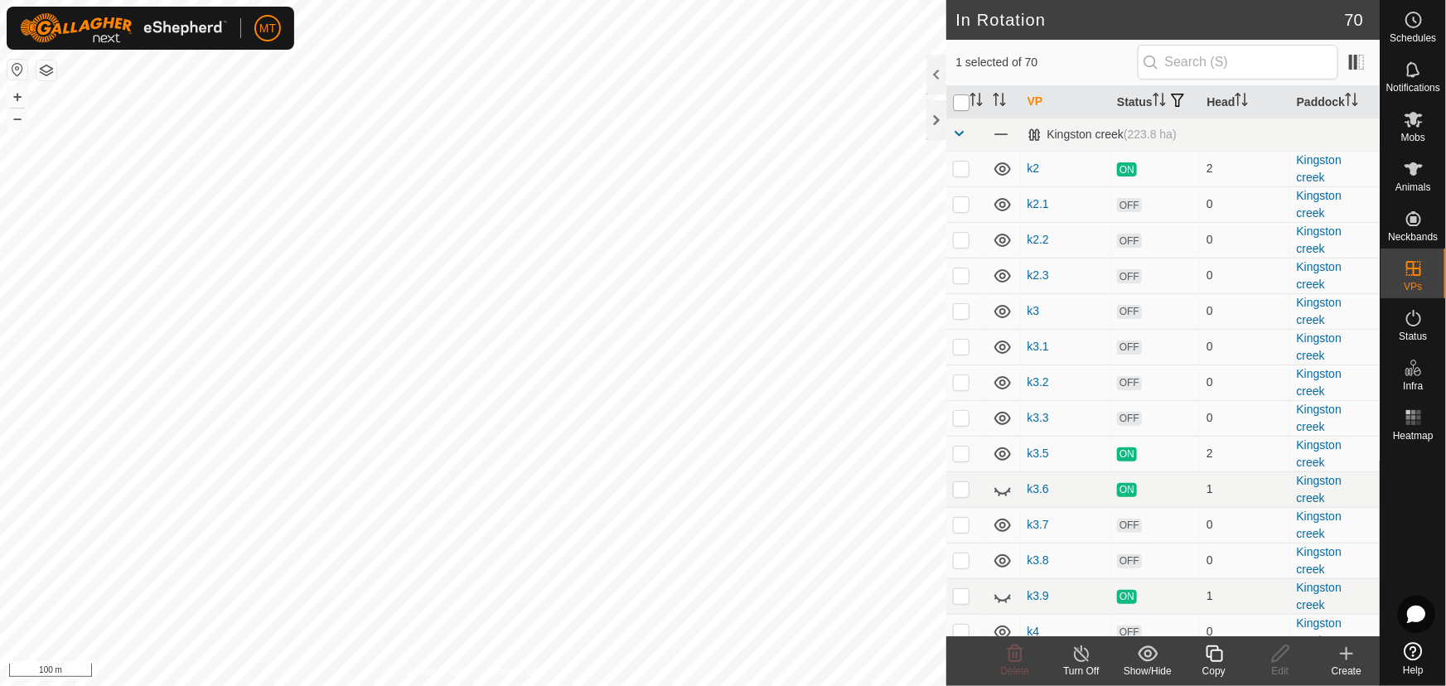
checkbox input "true"
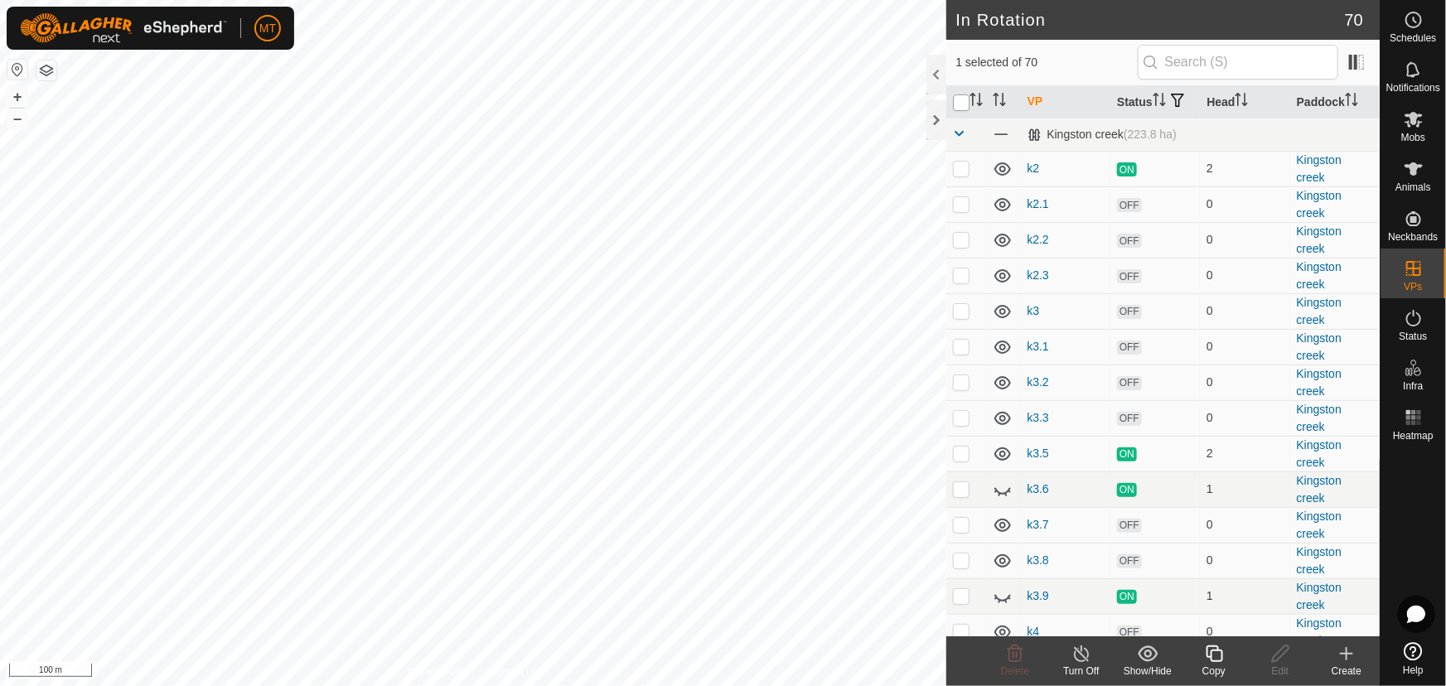
checkbox input "true"
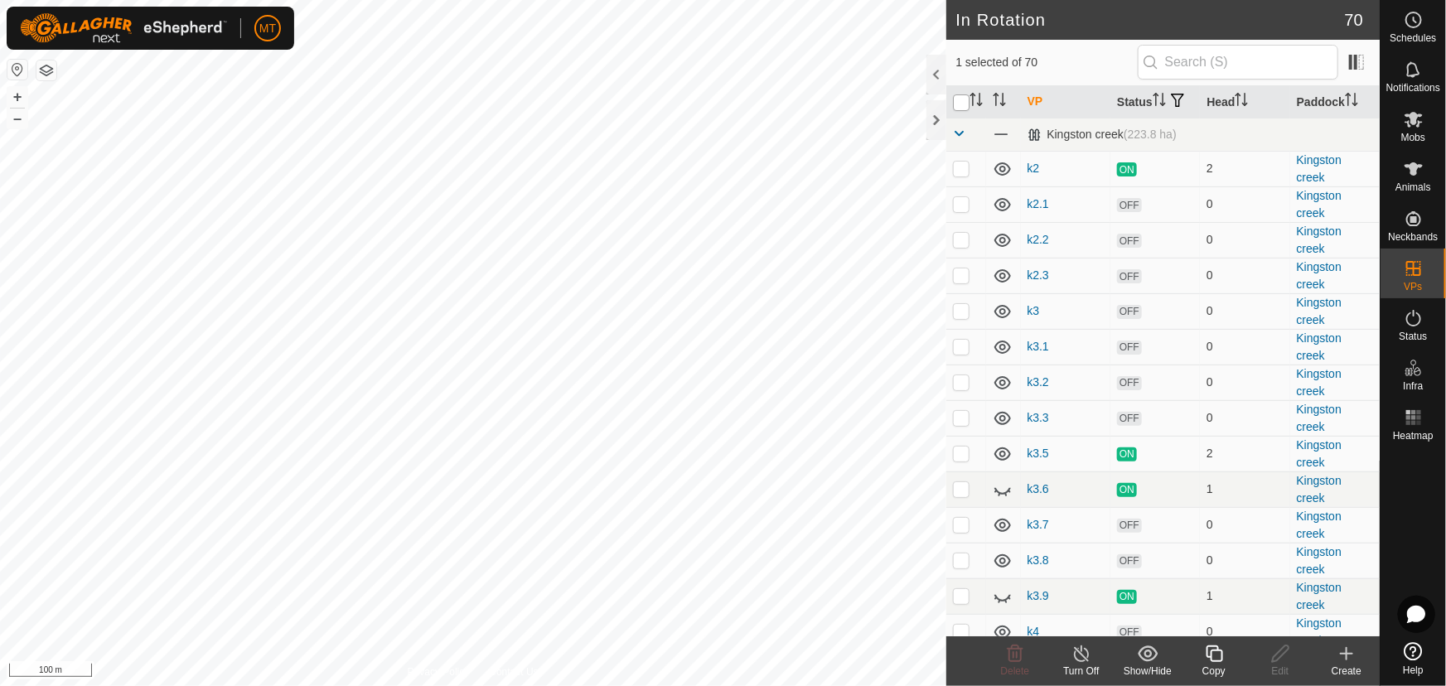
checkbox input "true"
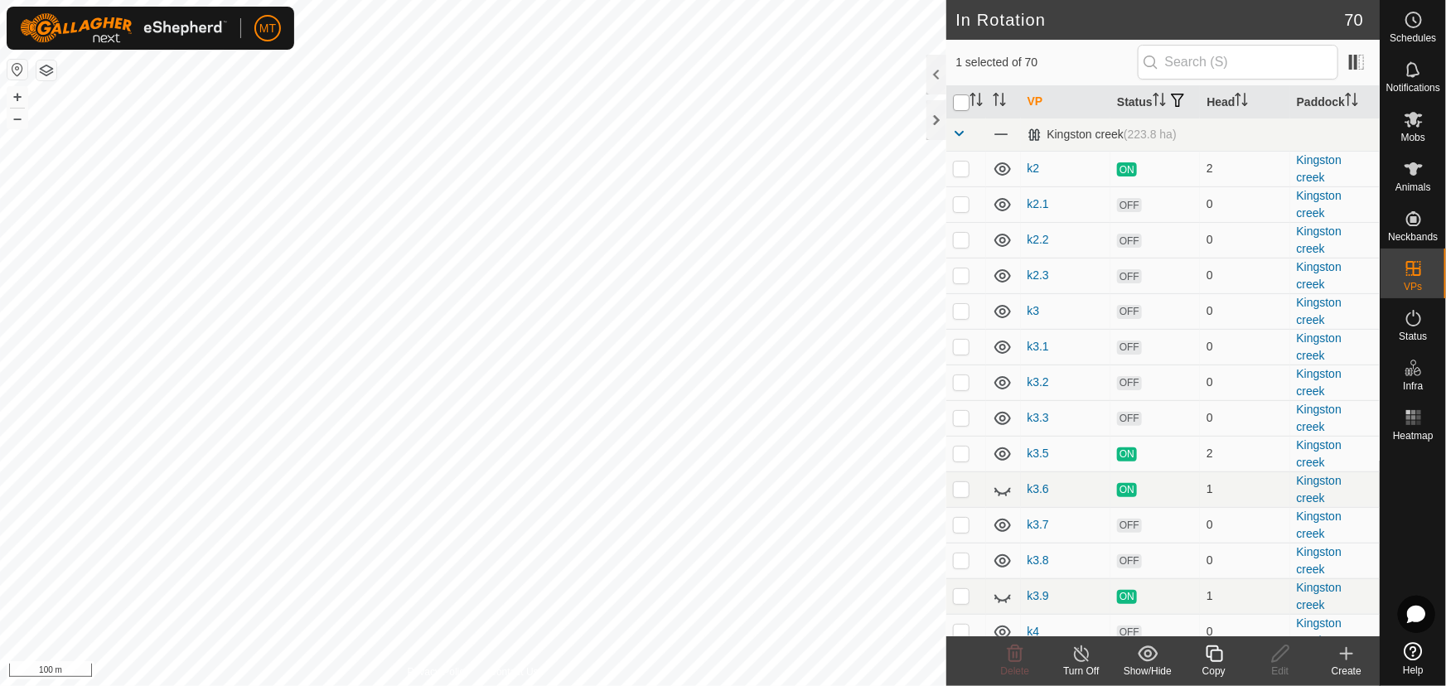
checkbox input "true"
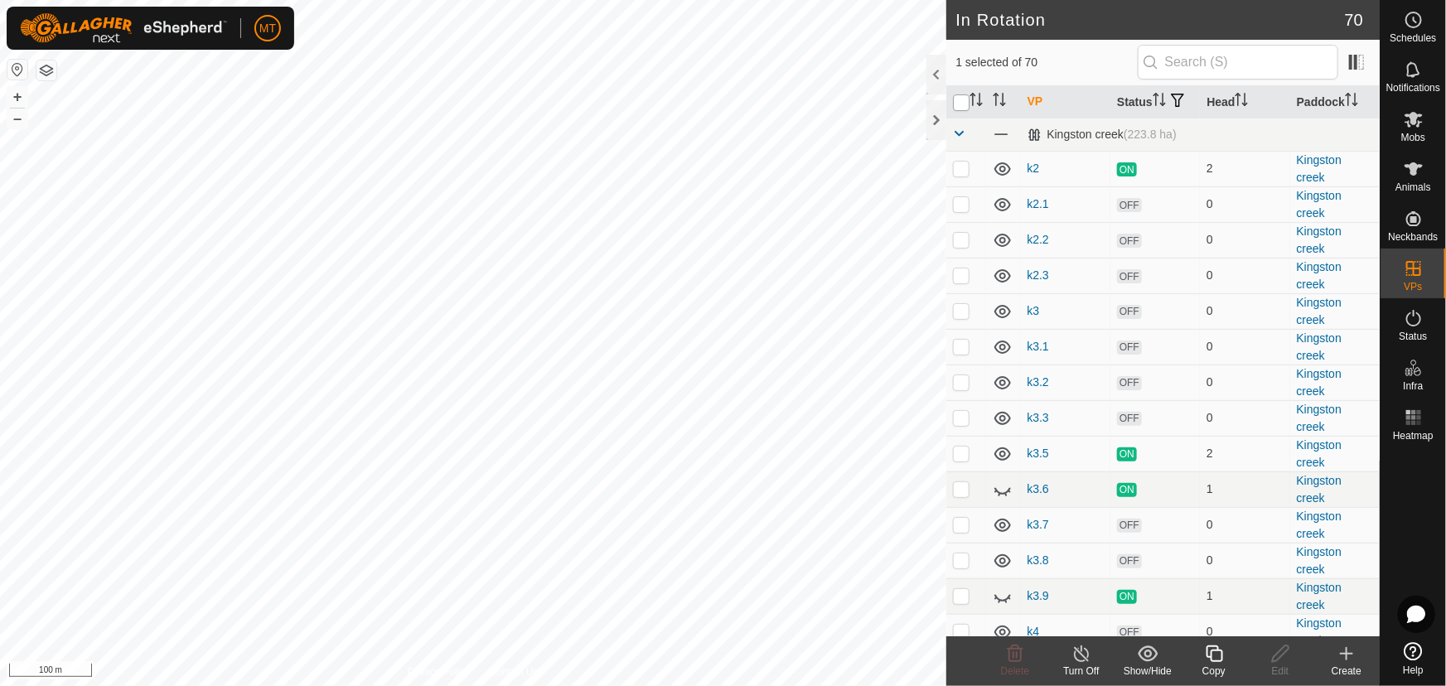
checkbox input "true"
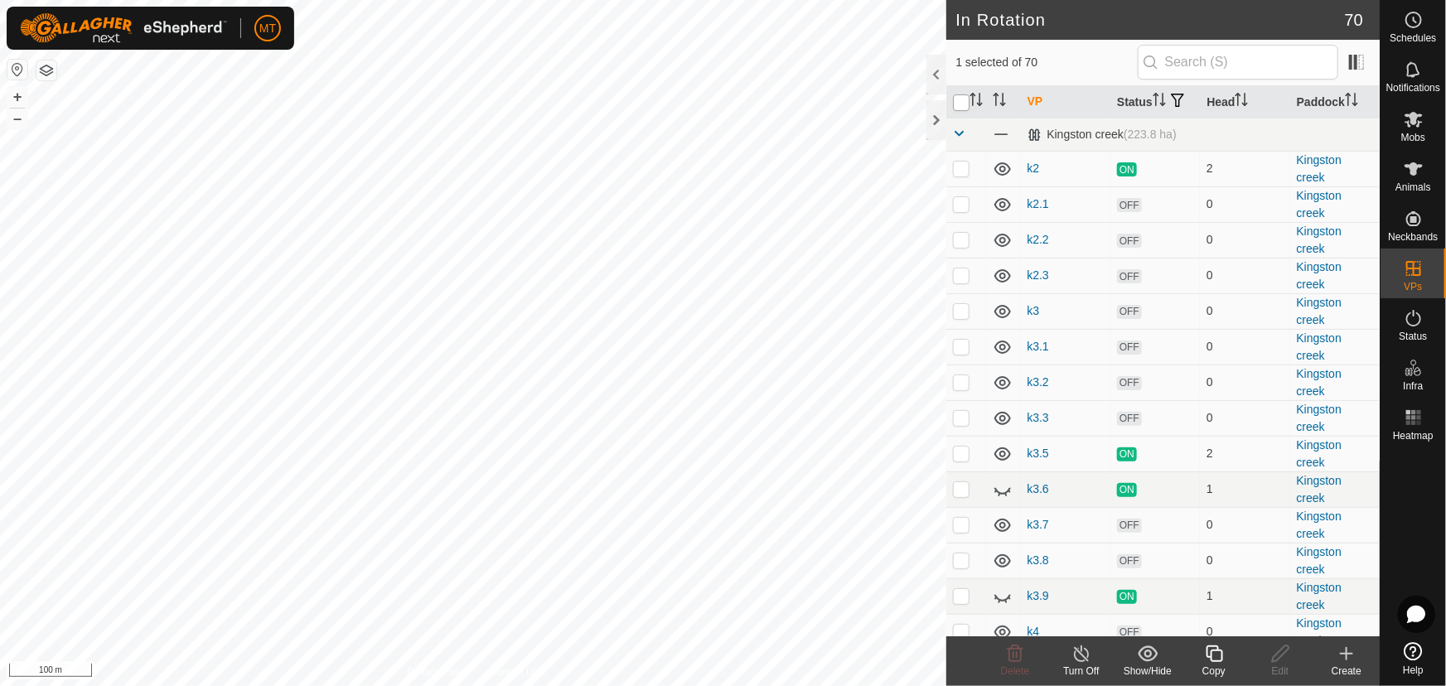
checkbox input "true"
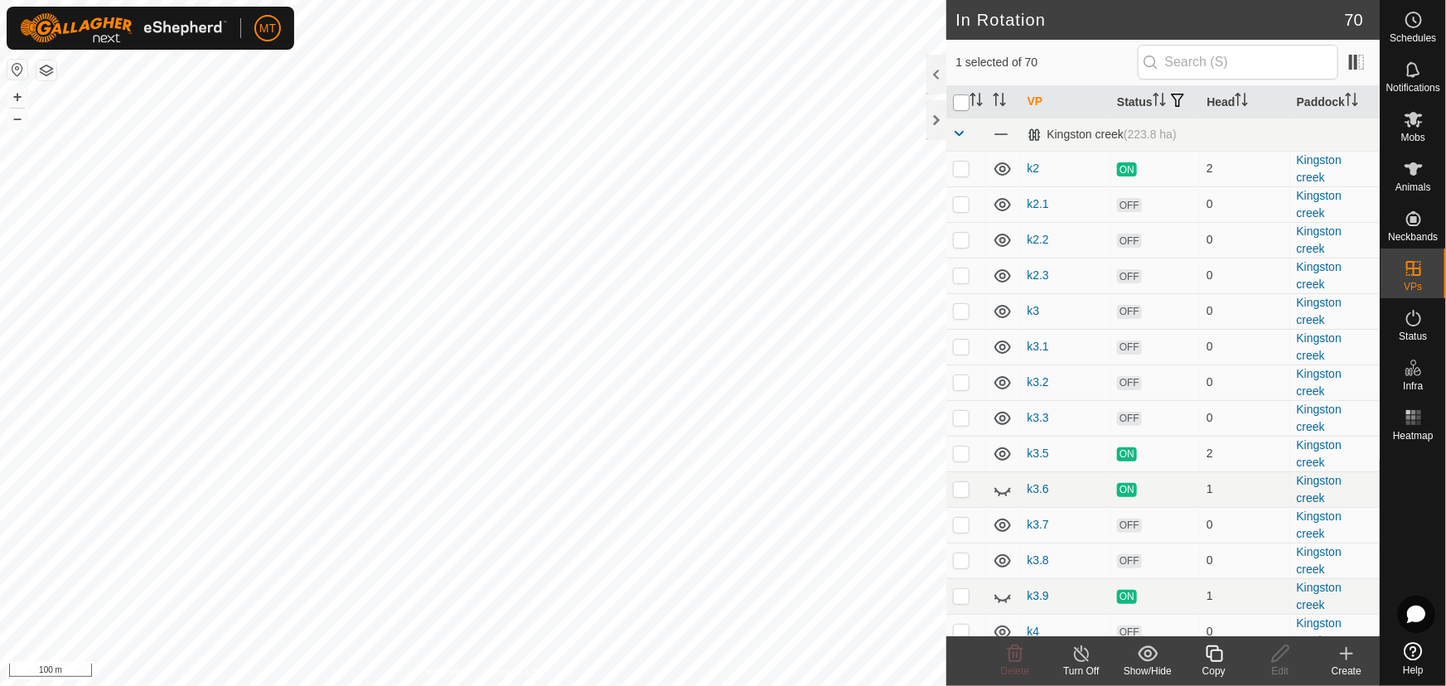
checkbox input "true"
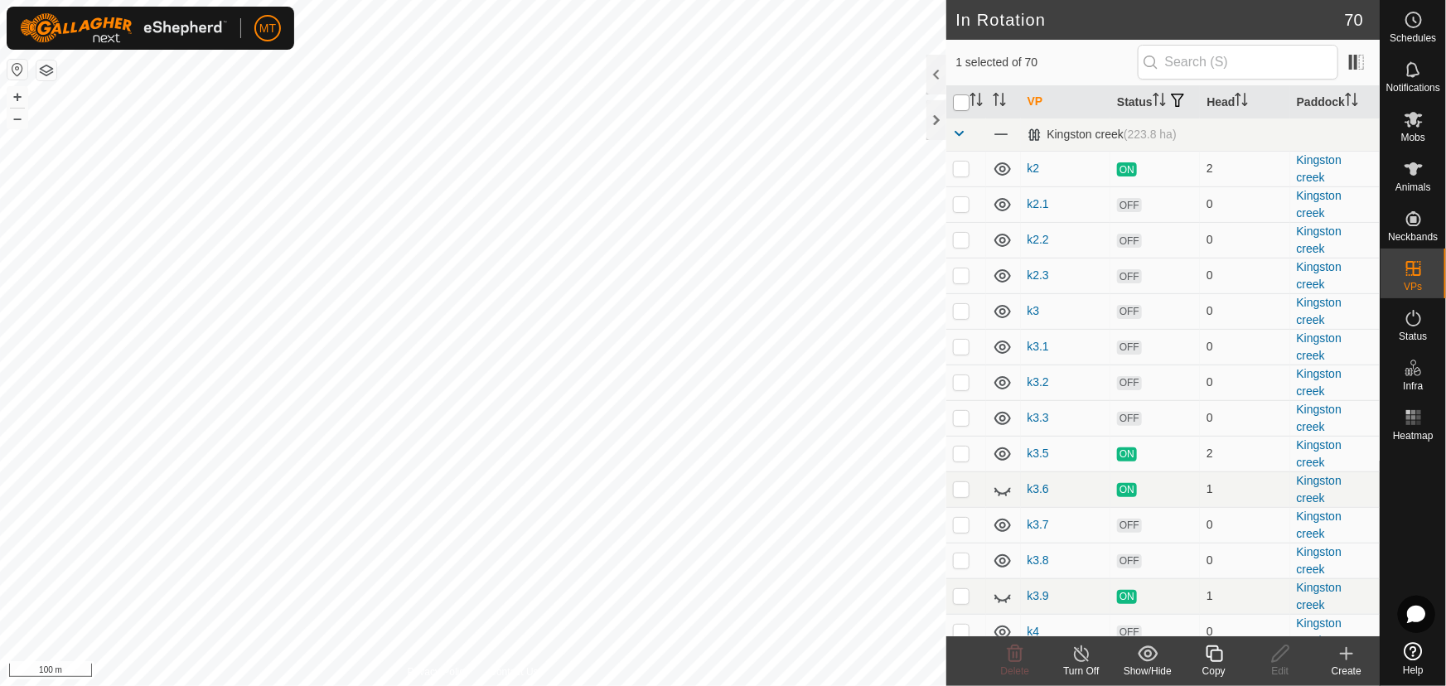
checkbox input "true"
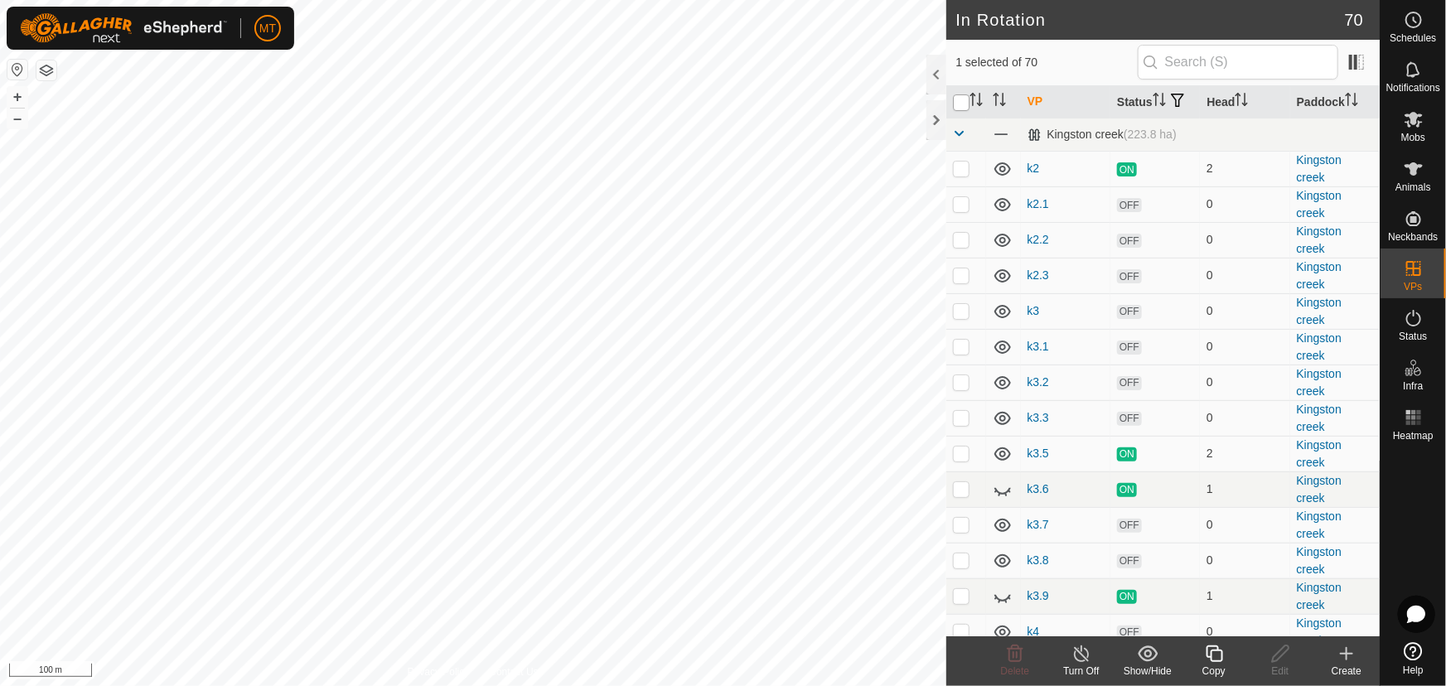
checkbox input "true"
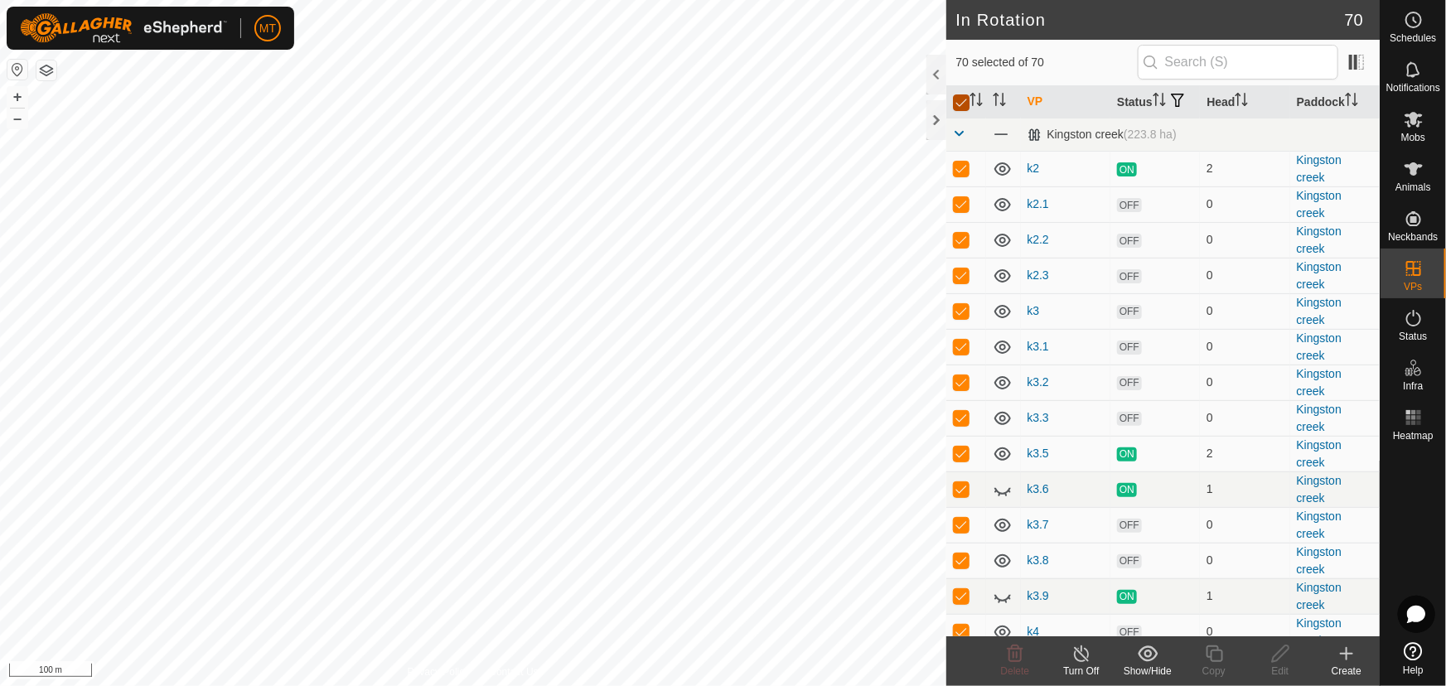
click at [953, 108] on input "checkbox" at bounding box center [961, 102] width 17 height 17
checkbox input "false"
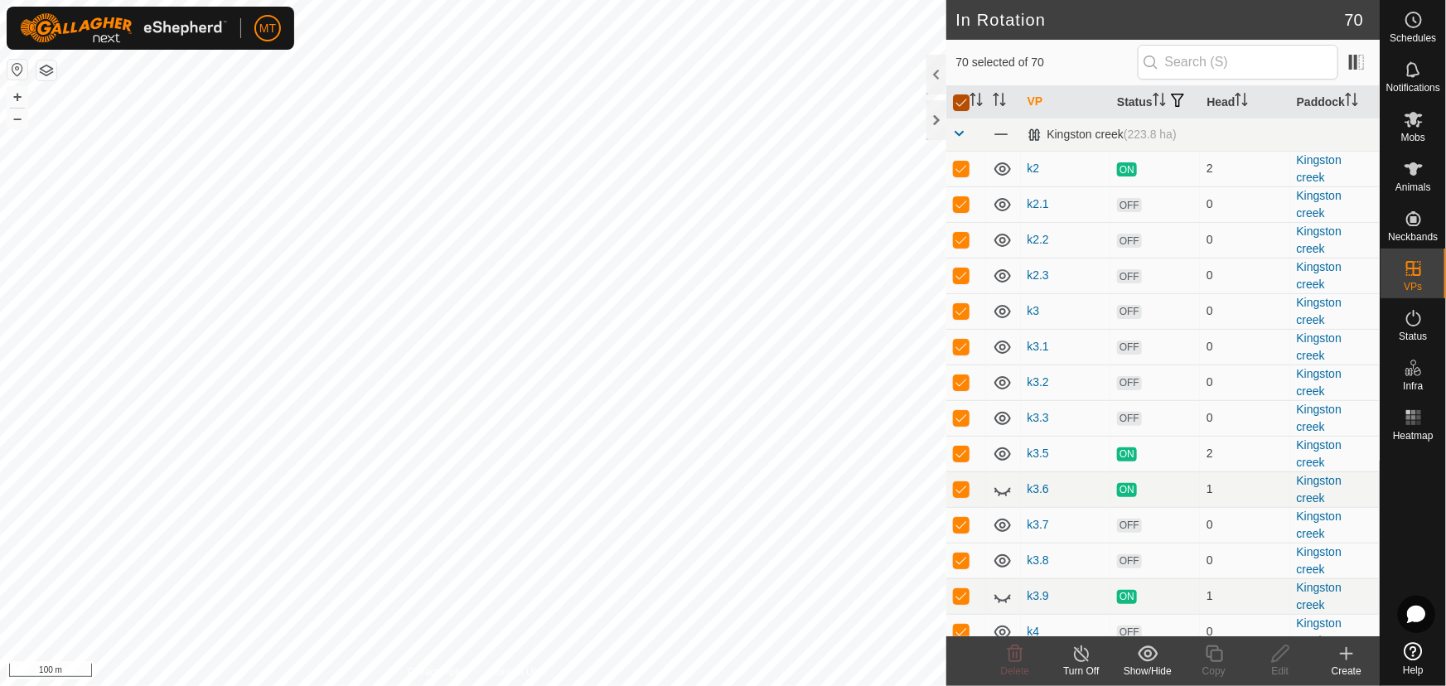
checkbox input "false"
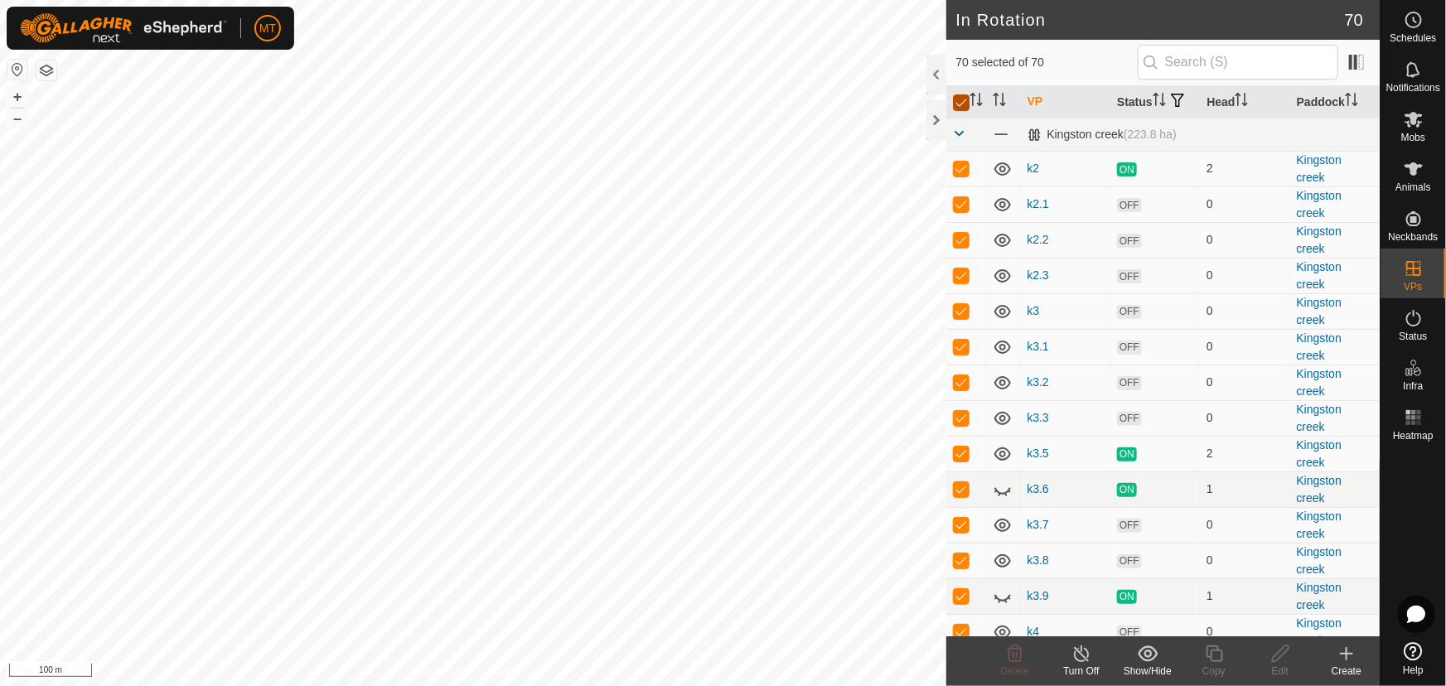
checkbox input "false"
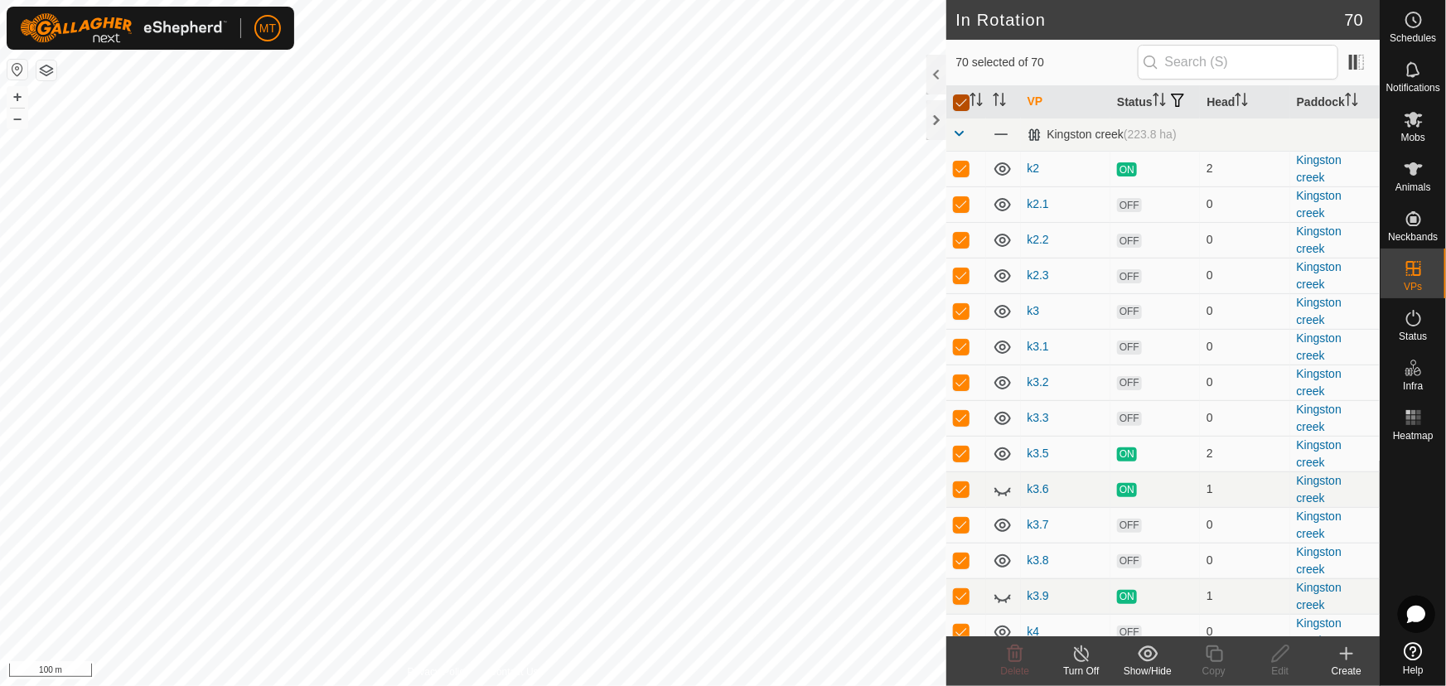
checkbox input "false"
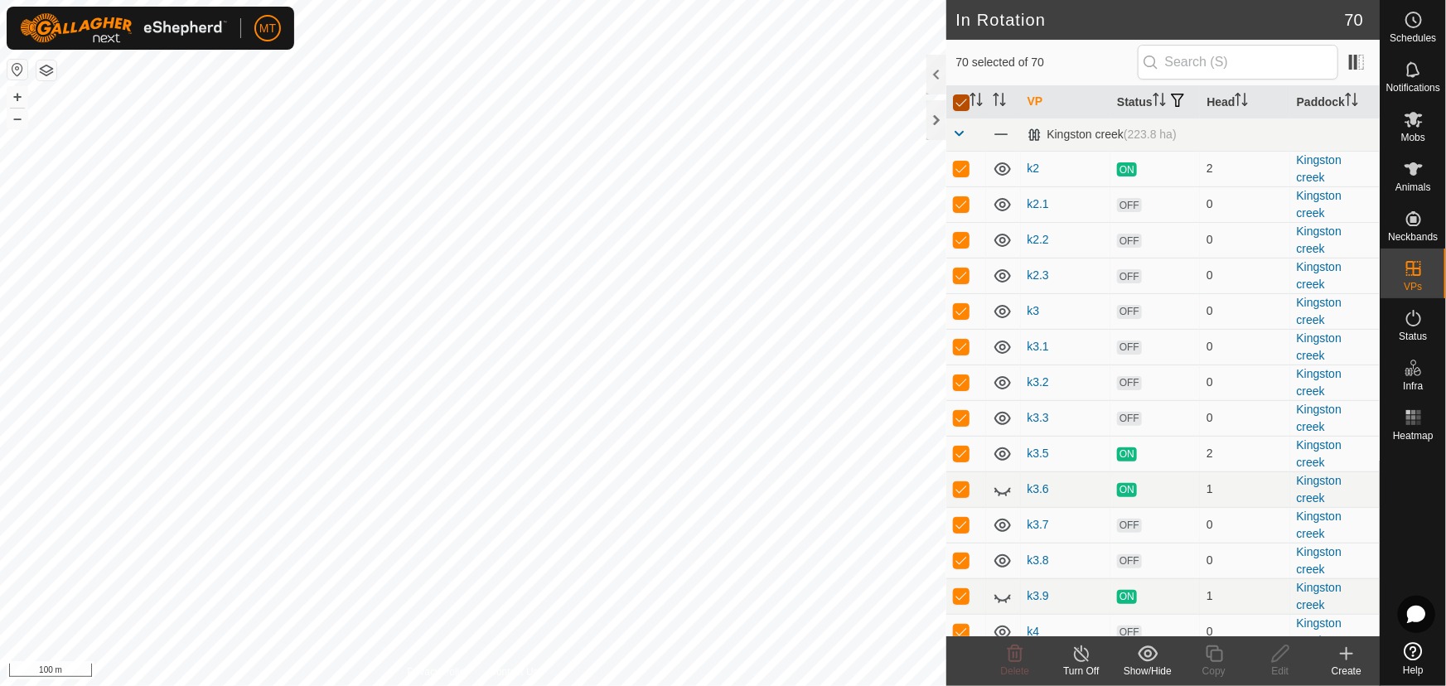
checkbox input "false"
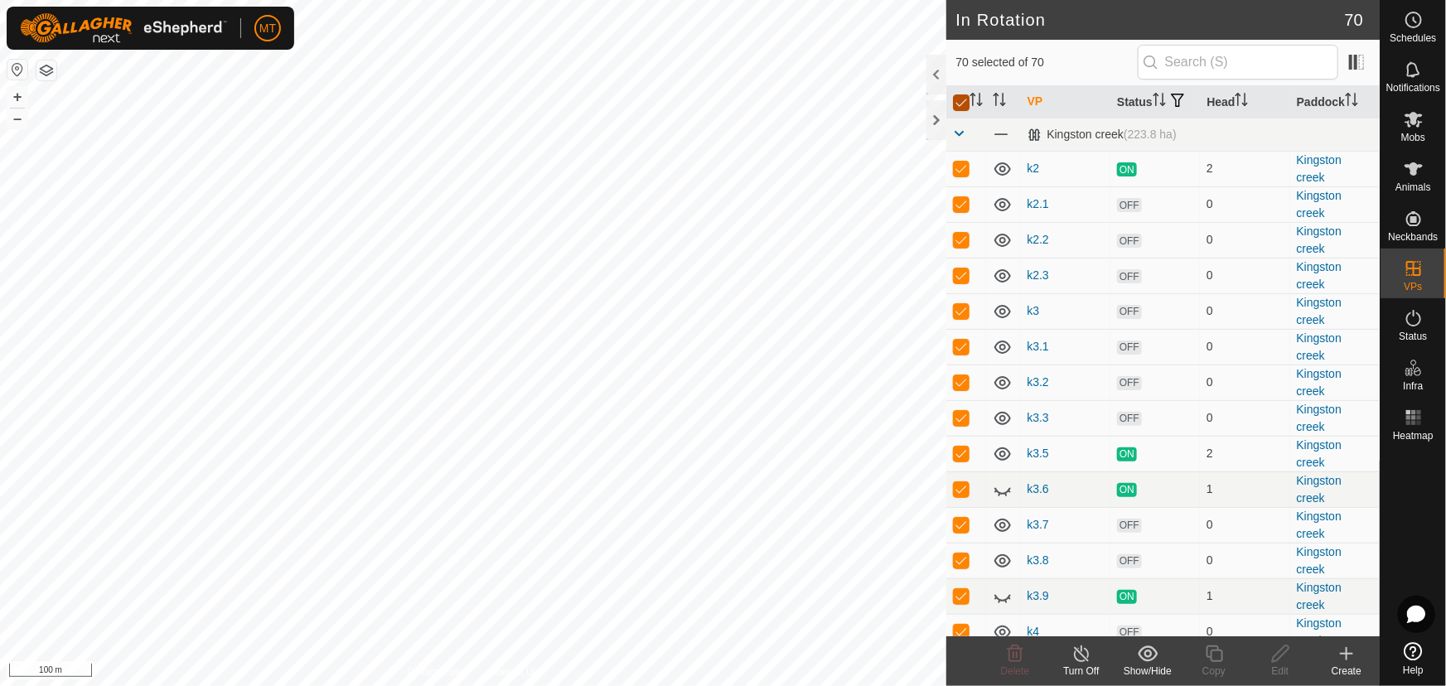
checkbox input "false"
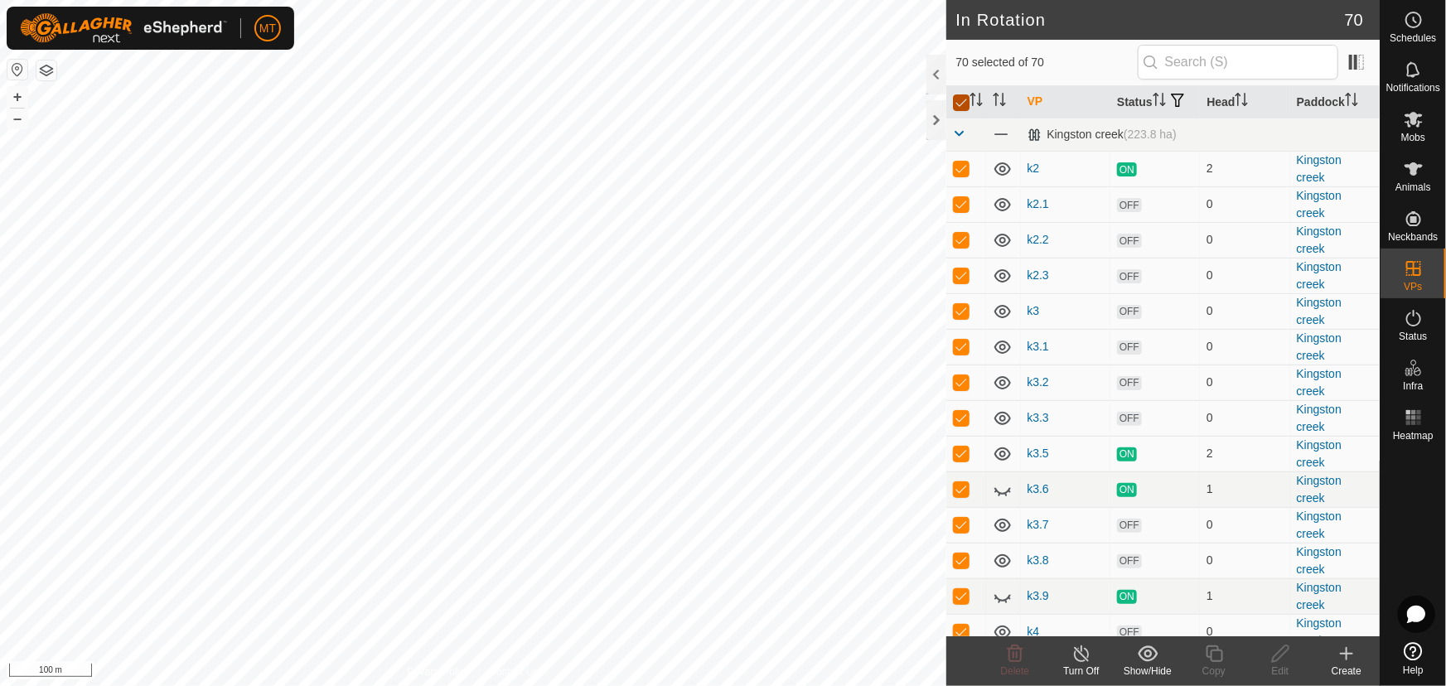
checkbox input "false"
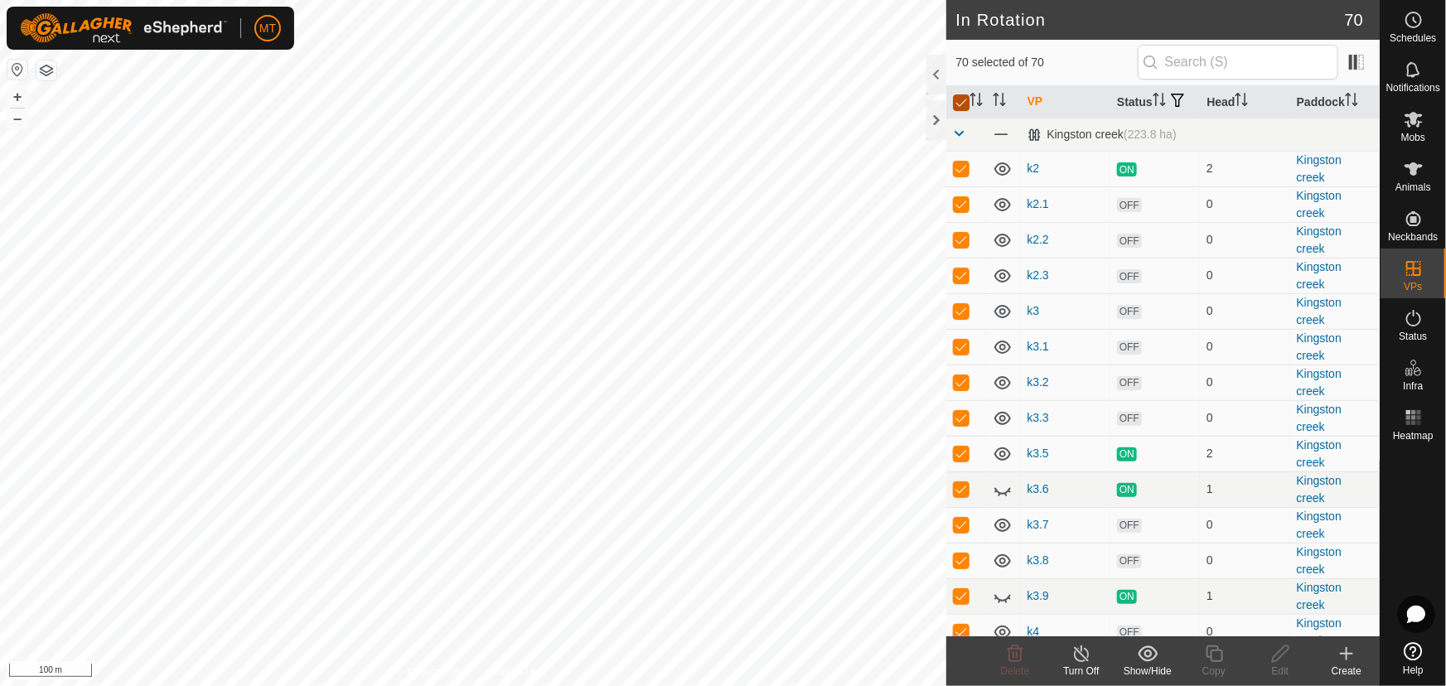
checkbox input "false"
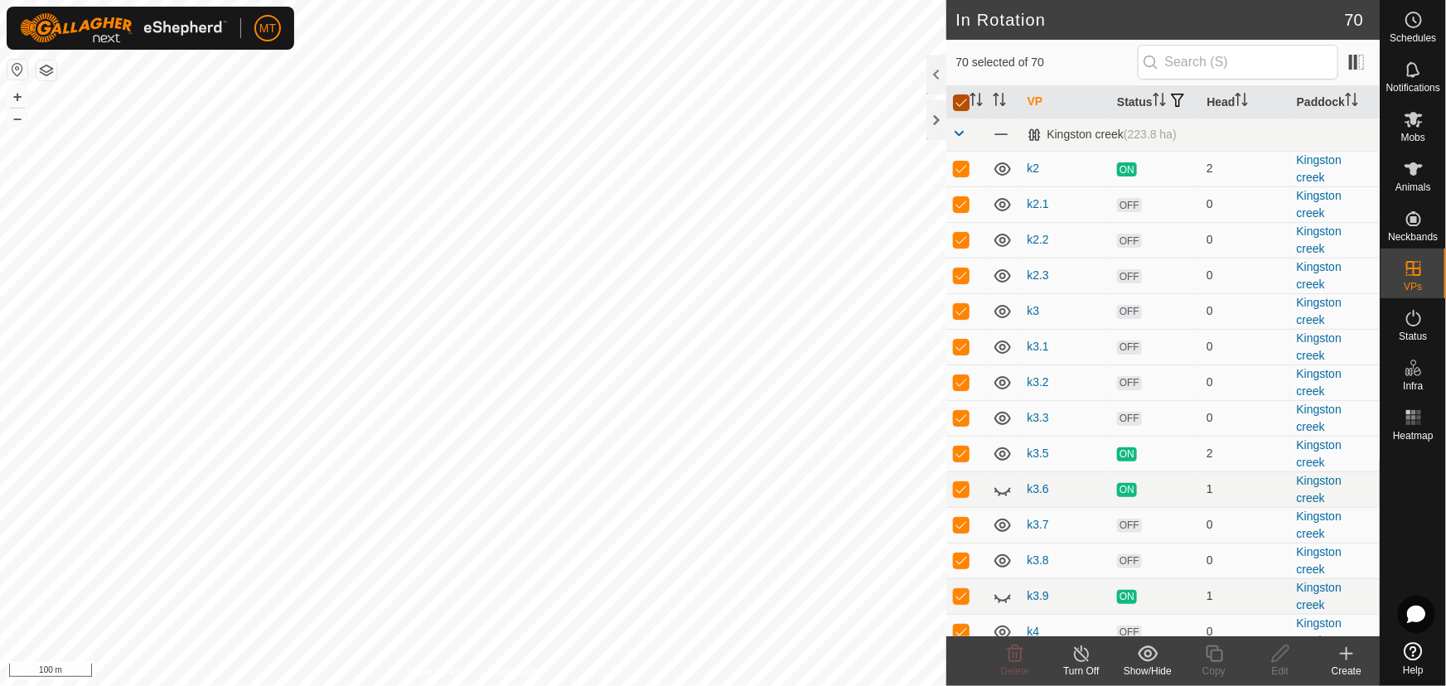
checkbox input "false"
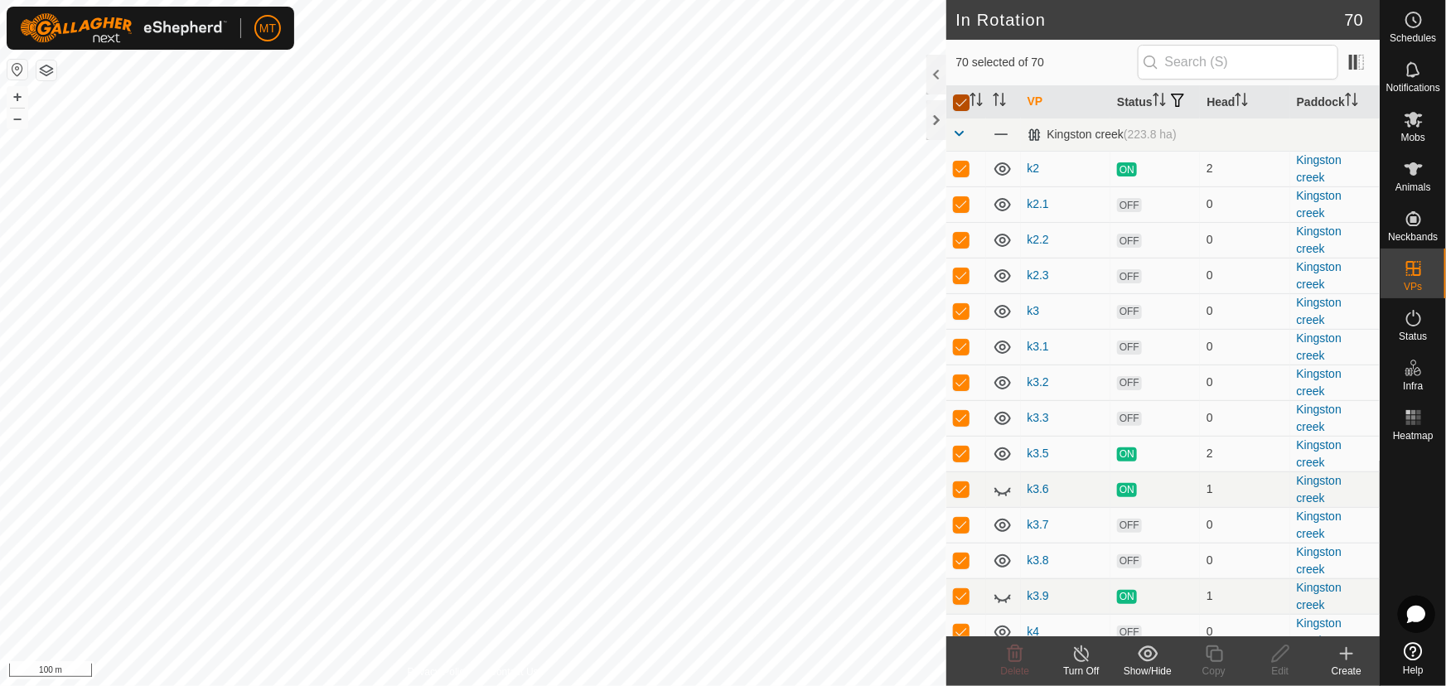
checkbox input "false"
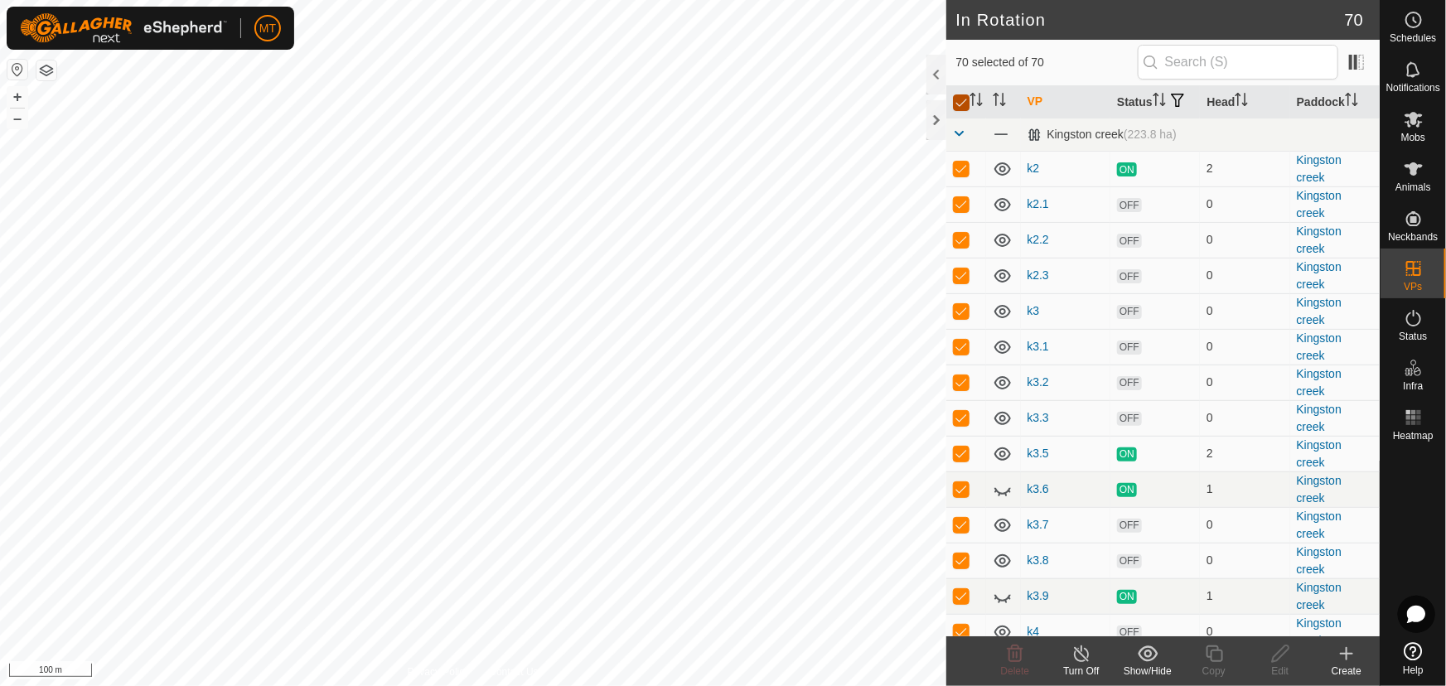
checkbox input "false"
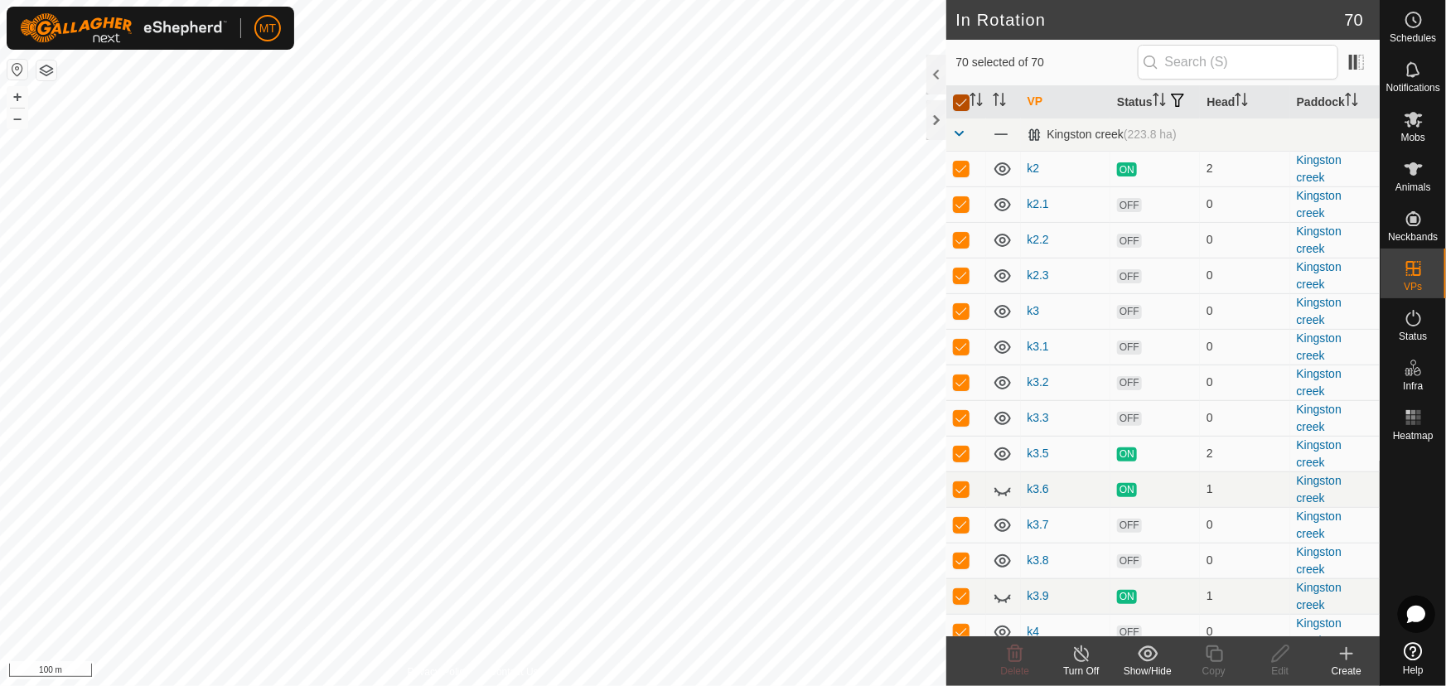
checkbox input "false"
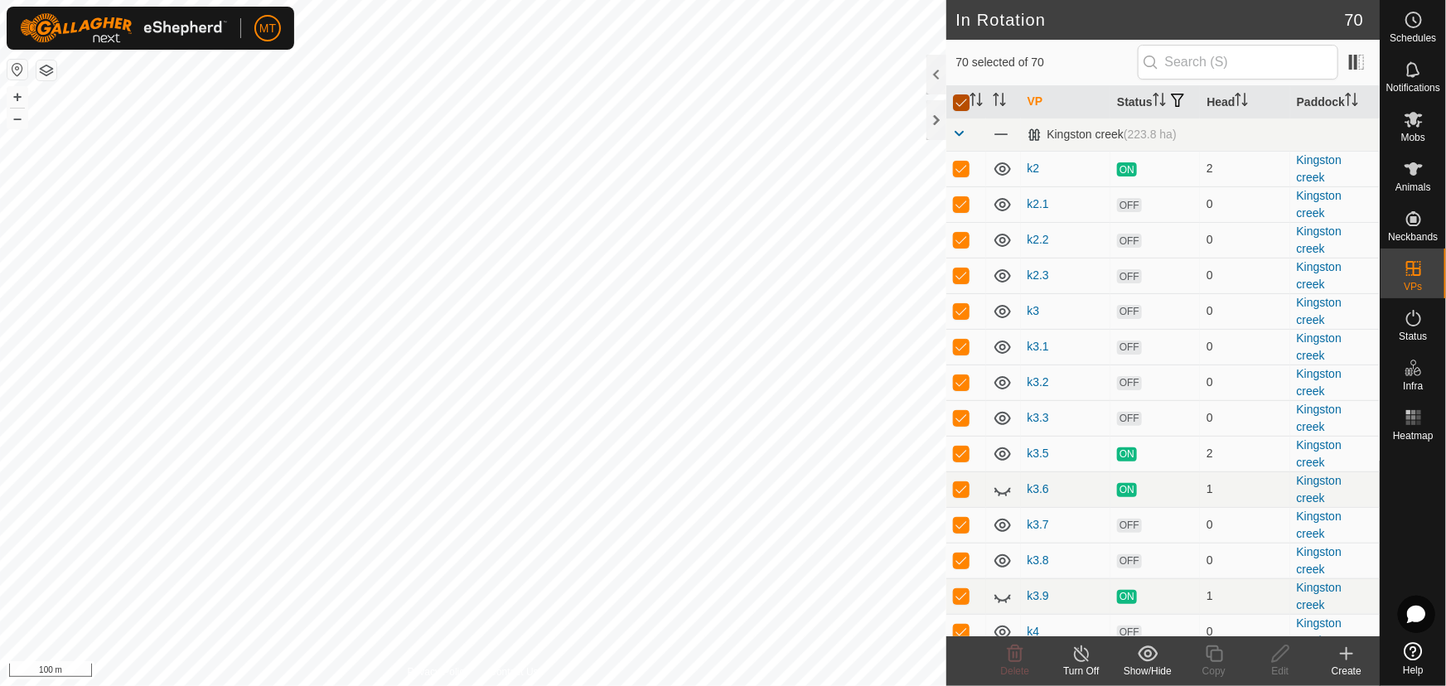
checkbox input "false"
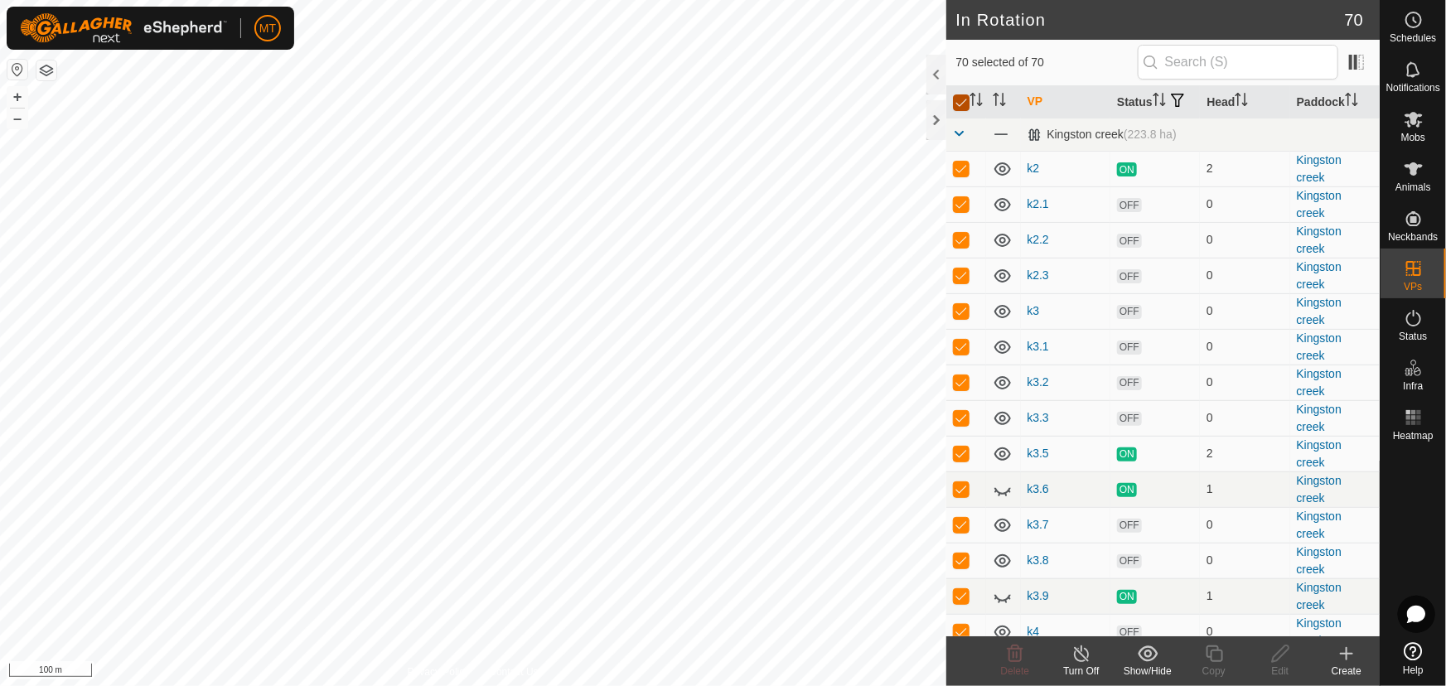
checkbox input "false"
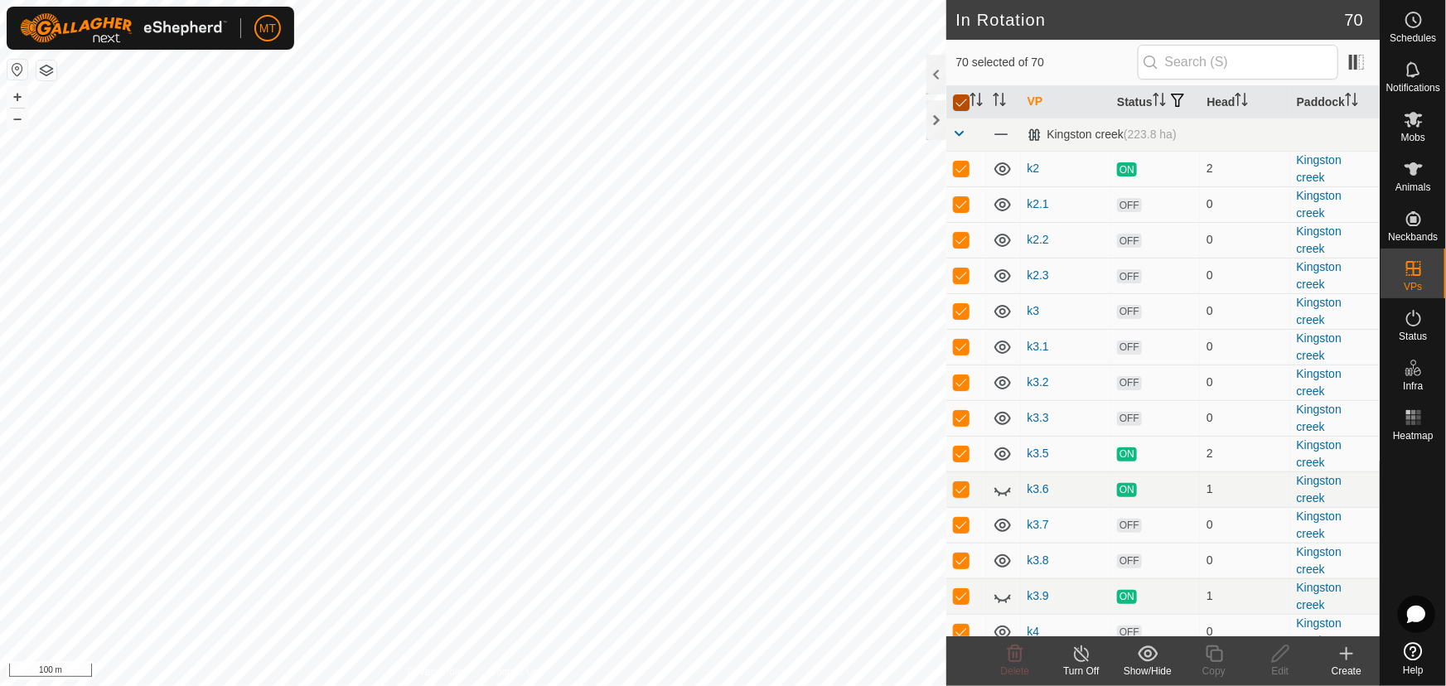
checkbox input "false"
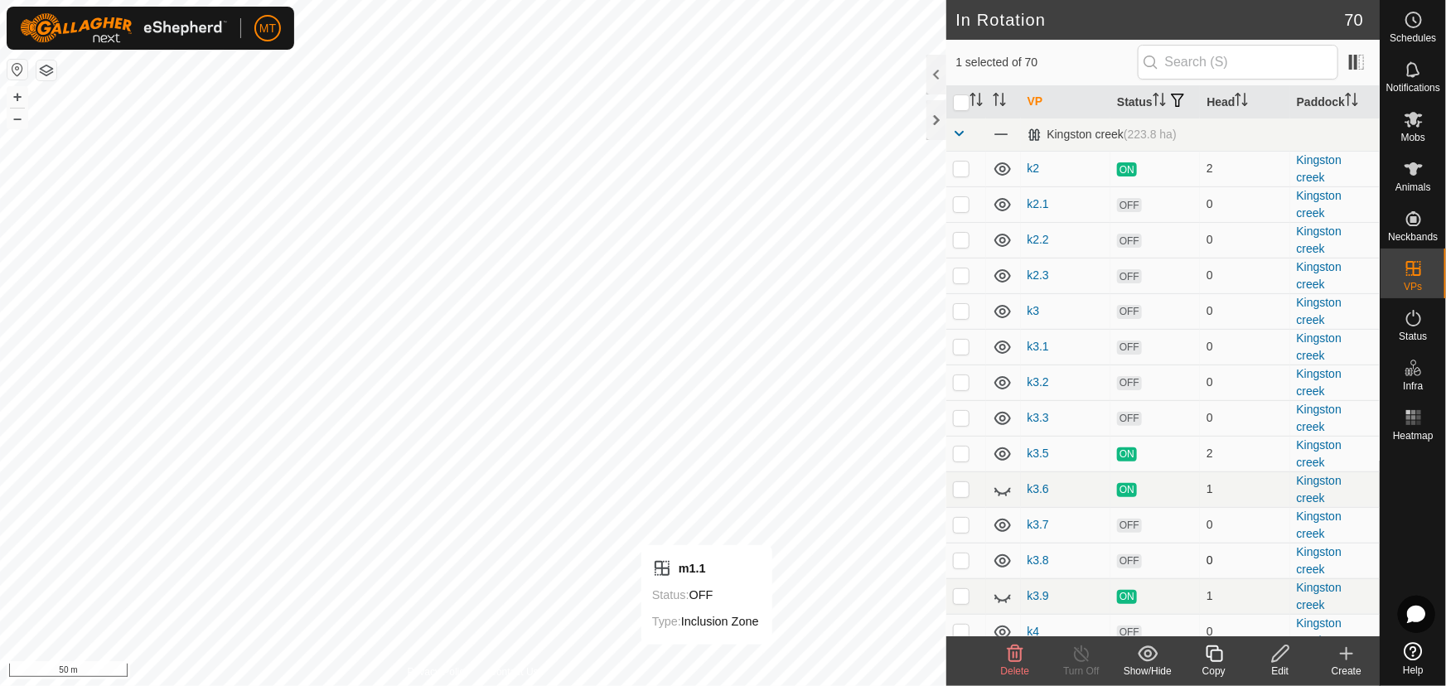
checkbox input "false"
checkbox input "true"
click at [1409, 167] on icon at bounding box center [1414, 168] width 18 height 13
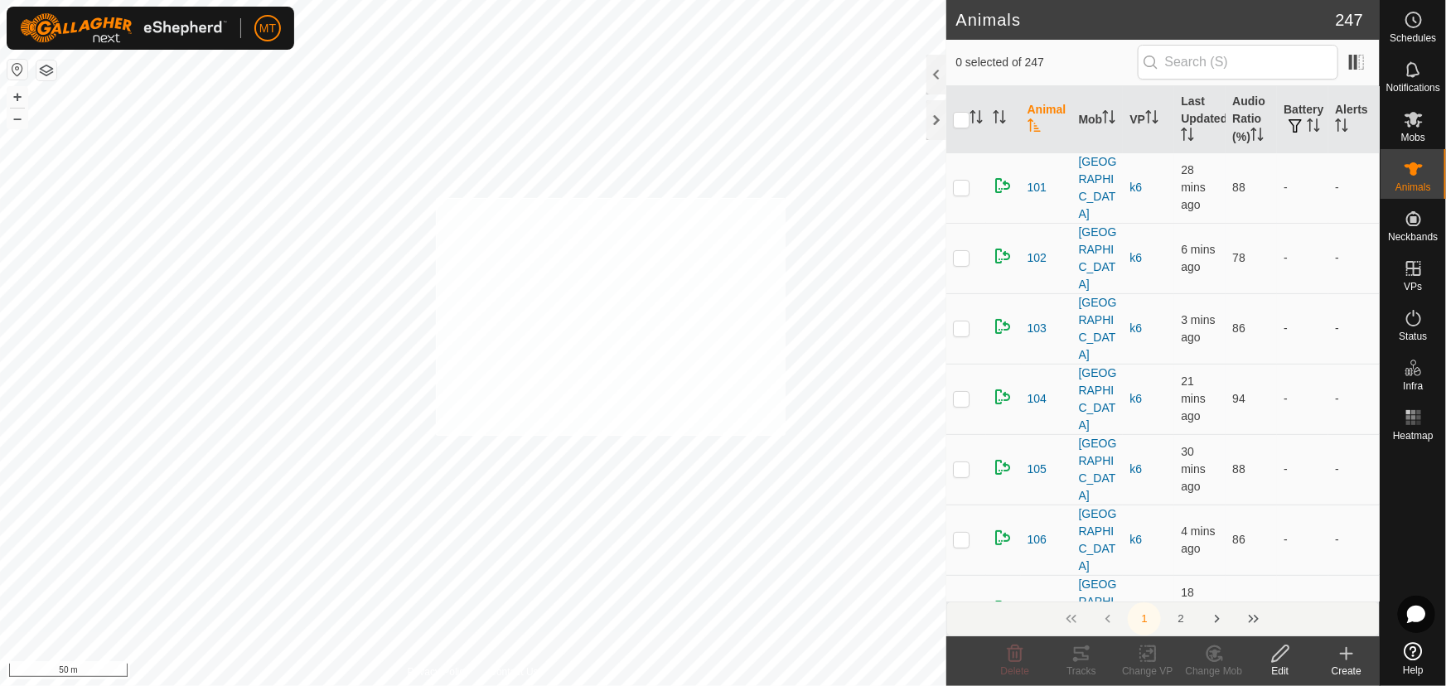
checkbox input "true"
click at [999, 114] on icon "Activate to sort" at bounding box center [999, 116] width 13 height 13
click at [972, 110] on icon "Activate to sort" at bounding box center [976, 116] width 13 height 13
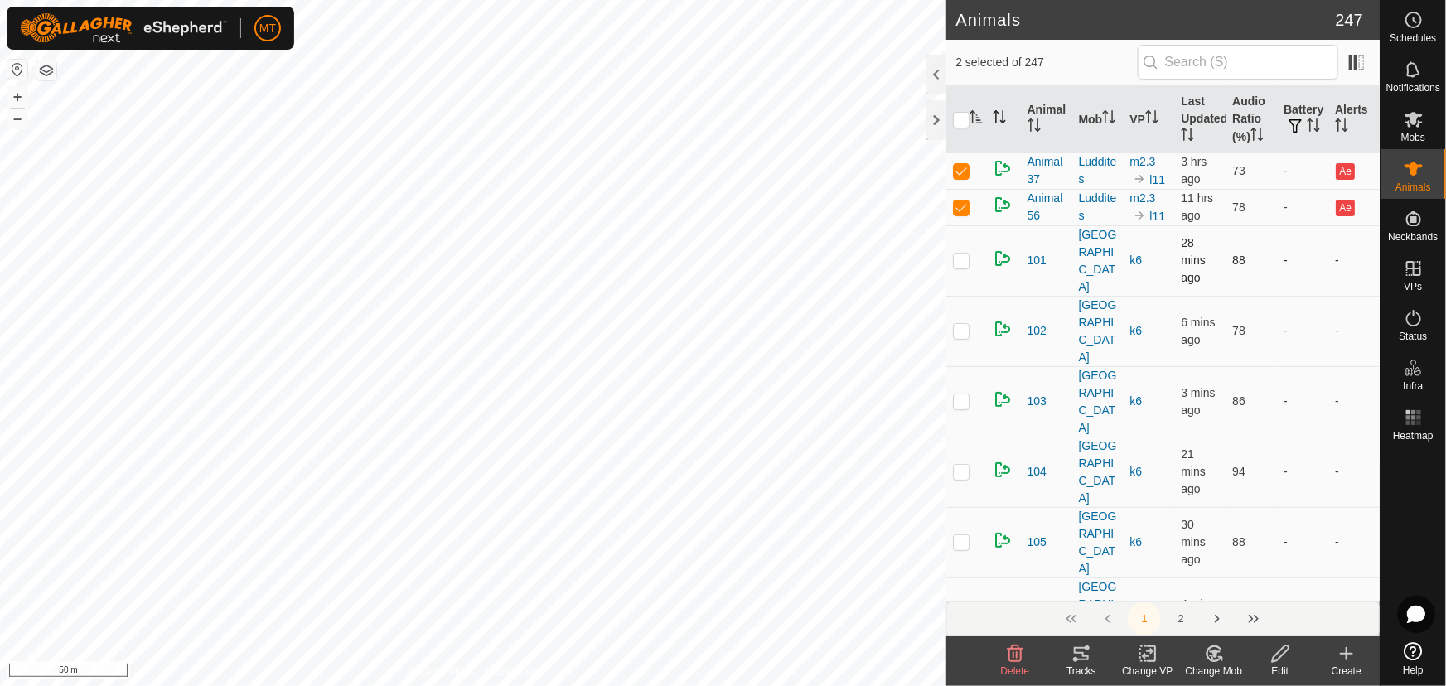
click at [1007, 261] on div "Animals 247 2 selected of 247 Animal Mob VP Last Updated Audio Ratio (%) Batter…" at bounding box center [690, 343] width 1380 height 686
checkbox input "true"
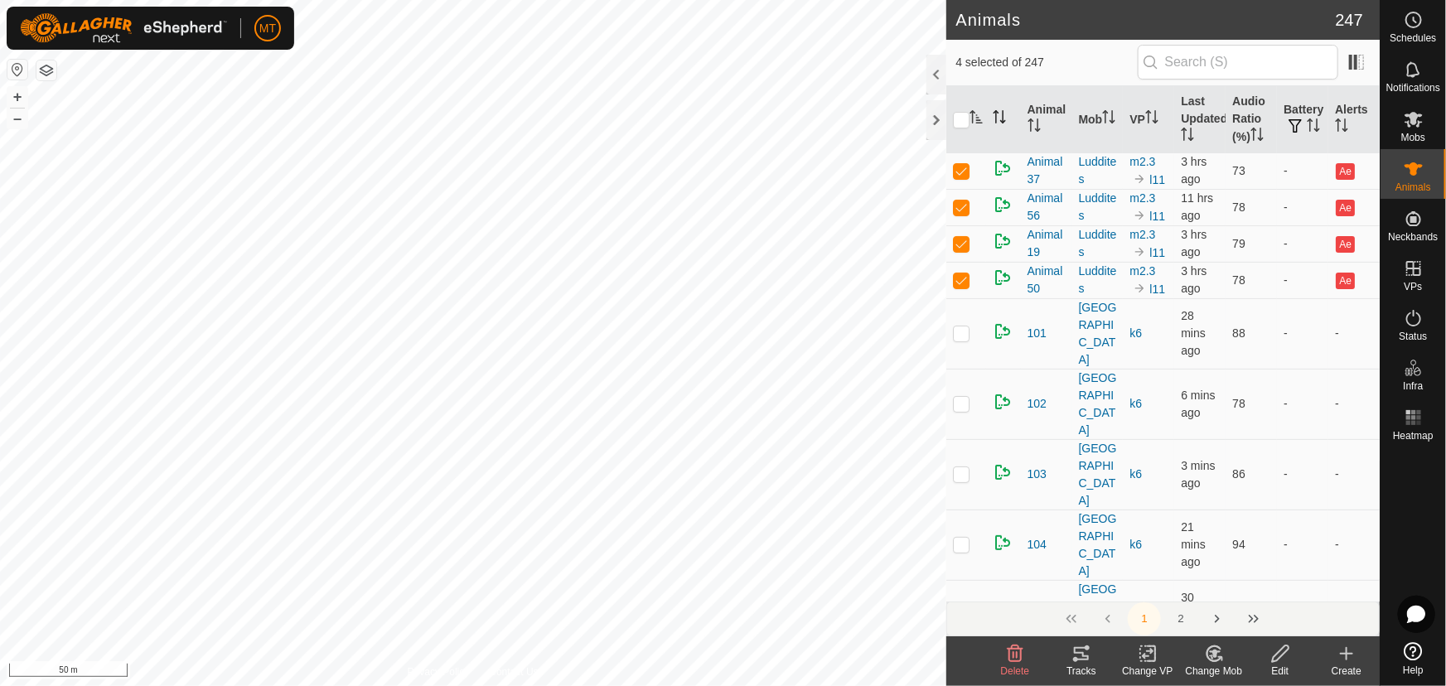
click at [1083, 651] on icon at bounding box center [1082, 654] width 20 height 20
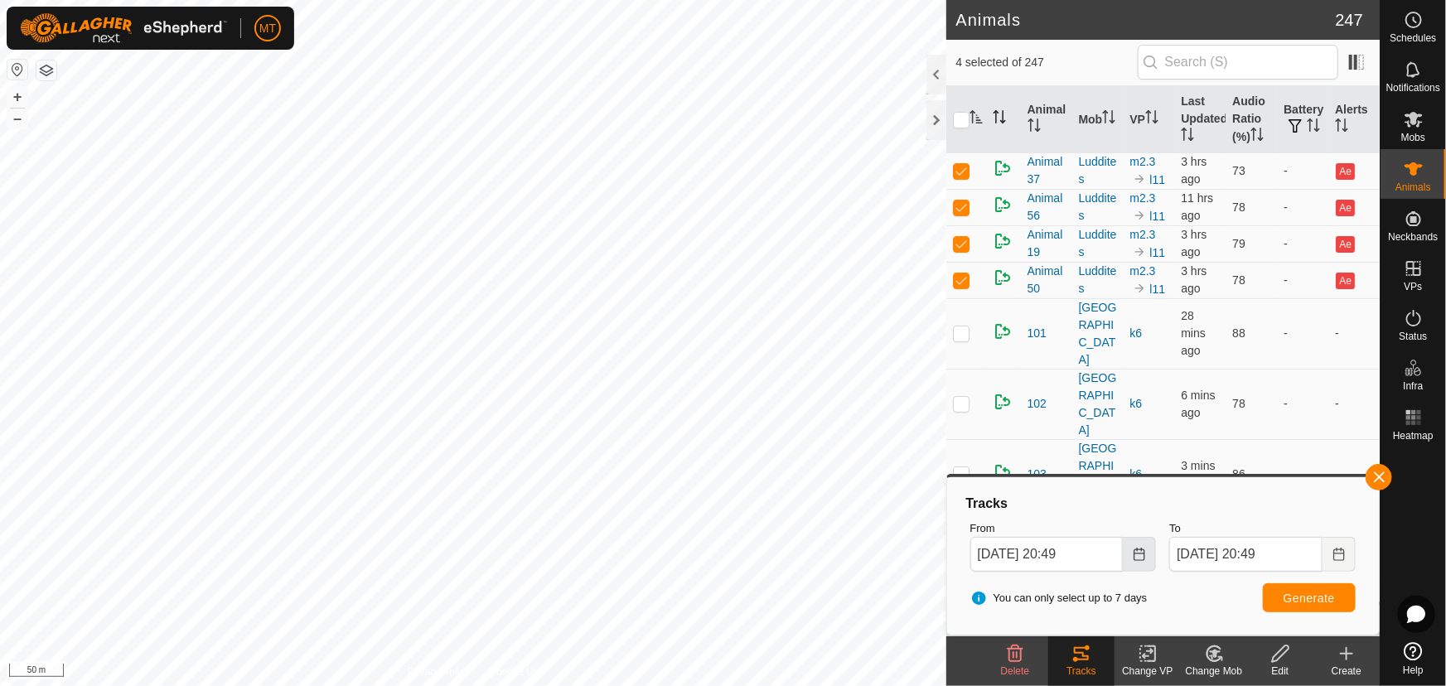
click at [1136, 557] on icon "Choose Date" at bounding box center [1139, 554] width 13 height 13
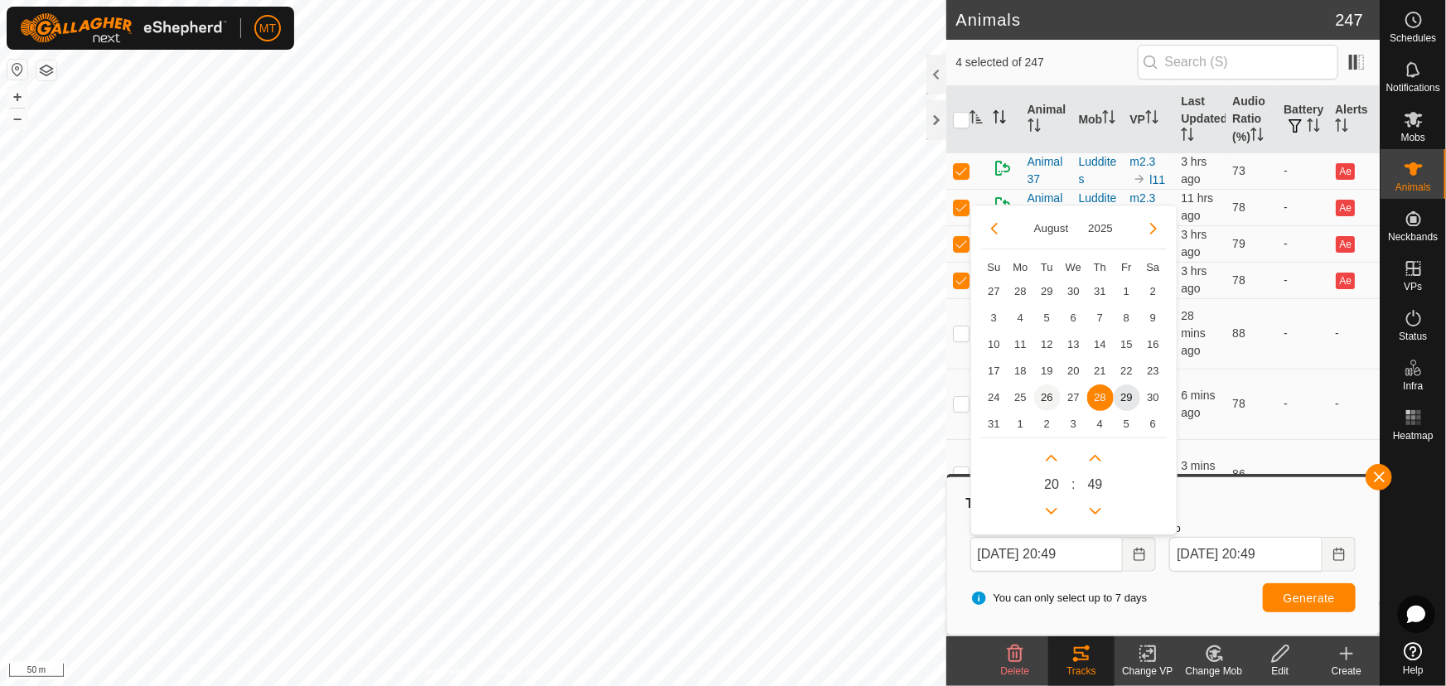
click at [1053, 399] on span "26" at bounding box center [1048, 398] width 27 height 27
type input "[DATE] 20:49"
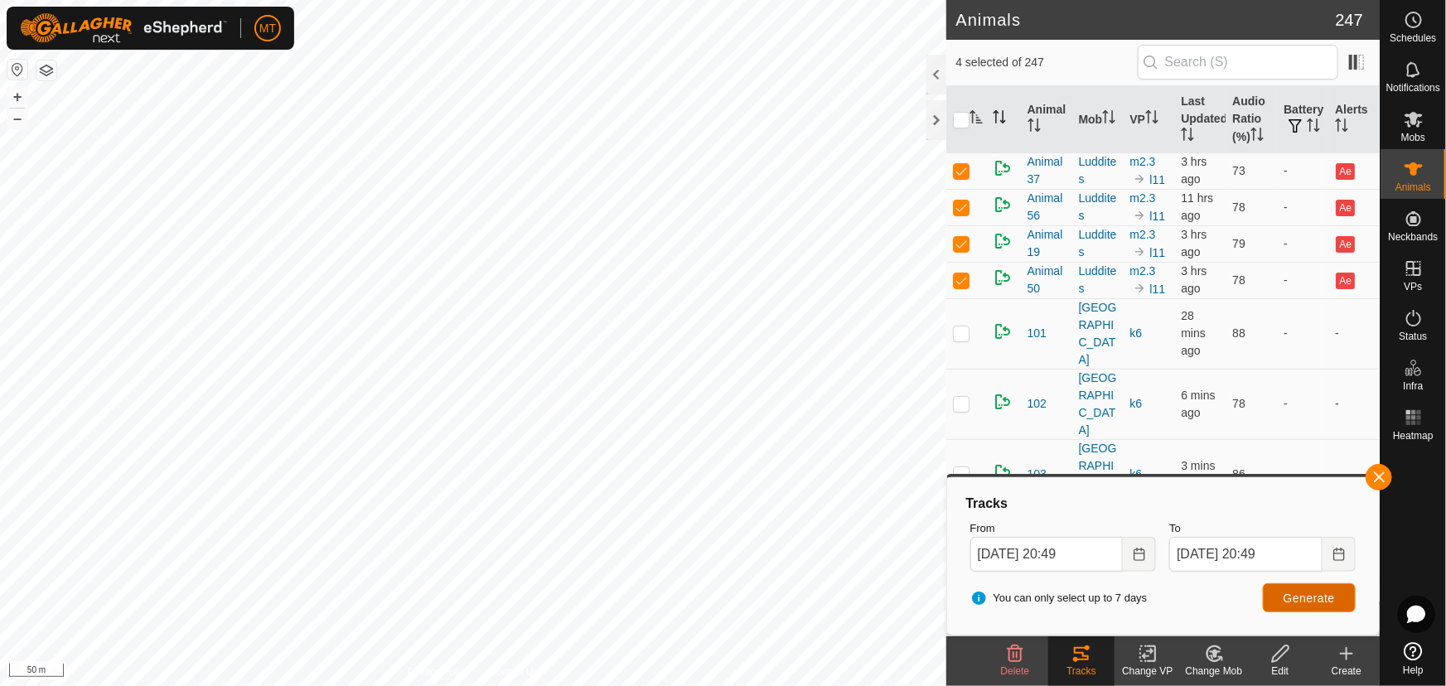
click at [1292, 598] on span "Generate" at bounding box center [1309, 598] width 51 height 13
checkbox input "false"
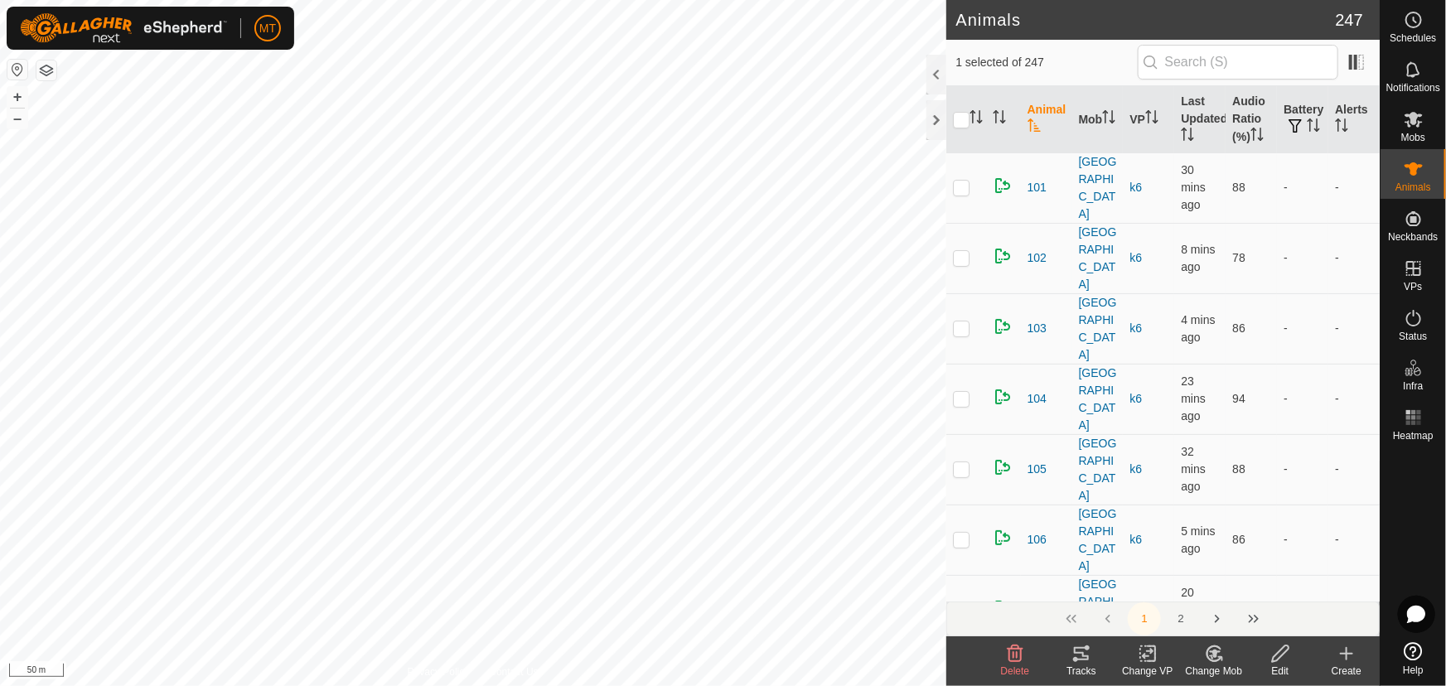
click at [1082, 659] on icon at bounding box center [1081, 653] width 15 height 13
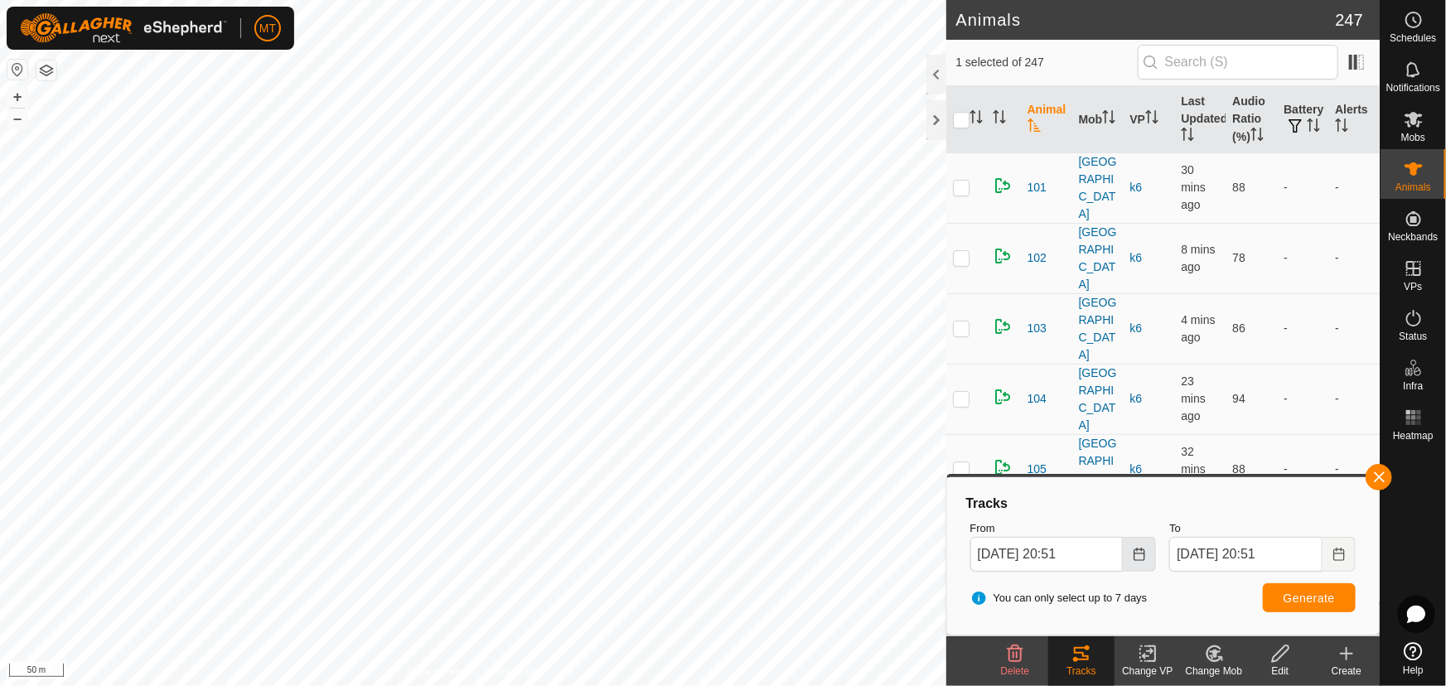
click at [1145, 560] on button "Choose Date" at bounding box center [1139, 554] width 33 height 35
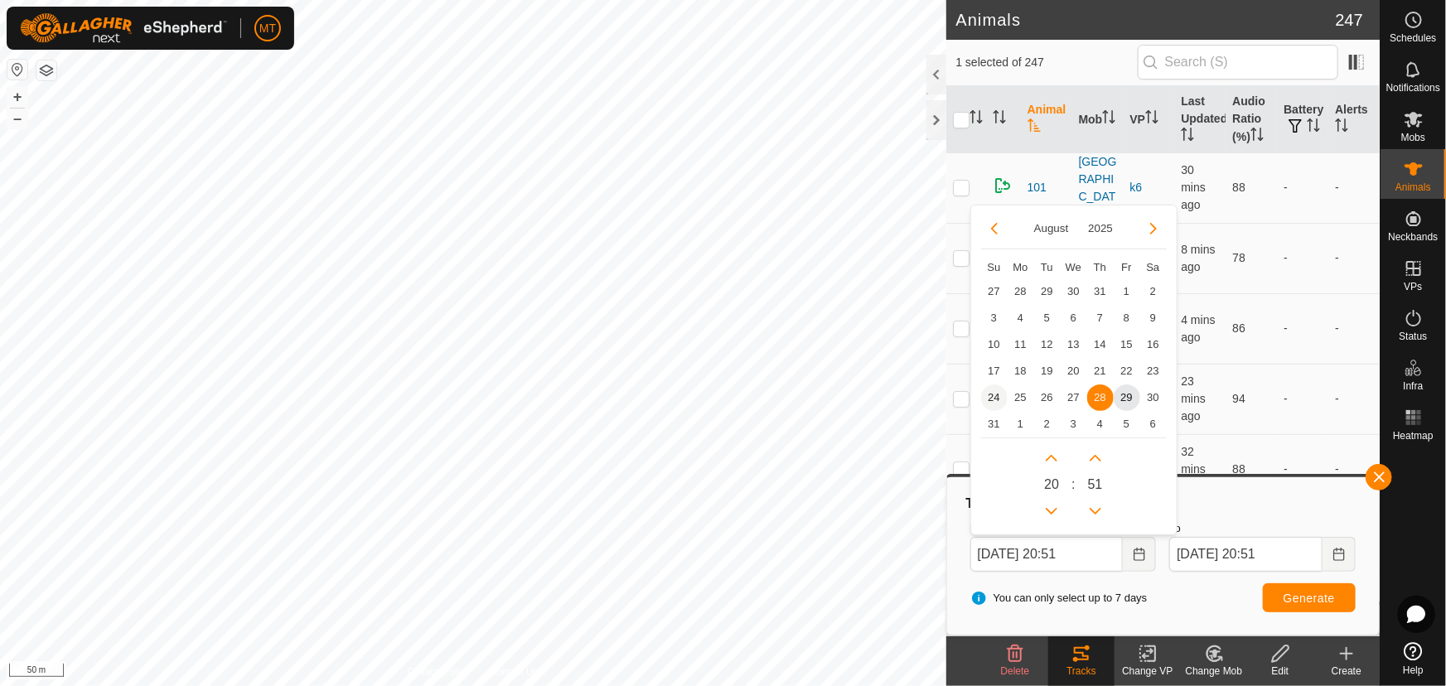
click at [995, 397] on span "24" at bounding box center [994, 398] width 27 height 27
type input "[DATE] 20:51"
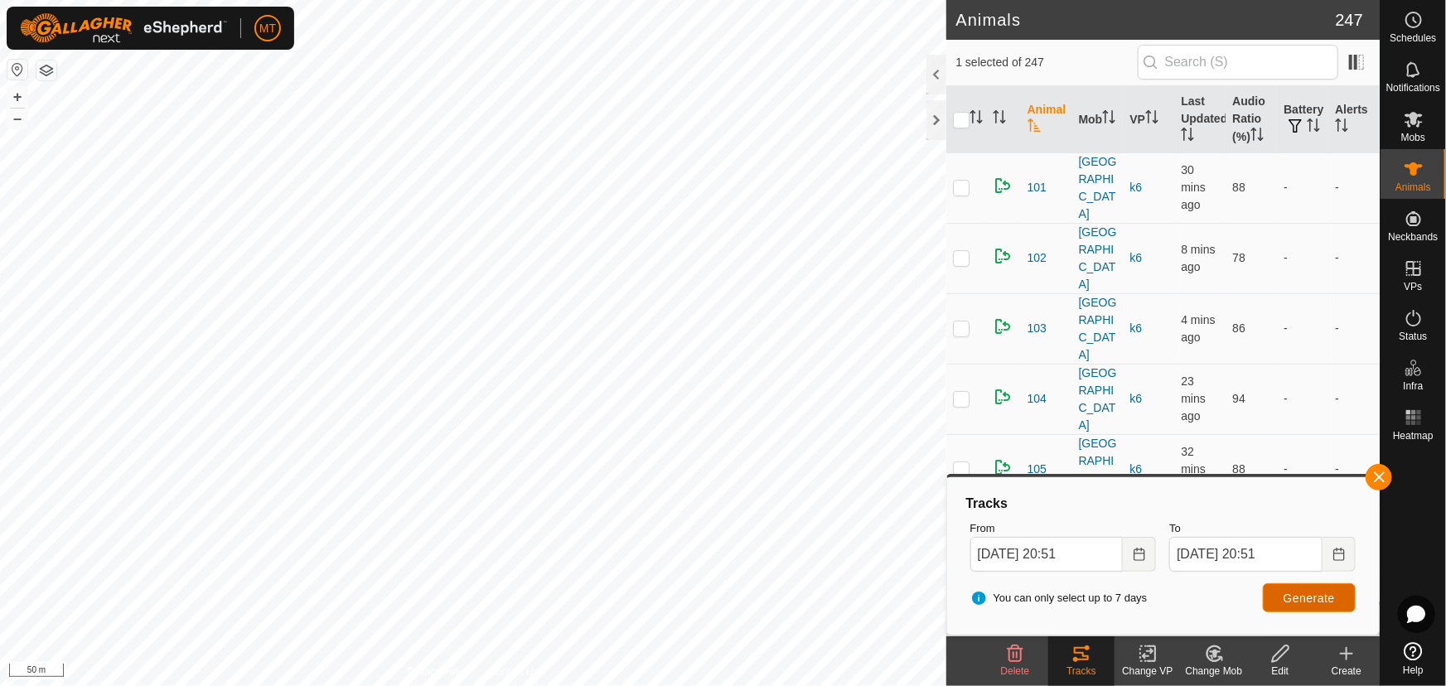
click at [1312, 595] on span "Generate" at bounding box center [1309, 598] width 51 height 13
checkbox input "true"
checkbox input "false"
click at [1294, 601] on span "Generate" at bounding box center [1309, 598] width 51 height 13
checkbox input "false"
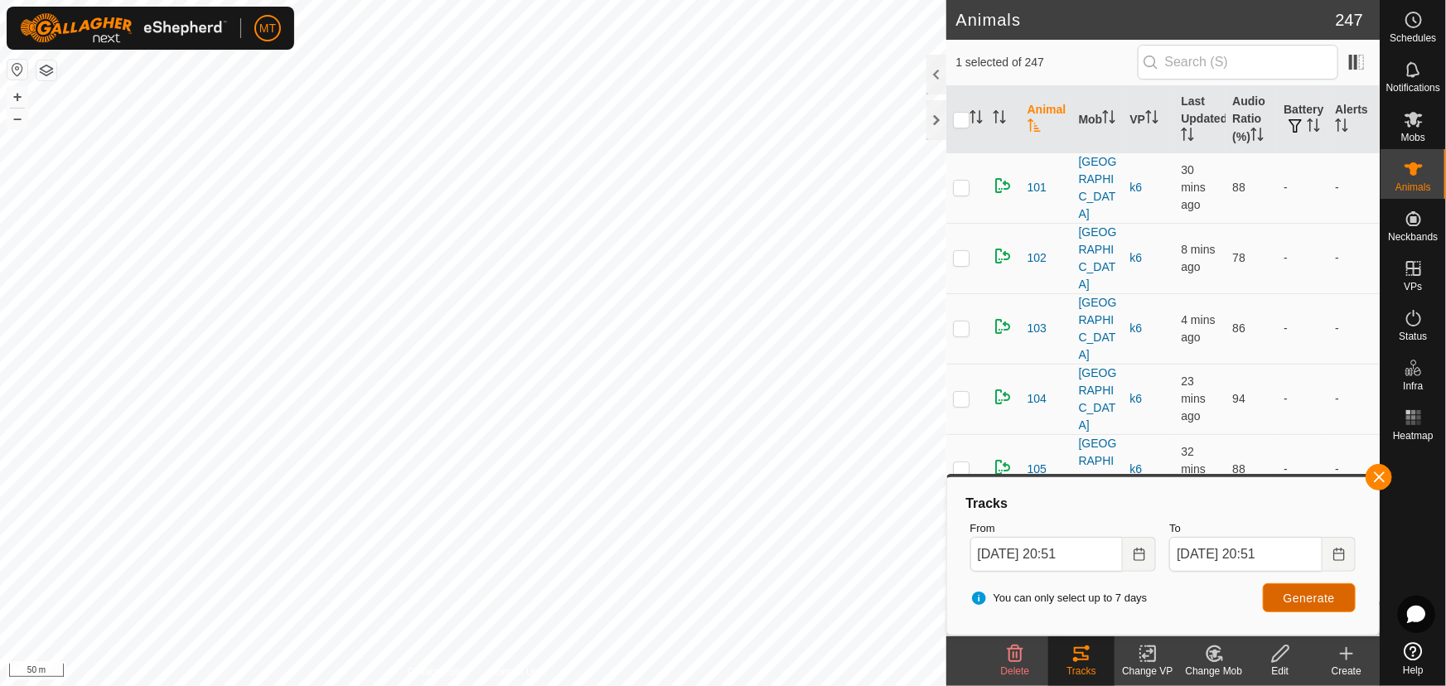
click at [1285, 594] on span "Generate" at bounding box center [1309, 598] width 51 height 13
checkbox input "false"
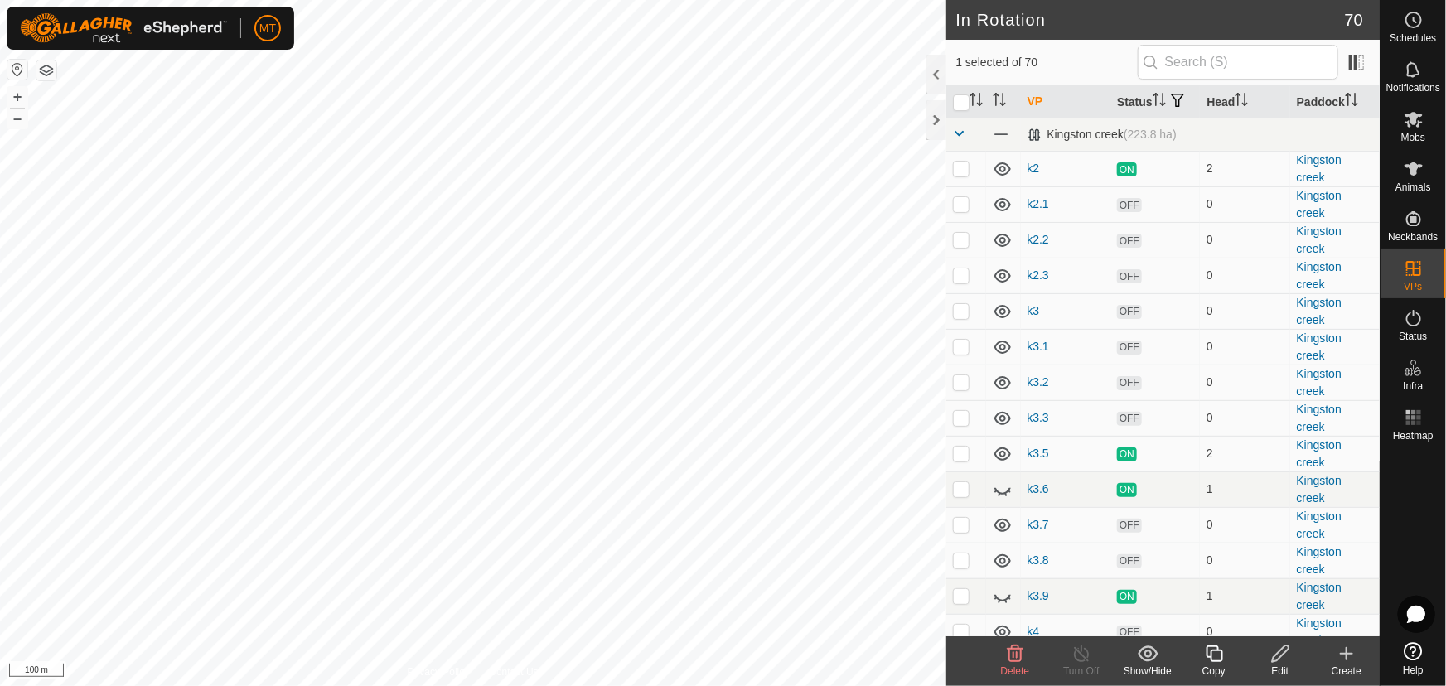
checkbox input "false"
checkbox input "true"
checkbox input "false"
